Goal: Communication & Community: Participate in discussion

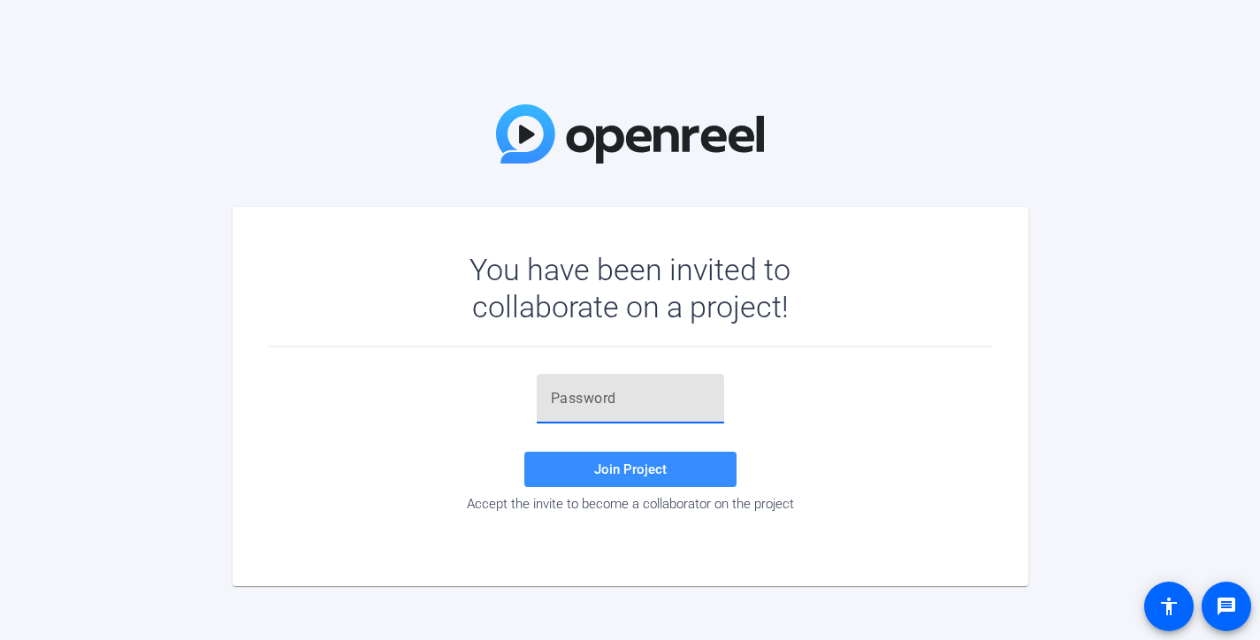
click at [624, 393] on input "text" at bounding box center [630, 398] width 159 height 21
paste input ";Tt].4"
type input ";Tt].4"
click at [620, 465] on span "Join Project" at bounding box center [630, 470] width 73 height 16
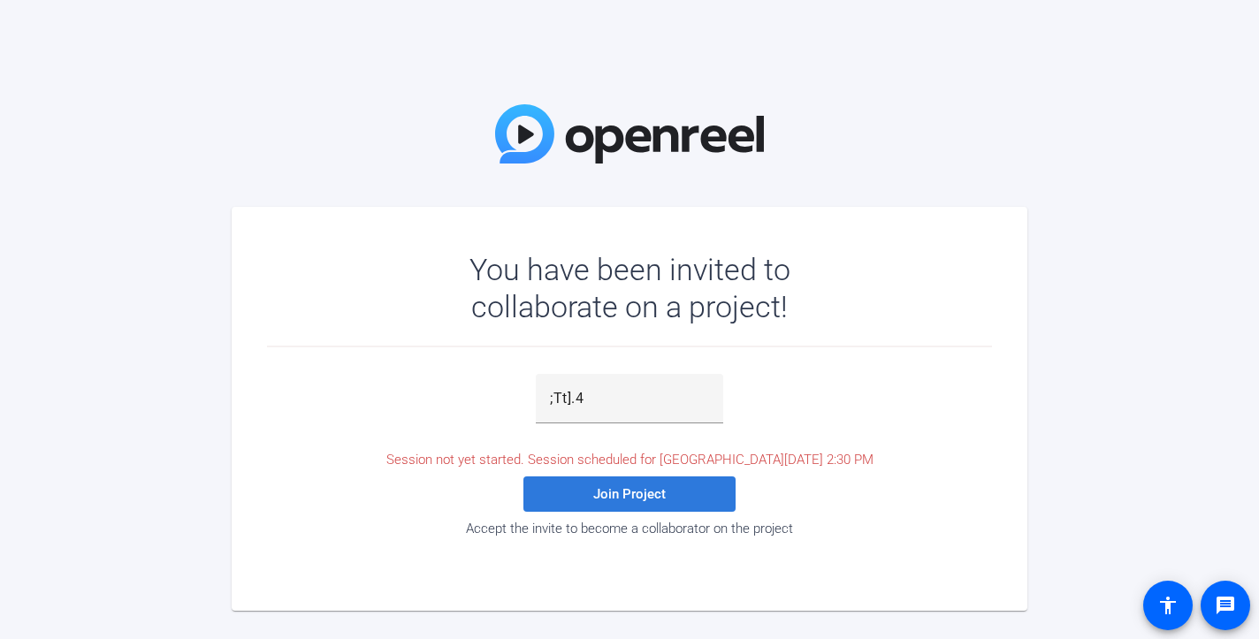
click at [714, 487] on span at bounding box center [630, 494] width 212 height 42
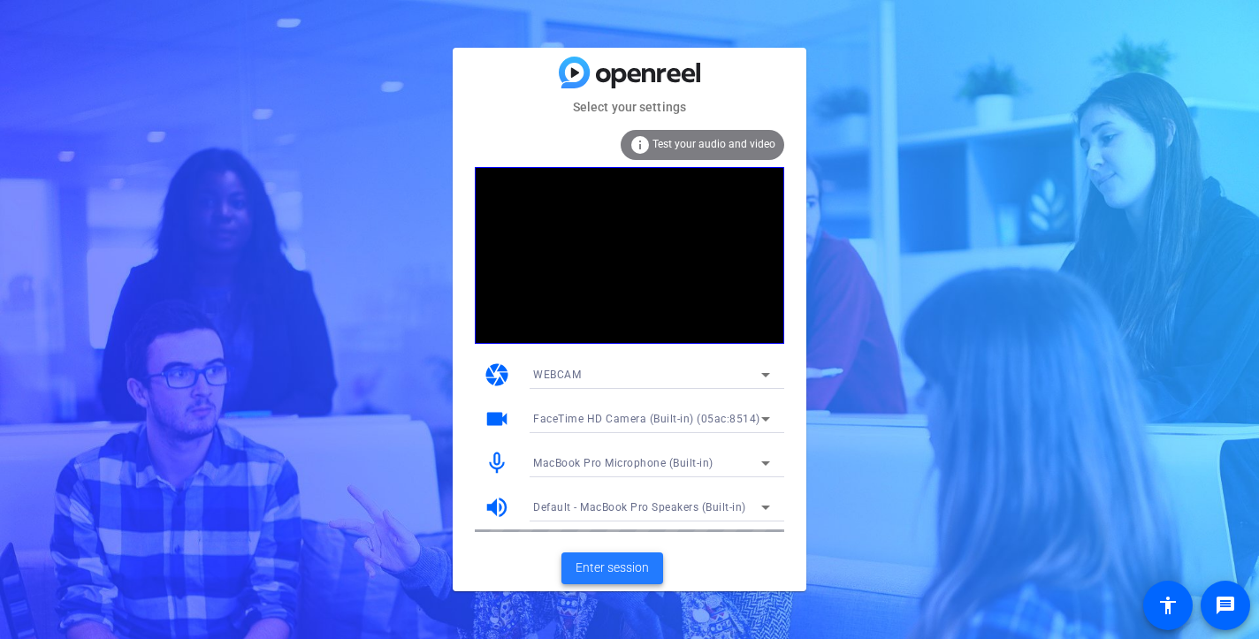
click at [631, 575] on span "Enter session" at bounding box center [612, 568] width 73 height 19
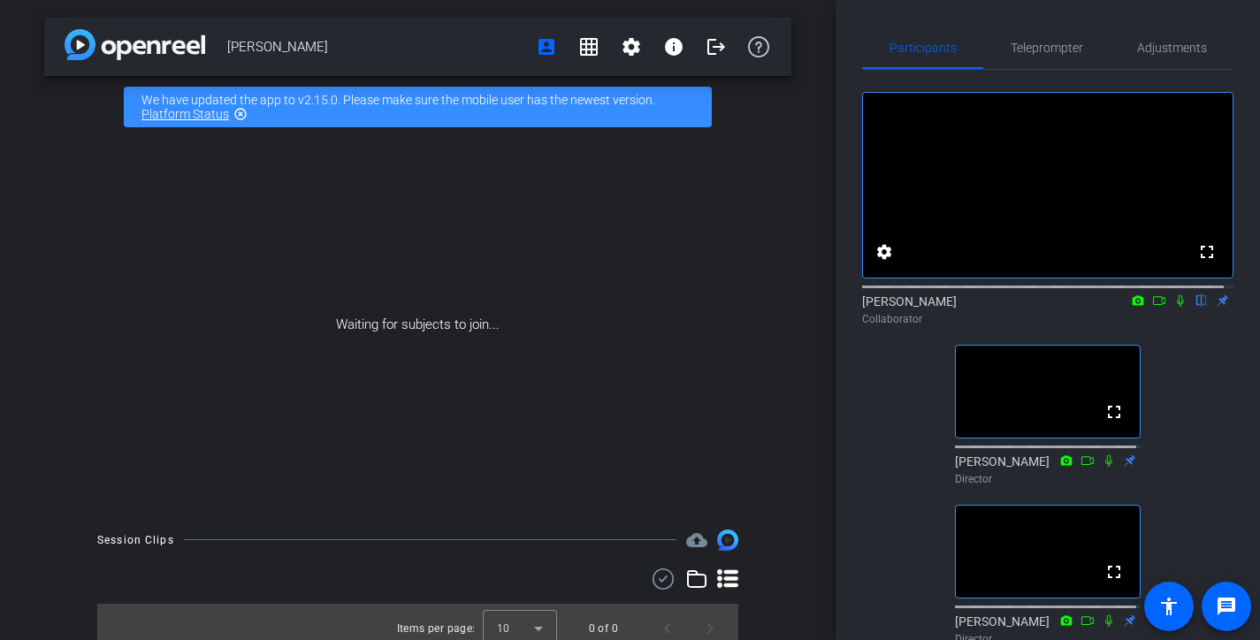
click at [1177, 307] on icon at bounding box center [1180, 300] width 7 height 11
click at [1176, 307] on icon at bounding box center [1181, 300] width 10 height 11
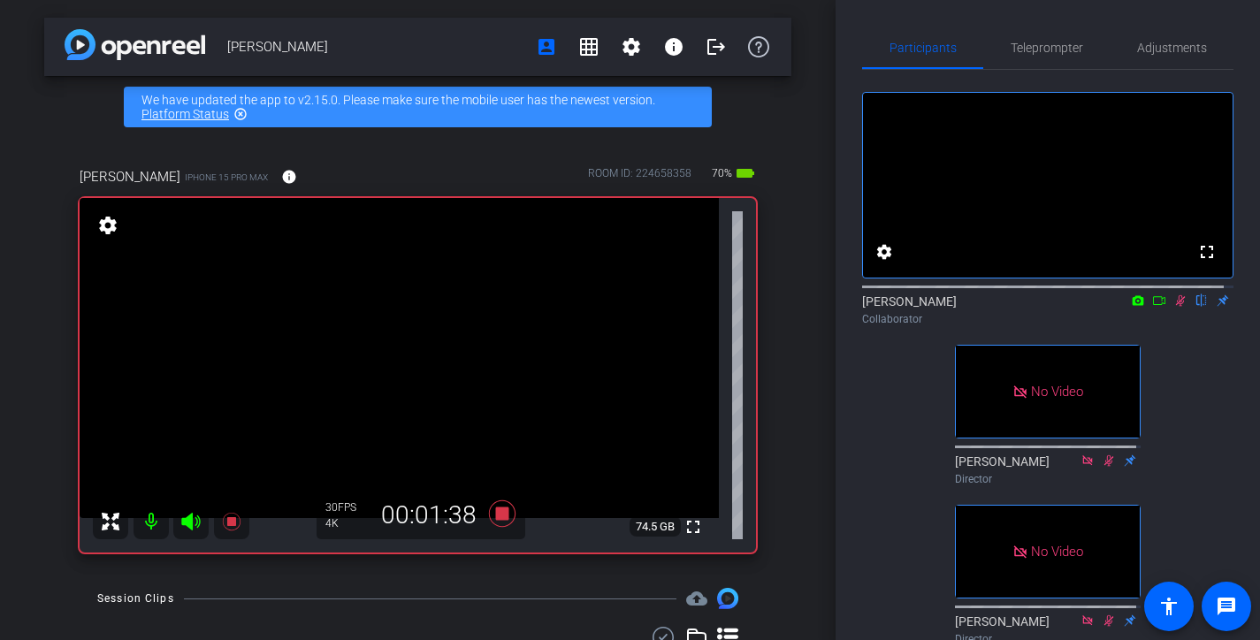
click at [1174, 309] on mat-icon at bounding box center [1180, 301] width 21 height 16
click at [1152, 307] on icon at bounding box center [1159, 301] width 14 height 12
click at [1195, 307] on icon at bounding box center [1202, 301] width 14 height 12
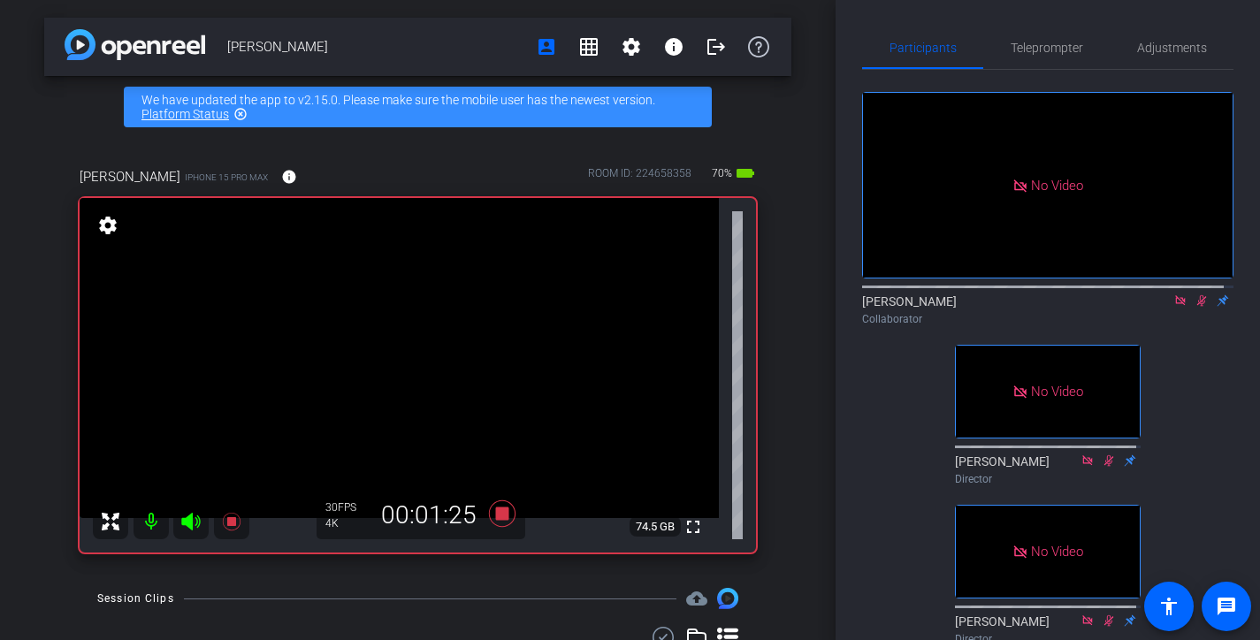
click at [1195, 307] on icon at bounding box center [1202, 301] width 14 height 12
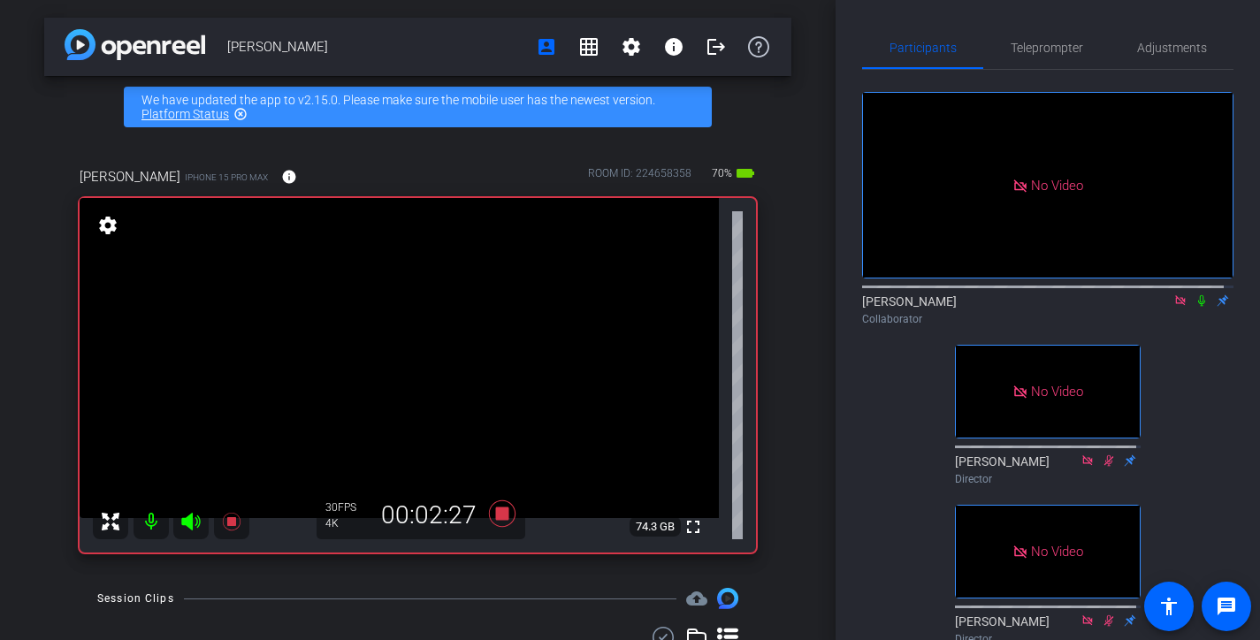
click at [1195, 307] on icon at bounding box center [1202, 301] width 14 height 12
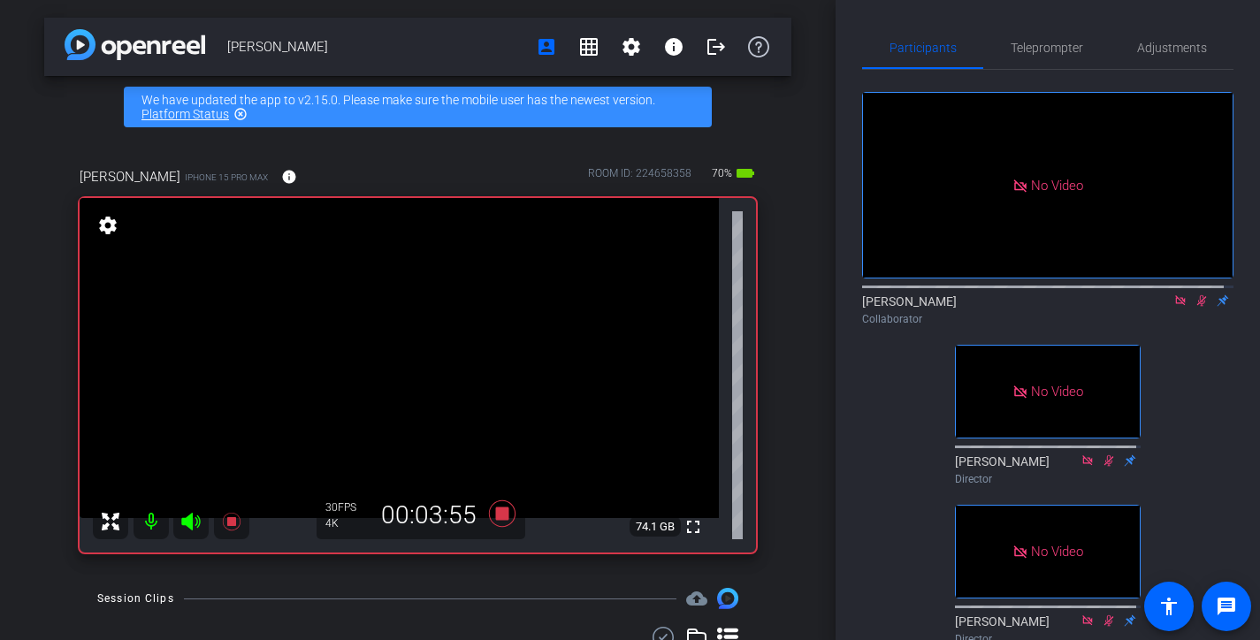
click at [1195, 307] on icon at bounding box center [1202, 301] width 14 height 12
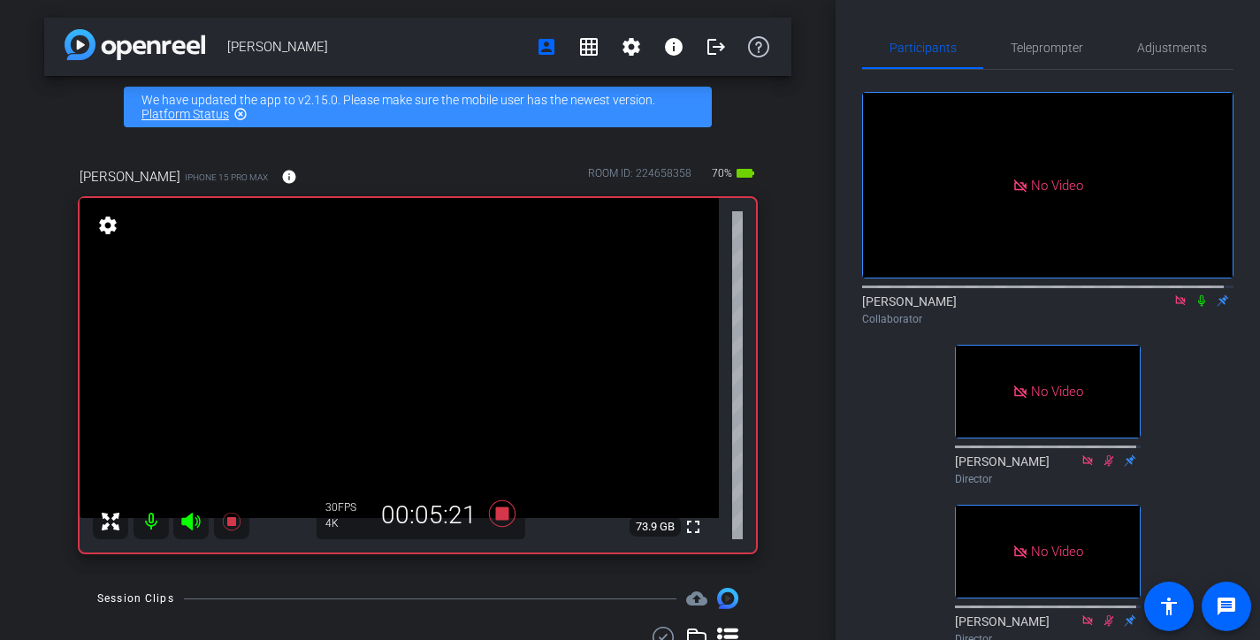
click at [1195, 307] on icon at bounding box center [1202, 301] width 14 height 12
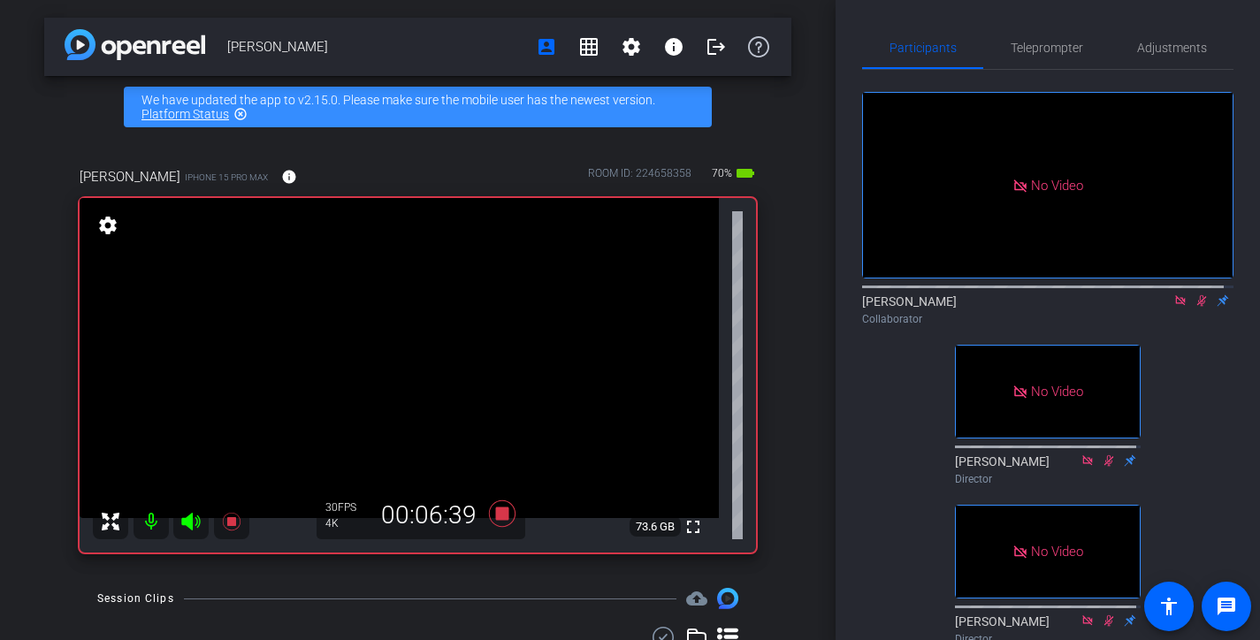
click at [1195, 307] on icon at bounding box center [1202, 301] width 14 height 12
click at [1198, 307] on icon at bounding box center [1201, 300] width 7 height 11
click at [1198, 307] on icon at bounding box center [1203, 300] width 10 height 11
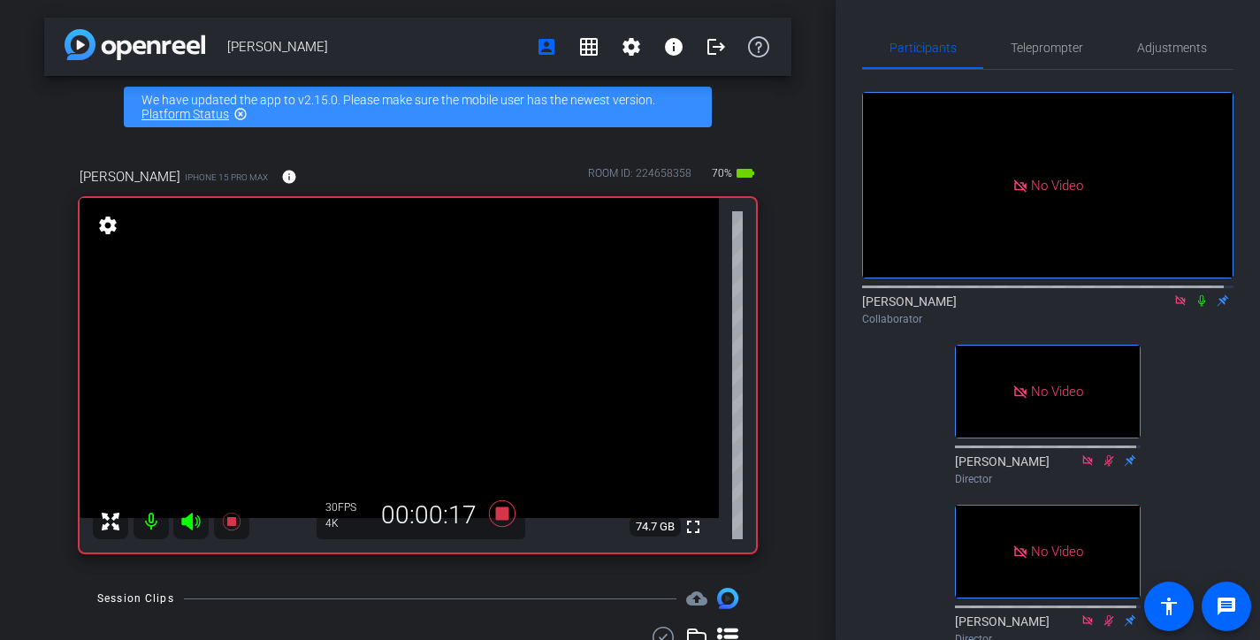
click at [1195, 307] on icon at bounding box center [1202, 301] width 14 height 12
click at [1198, 307] on icon at bounding box center [1201, 300] width 7 height 11
click at [1198, 307] on icon at bounding box center [1203, 300] width 10 height 11
click at [1198, 307] on icon at bounding box center [1201, 300] width 7 height 11
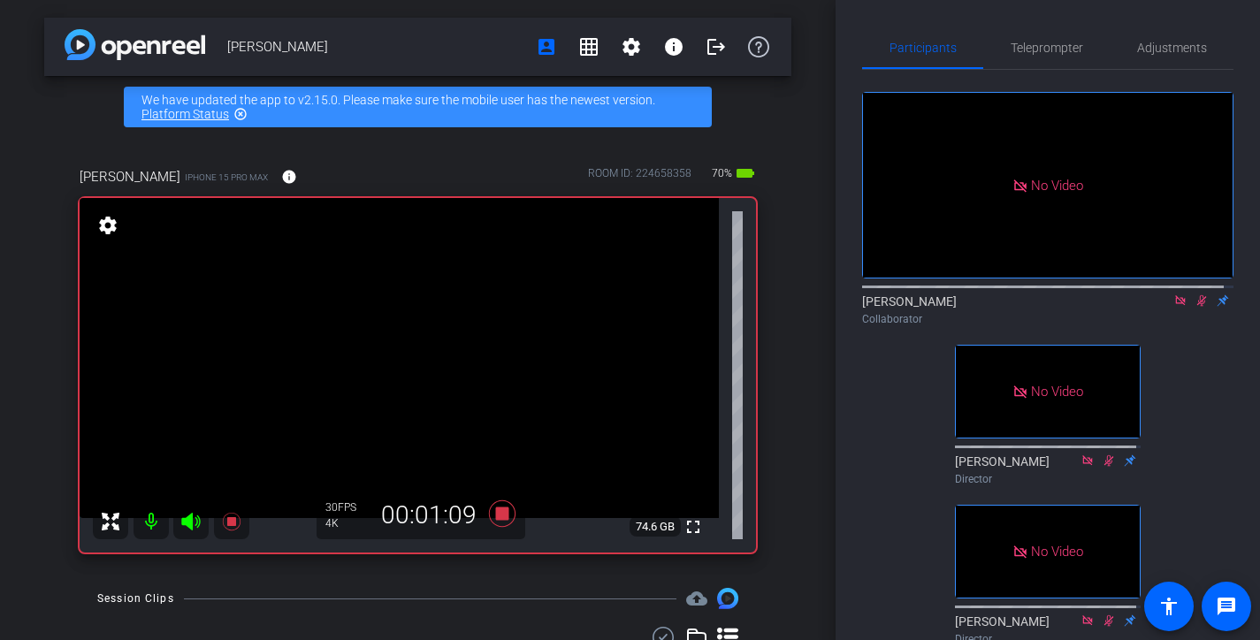
click at [1198, 307] on icon at bounding box center [1203, 300] width 10 height 11
click at [1198, 307] on icon at bounding box center [1201, 300] width 7 height 11
click at [1198, 307] on icon at bounding box center [1203, 300] width 10 height 11
click at [1198, 307] on icon at bounding box center [1201, 300] width 7 height 11
click at [1198, 307] on icon at bounding box center [1203, 300] width 10 height 11
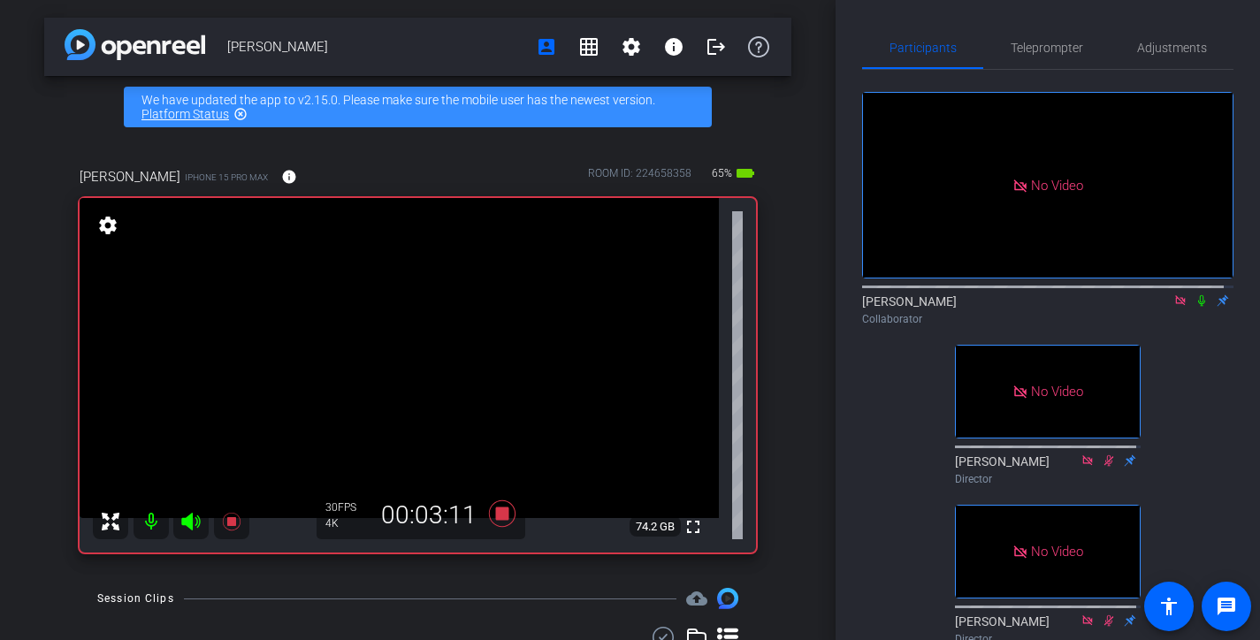
click at [1198, 307] on icon at bounding box center [1201, 300] width 7 height 11
click at [1198, 307] on icon at bounding box center [1203, 300] width 10 height 11
click at [1198, 307] on icon at bounding box center [1201, 300] width 7 height 11
click at [1198, 307] on icon at bounding box center [1203, 300] width 10 height 11
click at [1198, 307] on icon at bounding box center [1201, 300] width 7 height 11
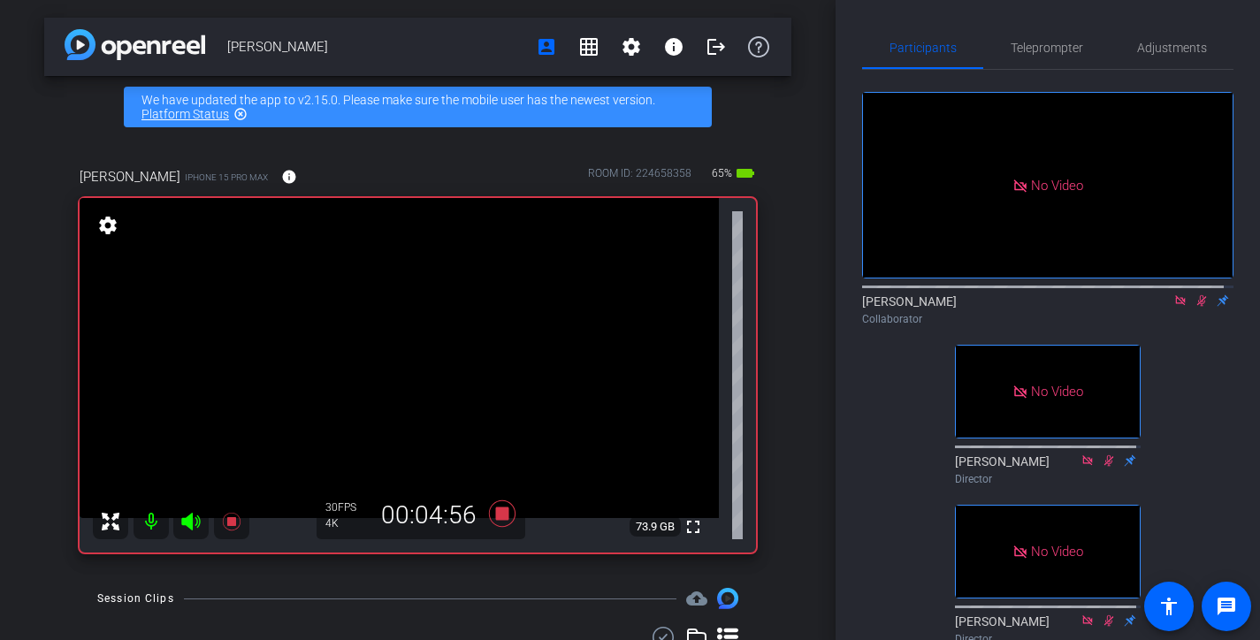
click at [1195, 307] on icon at bounding box center [1202, 301] width 14 height 12
click at [1198, 307] on icon at bounding box center [1201, 300] width 7 height 11
click at [1198, 307] on icon at bounding box center [1203, 300] width 10 height 11
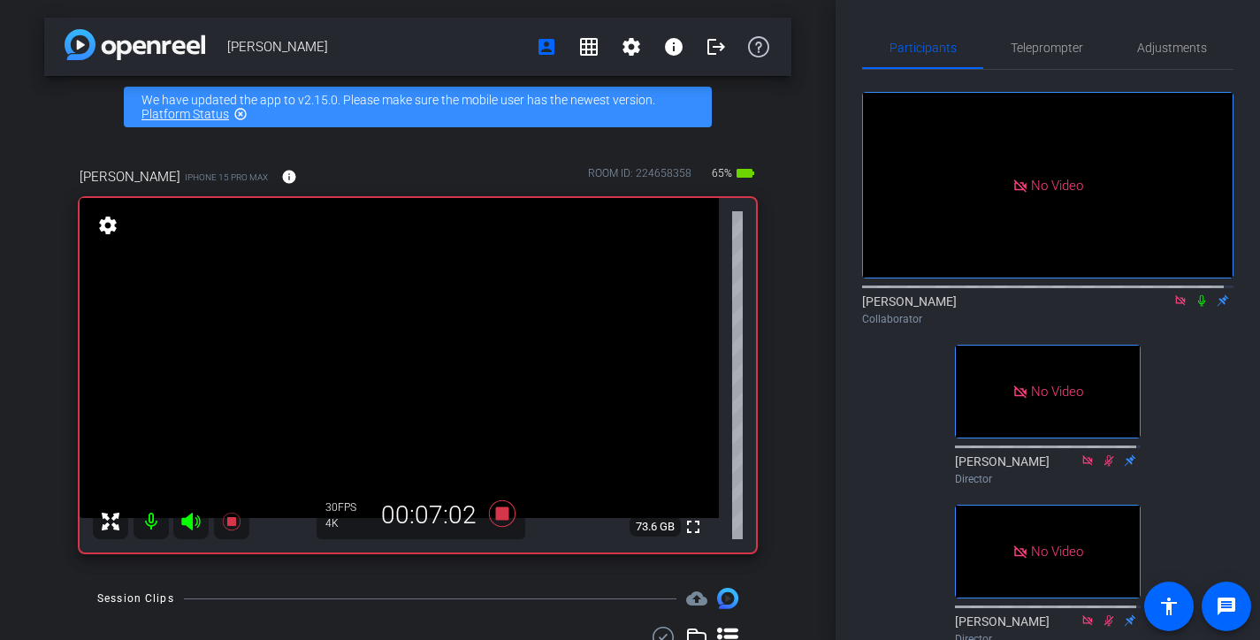
click at [1198, 307] on icon at bounding box center [1201, 300] width 7 height 11
click at [1198, 307] on icon at bounding box center [1203, 300] width 10 height 11
click at [1195, 307] on icon at bounding box center [1202, 301] width 14 height 12
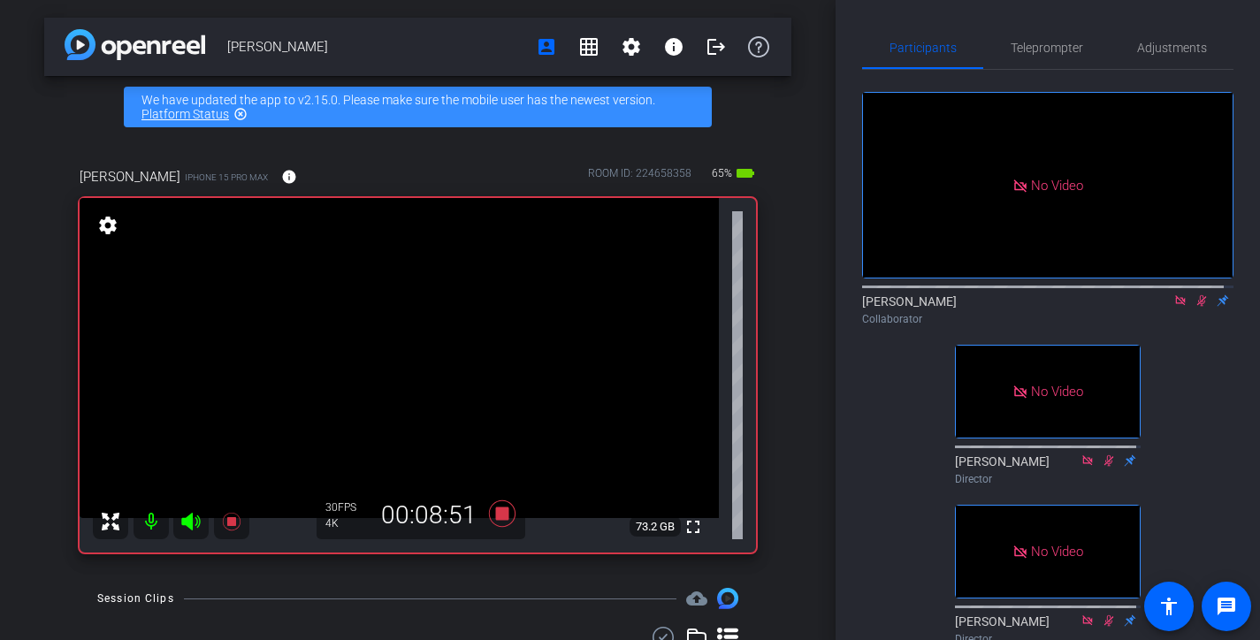
click at [1195, 307] on icon at bounding box center [1202, 301] width 14 height 12
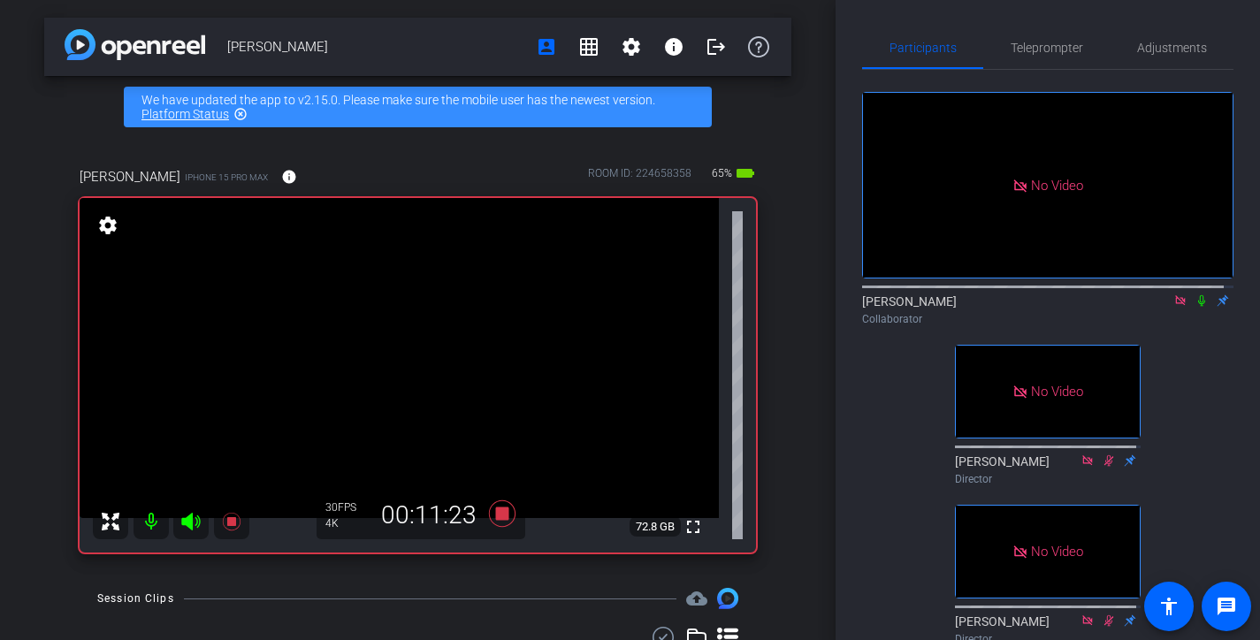
click at [1195, 307] on icon at bounding box center [1202, 301] width 14 height 12
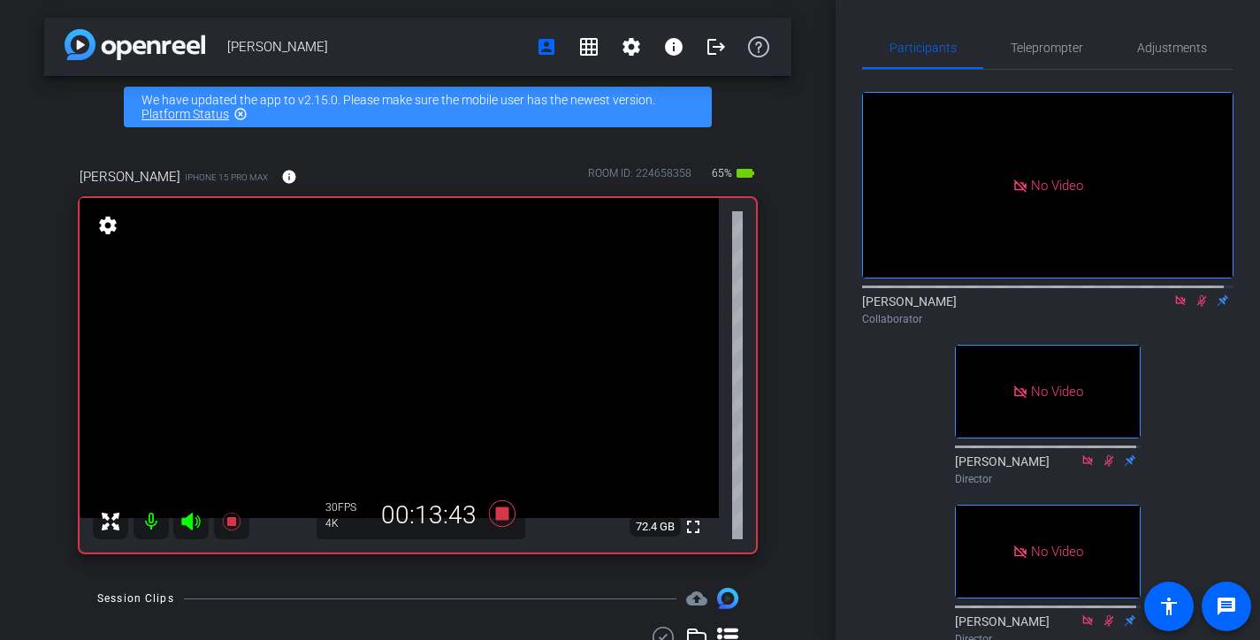
click at [1195, 307] on icon at bounding box center [1202, 301] width 14 height 12
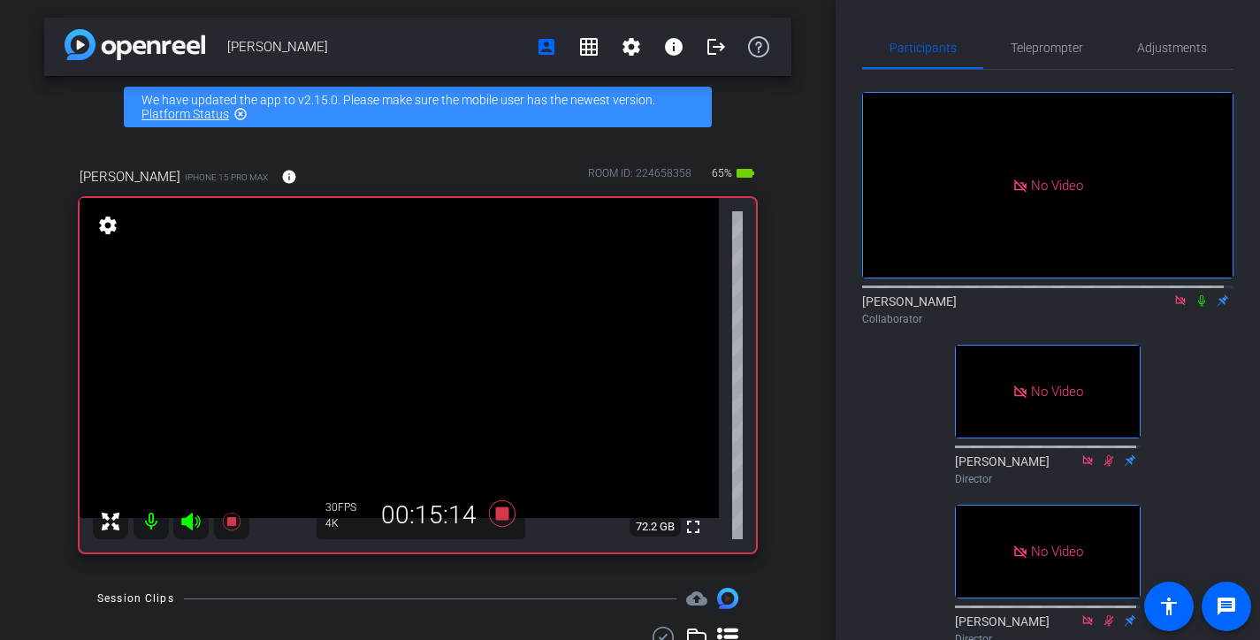
click at [1195, 307] on icon at bounding box center [1202, 301] width 14 height 12
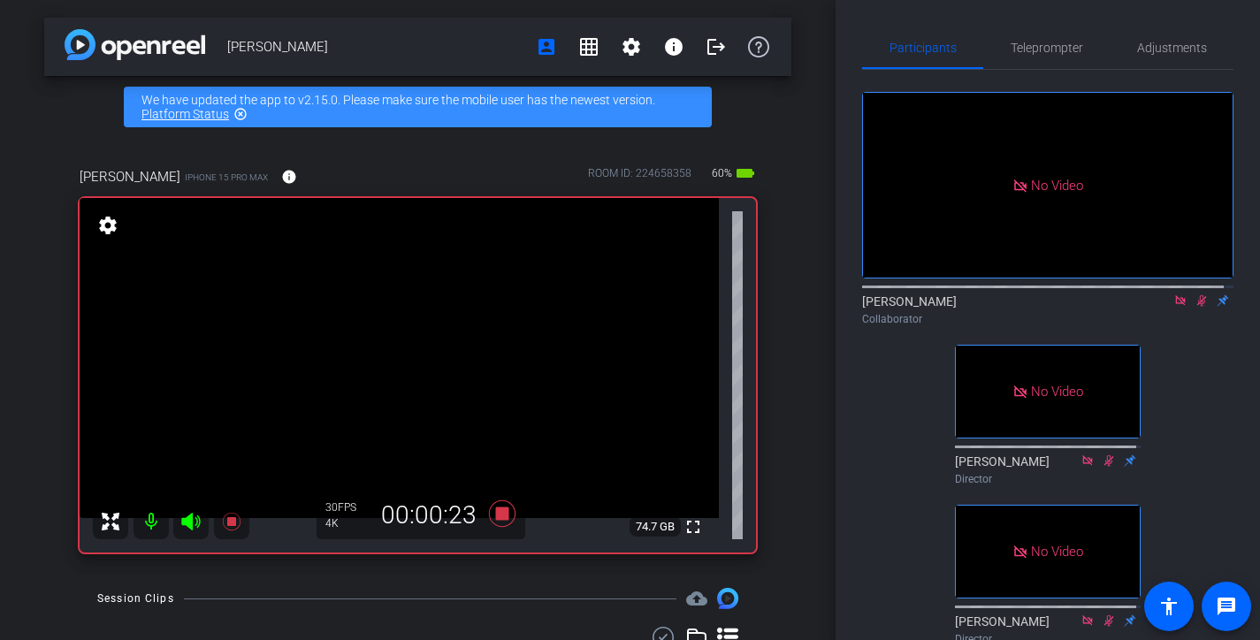
click at [1195, 307] on icon at bounding box center [1202, 301] width 14 height 12
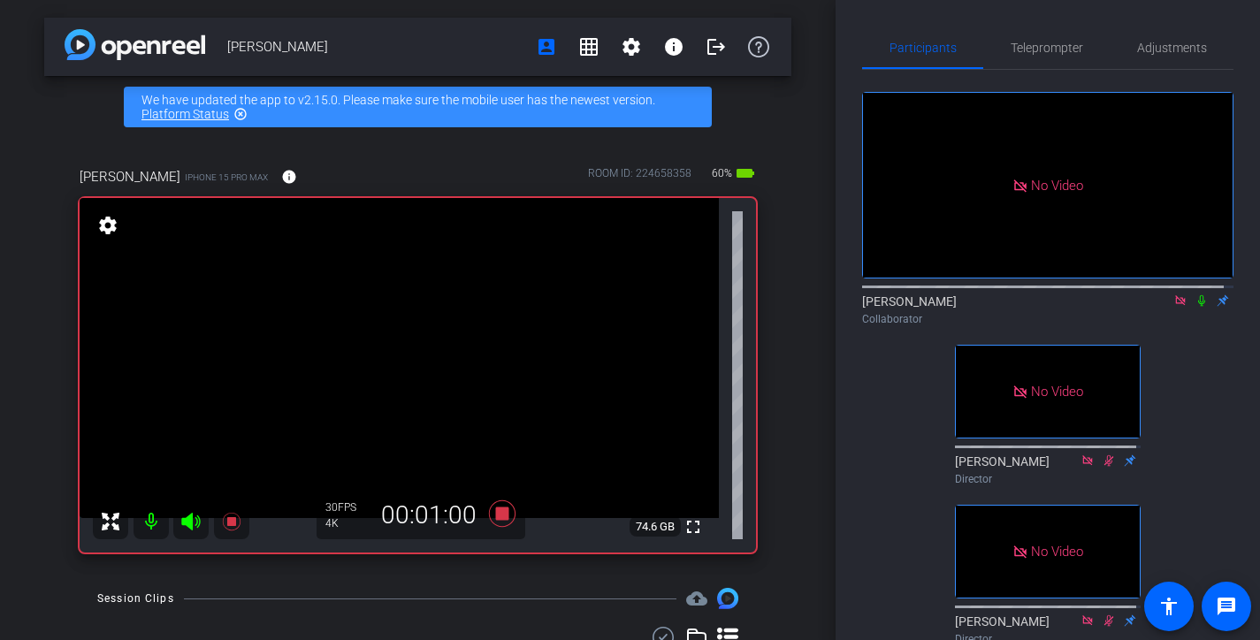
click at [1195, 307] on icon at bounding box center [1202, 301] width 14 height 12
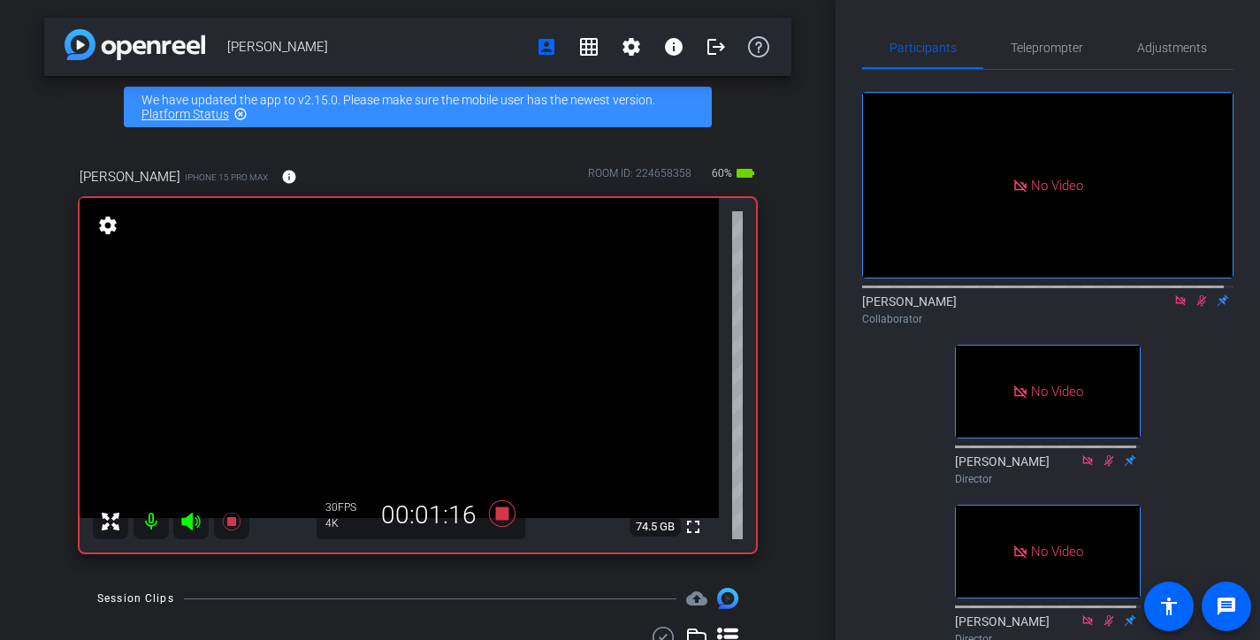
click at [1195, 307] on icon at bounding box center [1202, 301] width 14 height 12
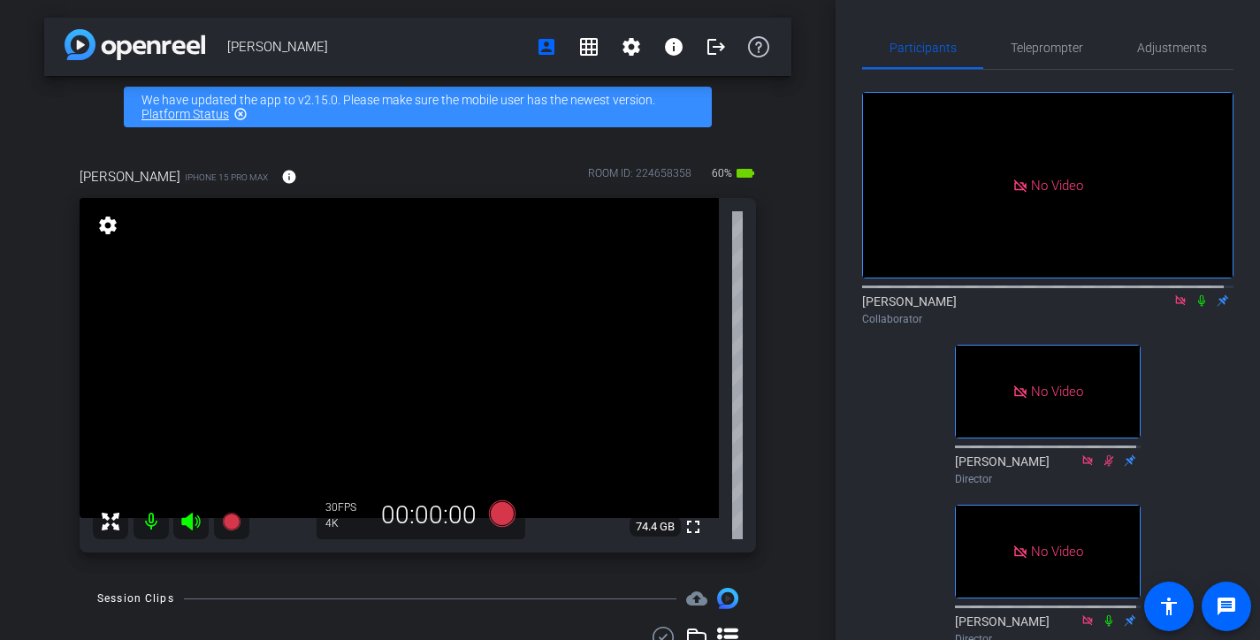
click at [1195, 307] on icon at bounding box center [1202, 301] width 14 height 12
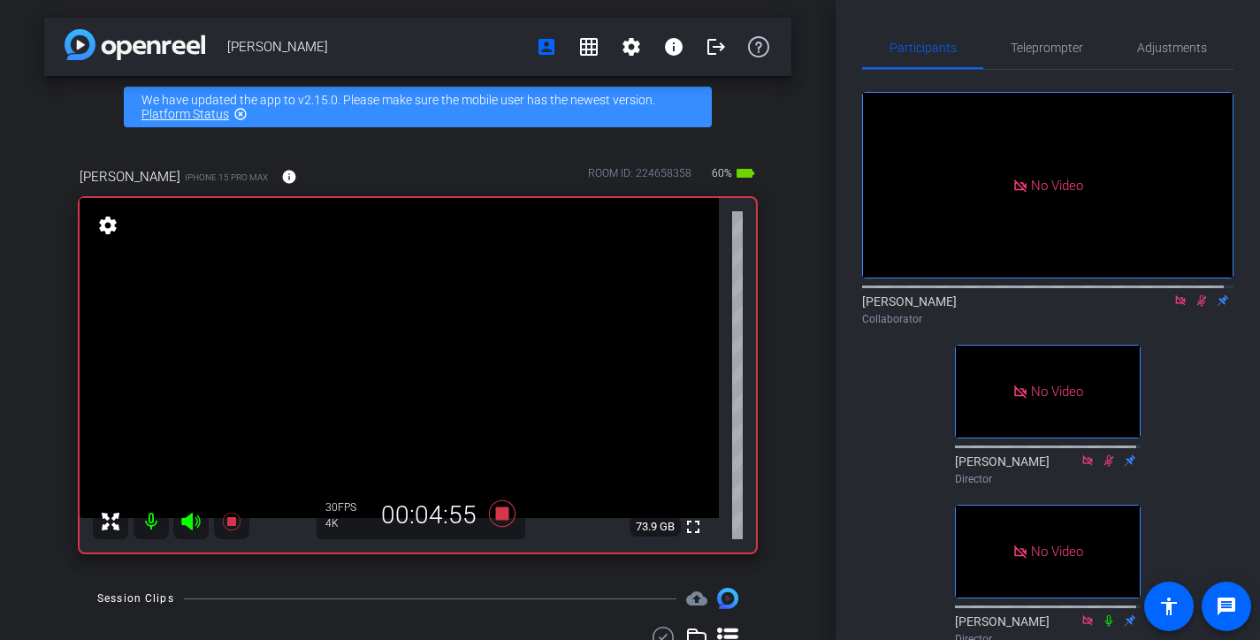
click at [1195, 307] on icon at bounding box center [1202, 301] width 14 height 12
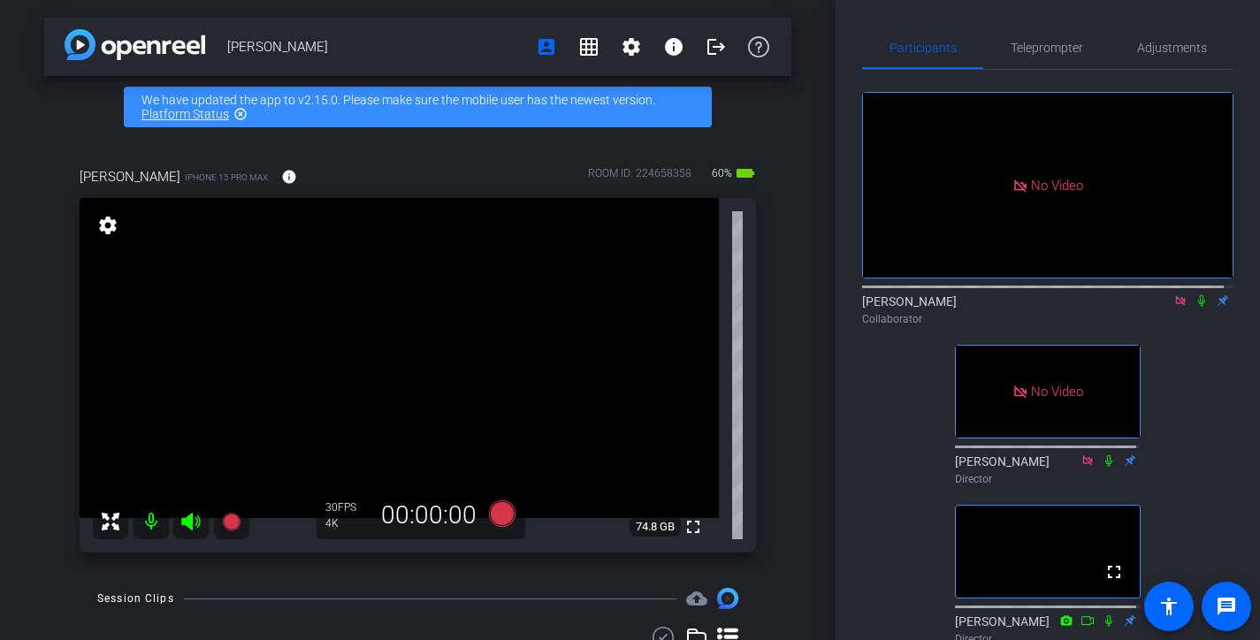
click at [1174, 307] on icon at bounding box center [1181, 301] width 14 height 12
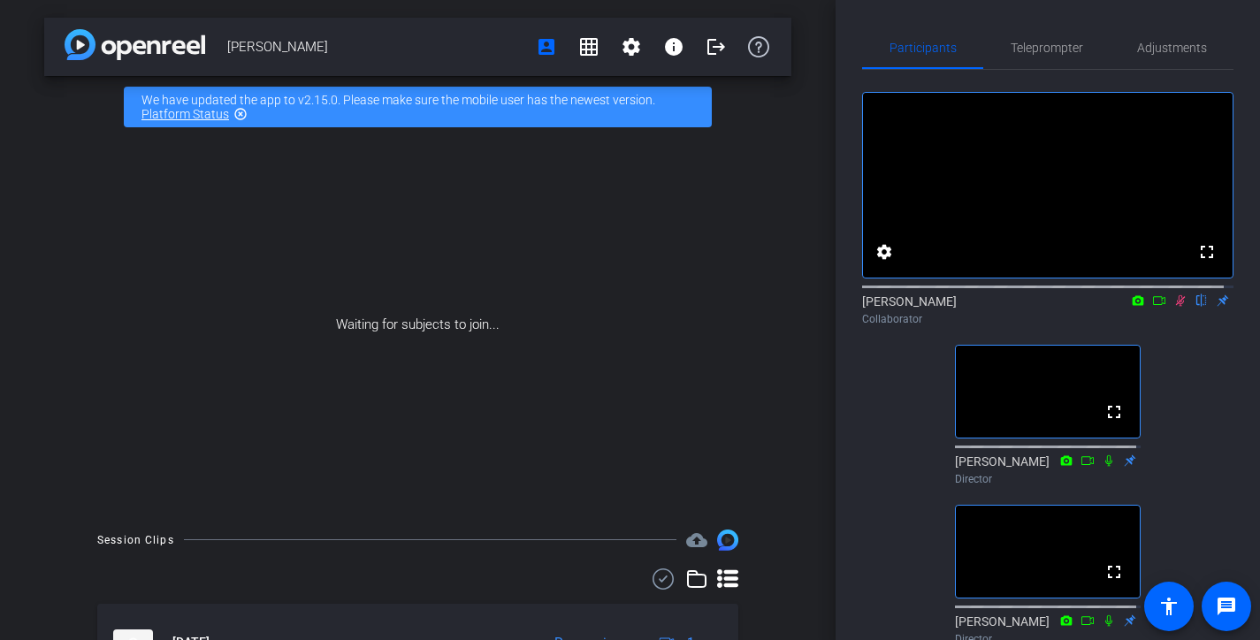
click at [1174, 307] on icon at bounding box center [1181, 301] width 14 height 12
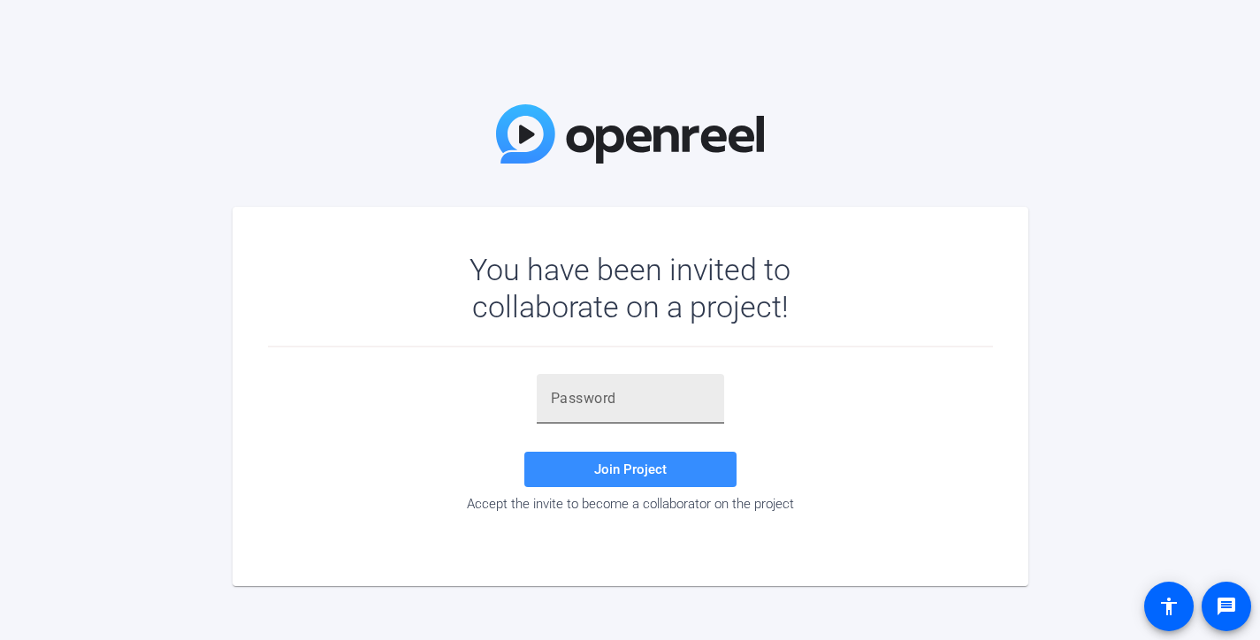
click at [572, 405] on input "text" at bounding box center [630, 398] width 159 height 21
paste input "ZoG[La"
type input "ZoG[La"
click at [608, 406] on input "text" at bounding box center [630, 398] width 159 height 21
paste input "_DhqUm"
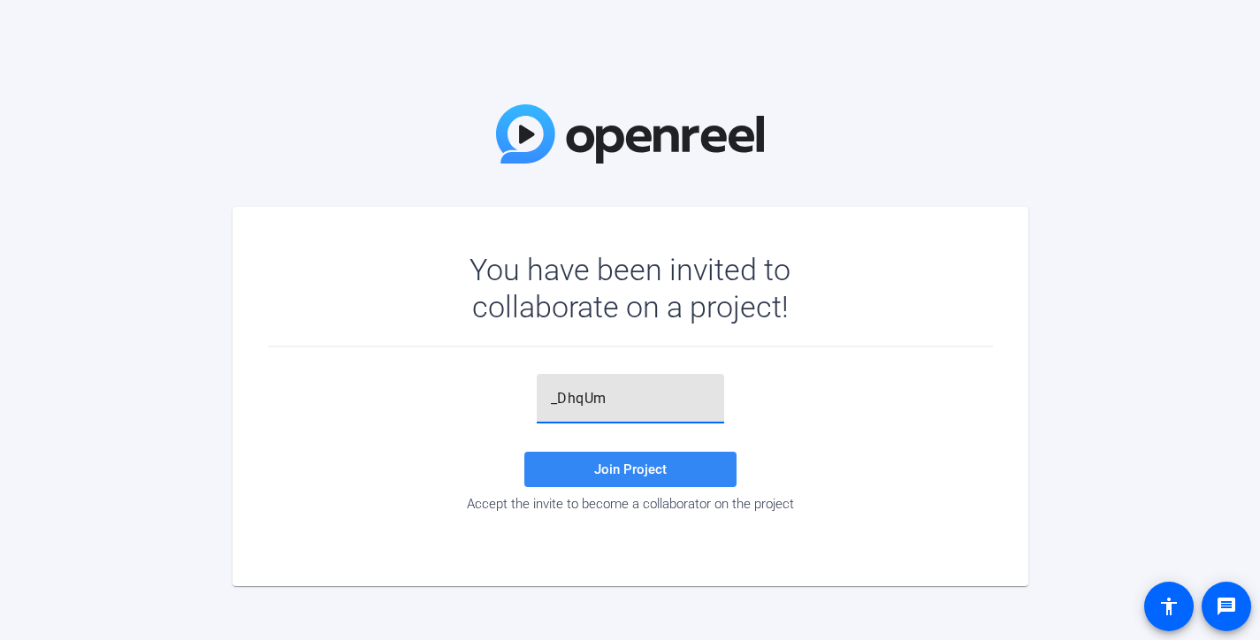
type input "_DhqUm"
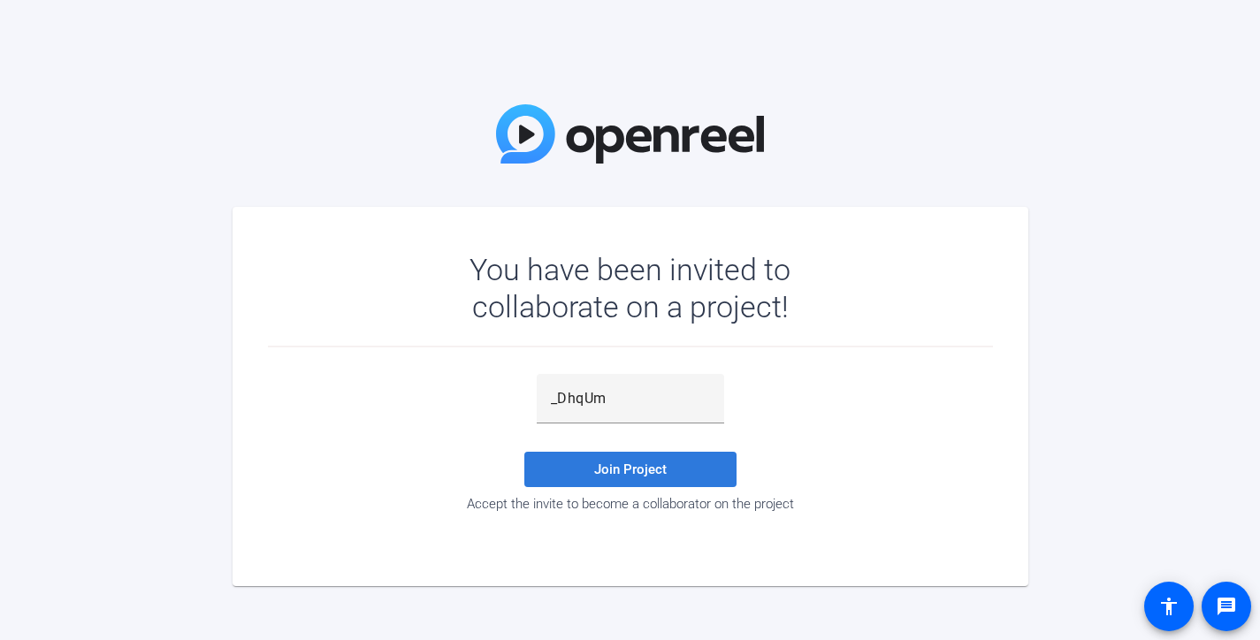
click at [605, 464] on span "Join Project" at bounding box center [630, 470] width 73 height 16
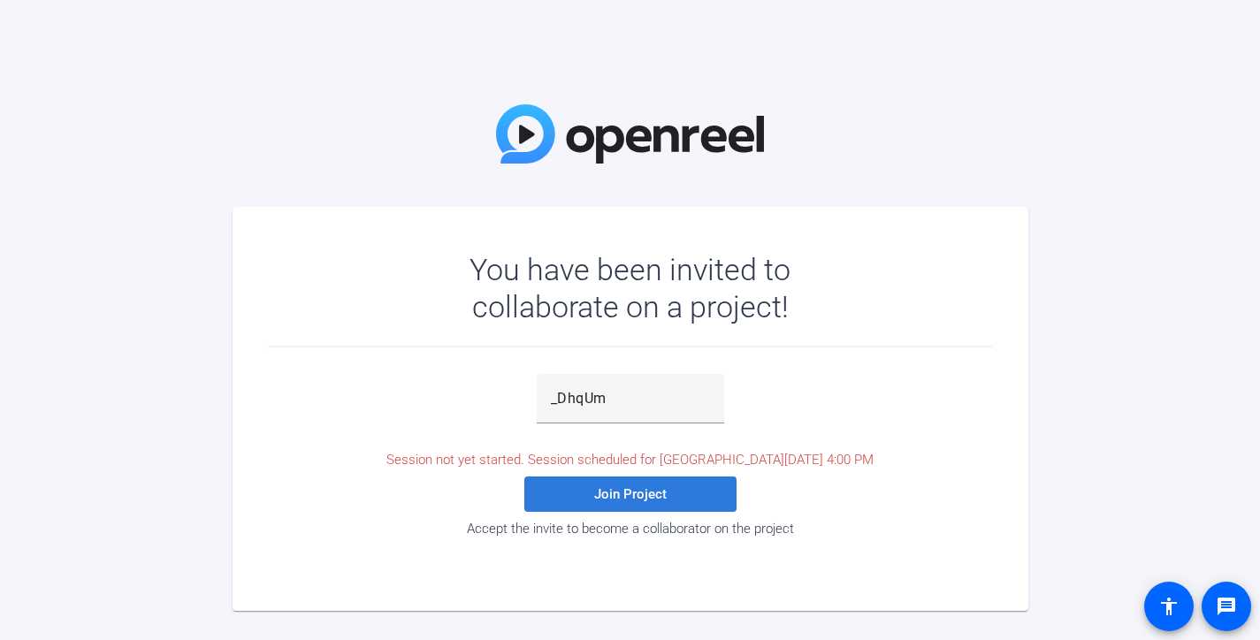
click at [662, 501] on span at bounding box center [630, 494] width 212 height 42
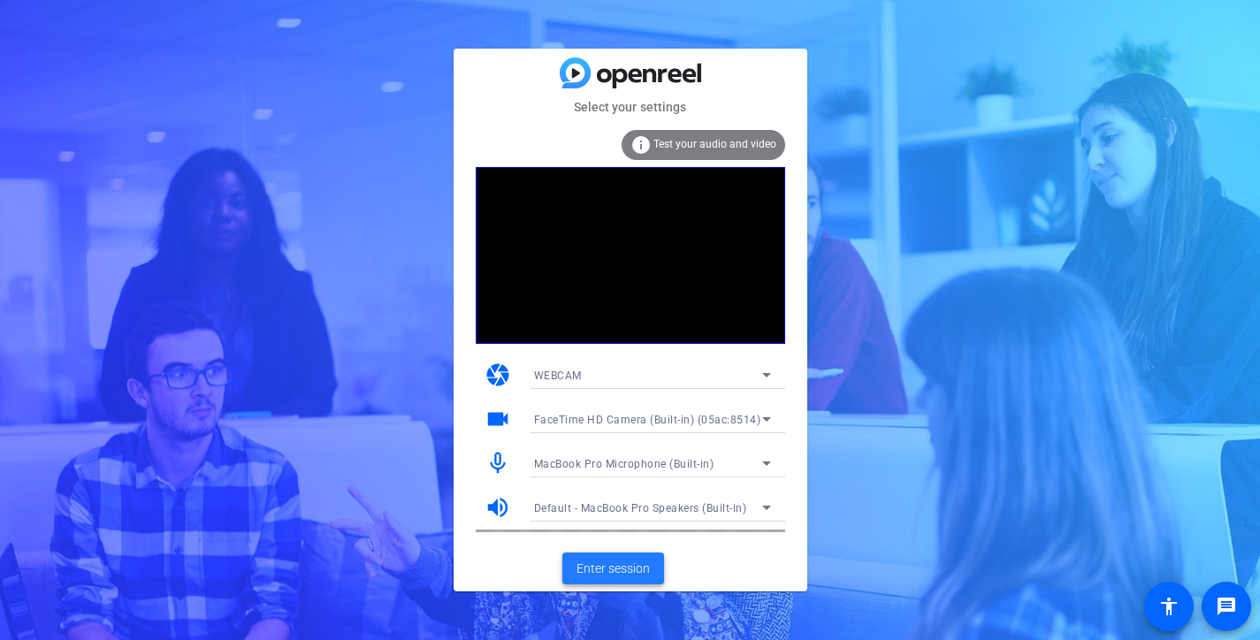
click at [636, 575] on span "Enter session" at bounding box center [613, 569] width 73 height 19
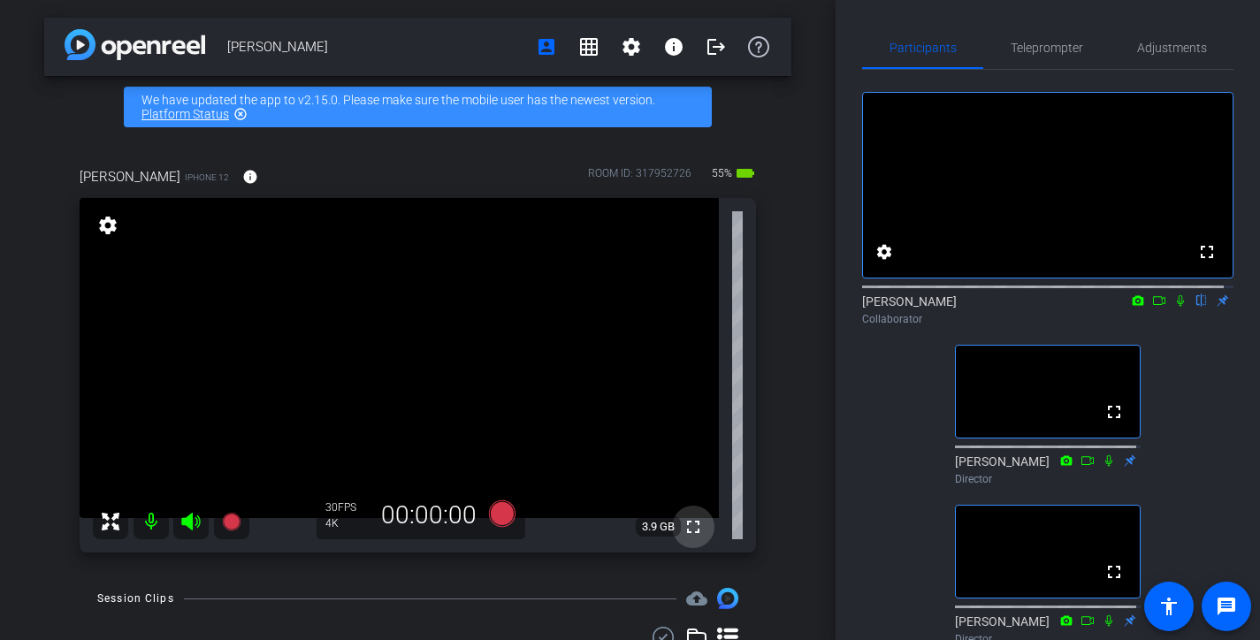
click at [685, 526] on mat-icon "fullscreen" at bounding box center [693, 527] width 21 height 21
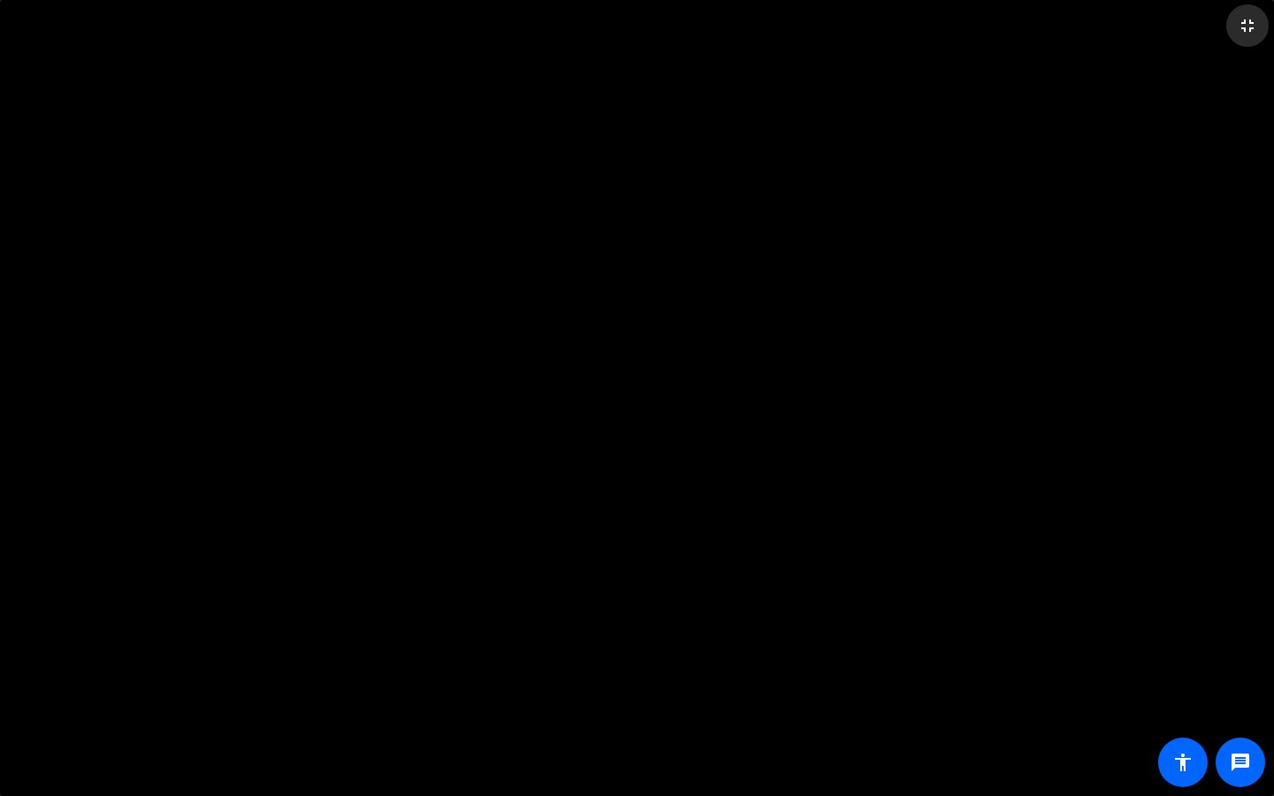
click at [1248, 24] on mat-icon "fullscreen_exit" at bounding box center [1246, 25] width 21 height 21
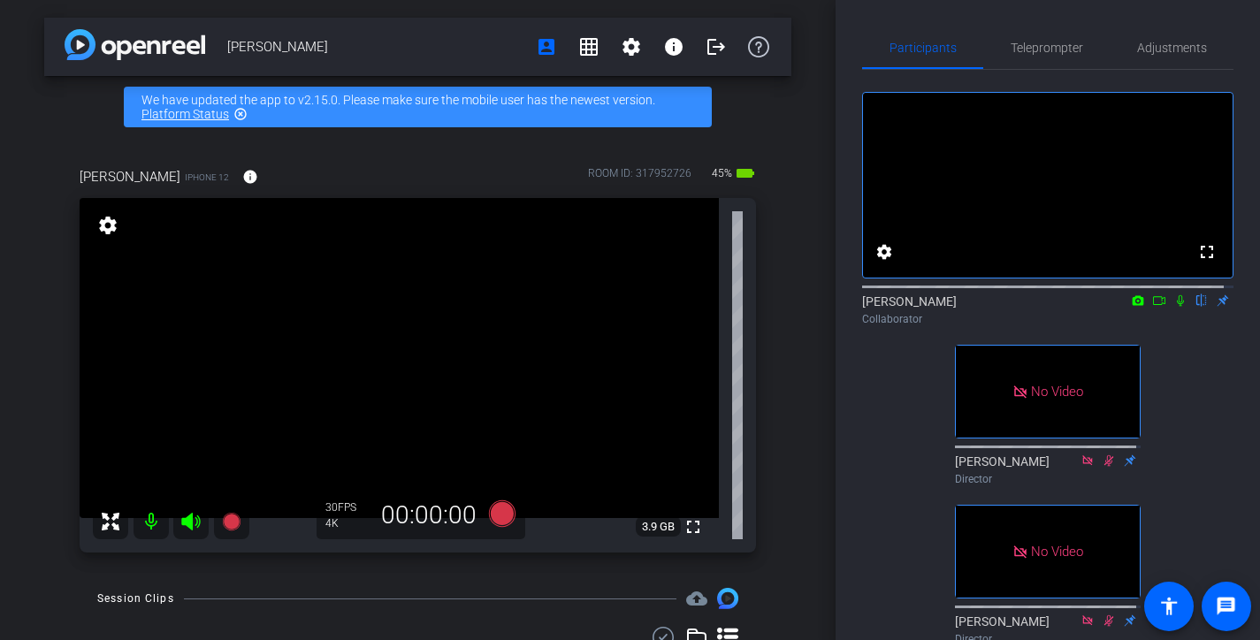
click at [1152, 307] on icon at bounding box center [1159, 301] width 14 height 12
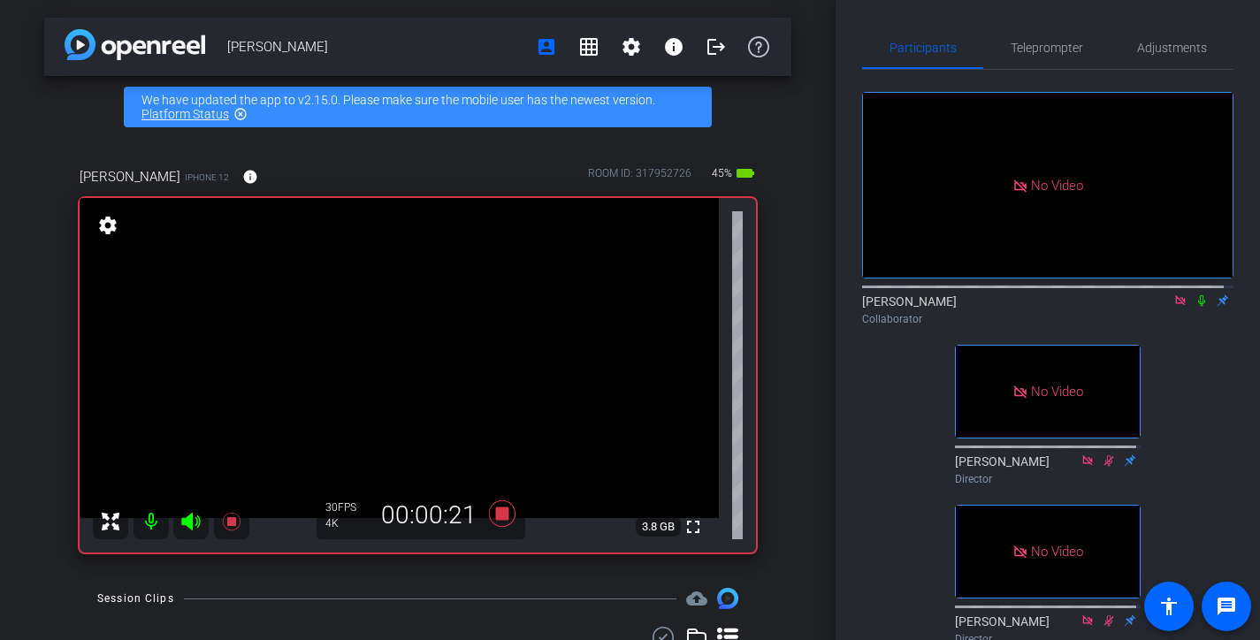
click at [1195, 307] on icon at bounding box center [1202, 301] width 14 height 12
click at [1198, 307] on icon at bounding box center [1203, 300] width 10 height 11
click at [1195, 307] on icon at bounding box center [1202, 301] width 14 height 12
click at [1198, 307] on icon at bounding box center [1203, 300] width 10 height 11
click at [1198, 307] on icon at bounding box center [1202, 301] width 14 height 12
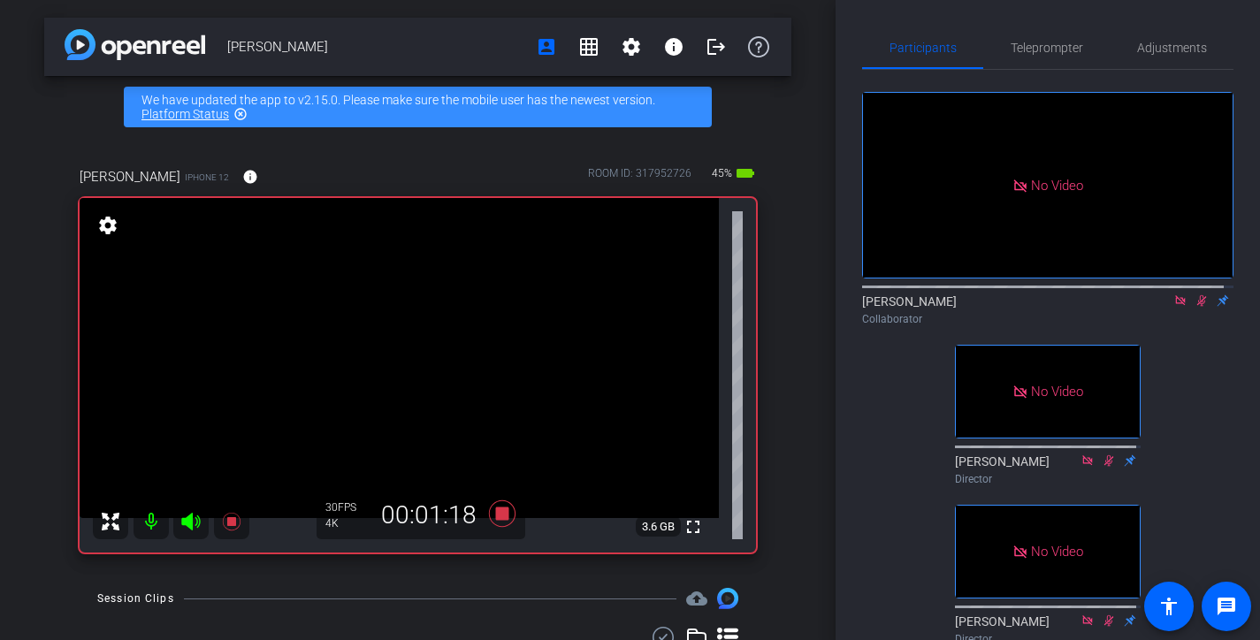
click at [1198, 307] on icon at bounding box center [1202, 301] width 14 height 12
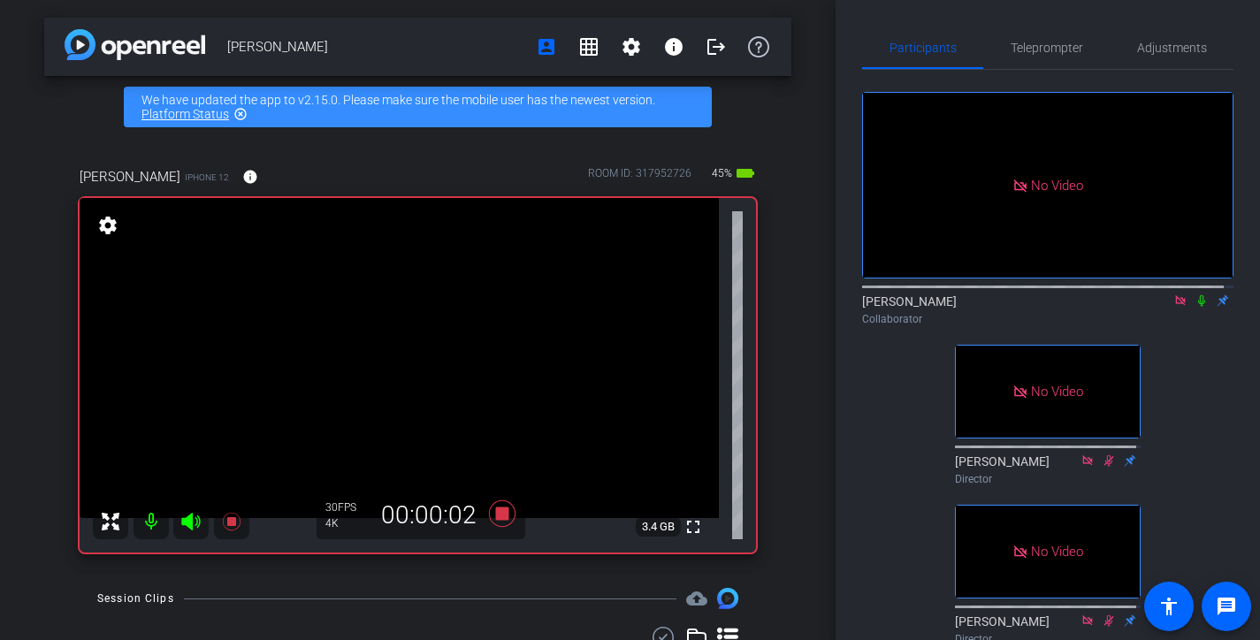
click at [1198, 307] on icon at bounding box center [1202, 301] width 14 height 12
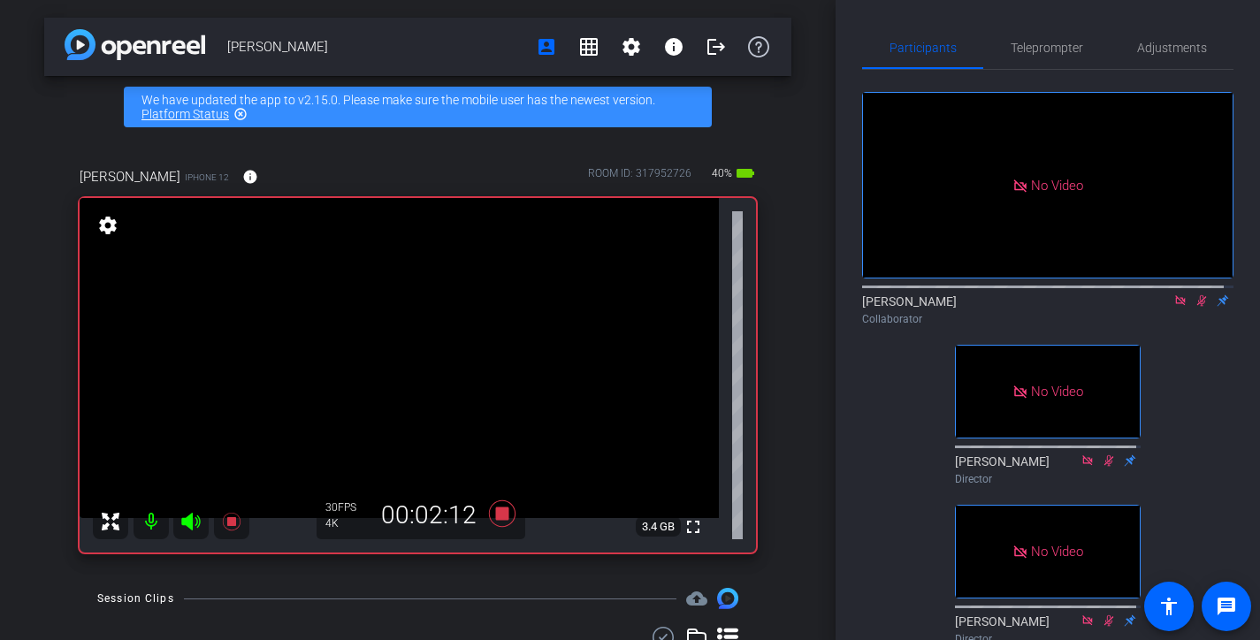
click at [1198, 307] on icon at bounding box center [1202, 301] width 14 height 12
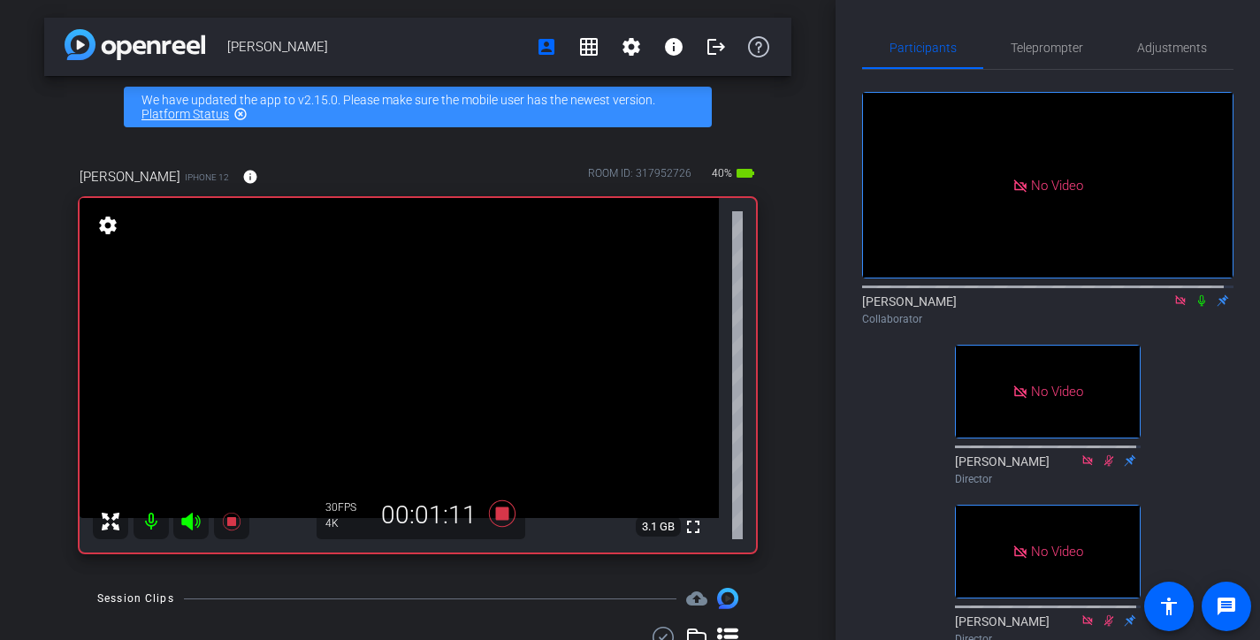
click at [1198, 307] on icon at bounding box center [1202, 301] width 14 height 12
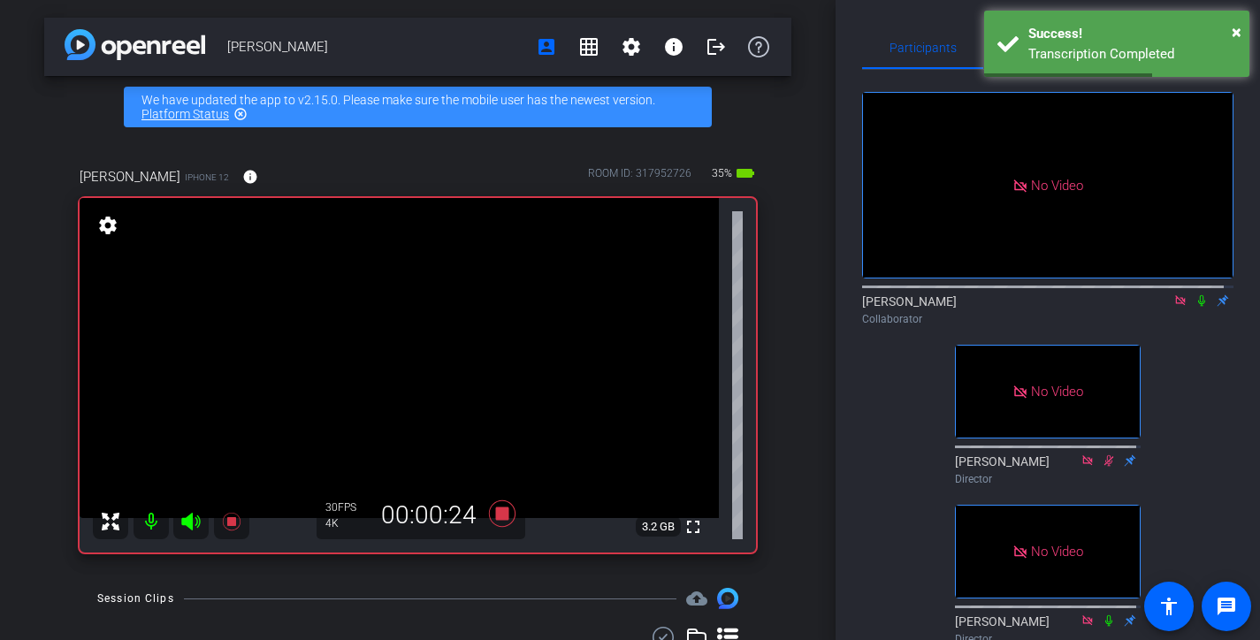
click at [1198, 307] on icon at bounding box center [1202, 301] width 14 height 12
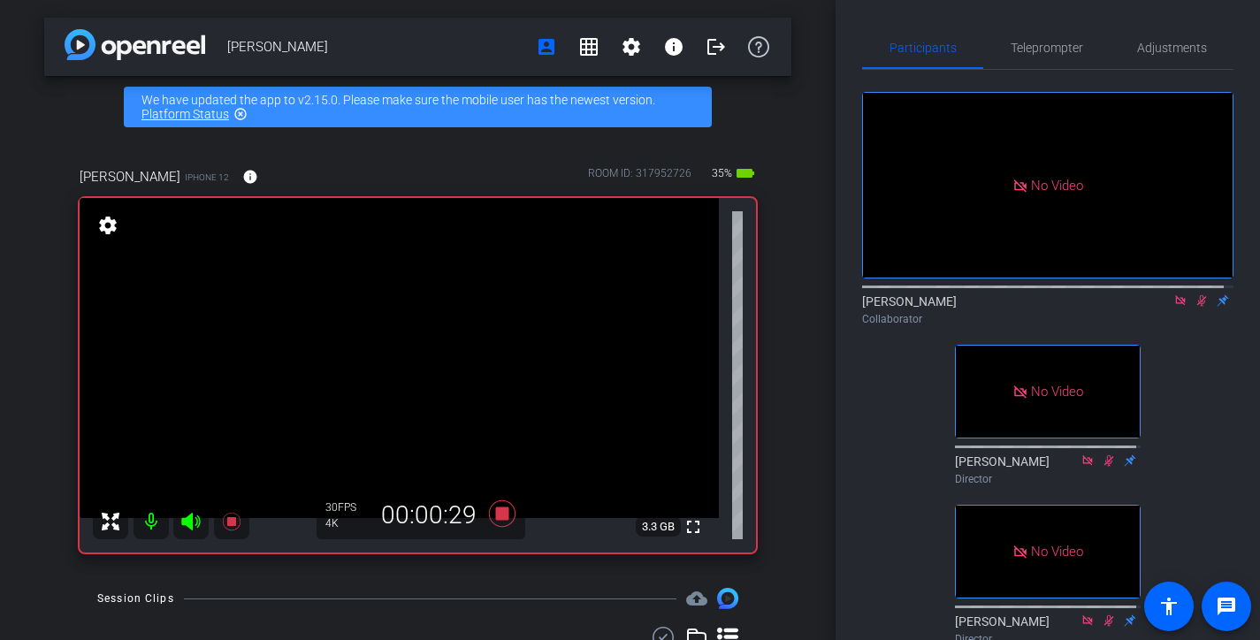
click at [1198, 307] on icon at bounding box center [1202, 301] width 14 height 12
click at [1197, 307] on icon at bounding box center [1202, 301] width 14 height 12
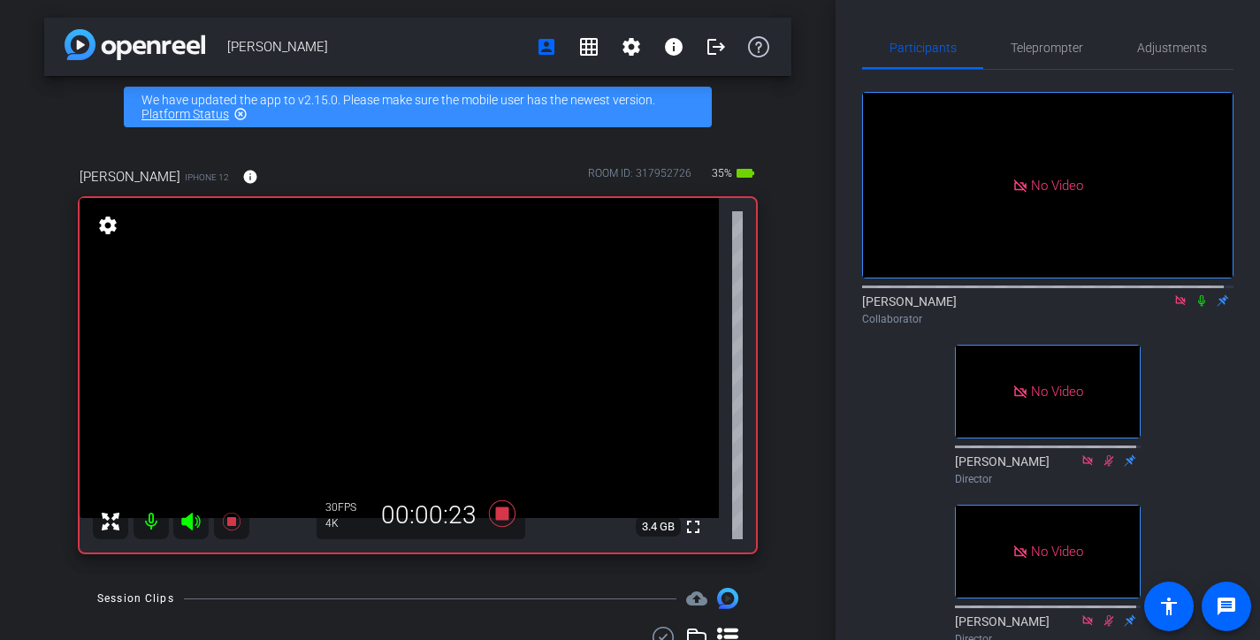
click at [1197, 307] on icon at bounding box center [1202, 301] width 14 height 12
click at [1198, 307] on icon at bounding box center [1203, 300] width 10 height 11
click at [1195, 307] on icon at bounding box center [1202, 301] width 14 height 12
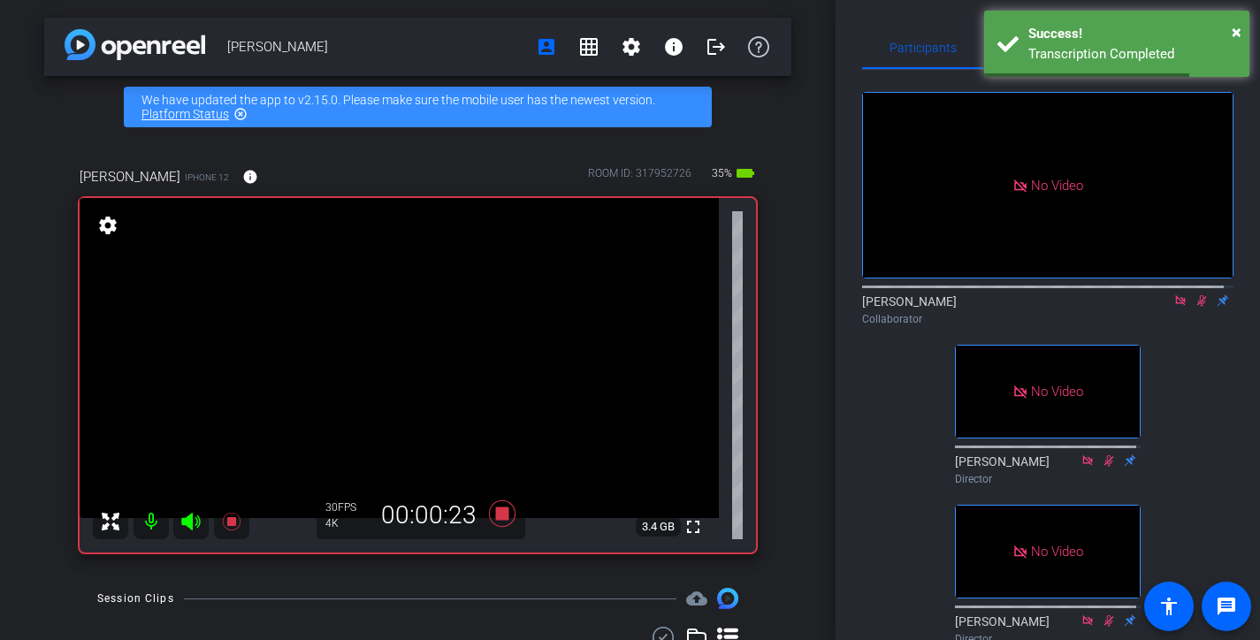
click at [1198, 307] on icon at bounding box center [1203, 300] width 10 height 11
click at [1195, 307] on icon at bounding box center [1202, 301] width 14 height 12
click at [1198, 307] on icon at bounding box center [1203, 300] width 10 height 11
click at [1195, 307] on icon at bounding box center [1202, 301] width 14 height 12
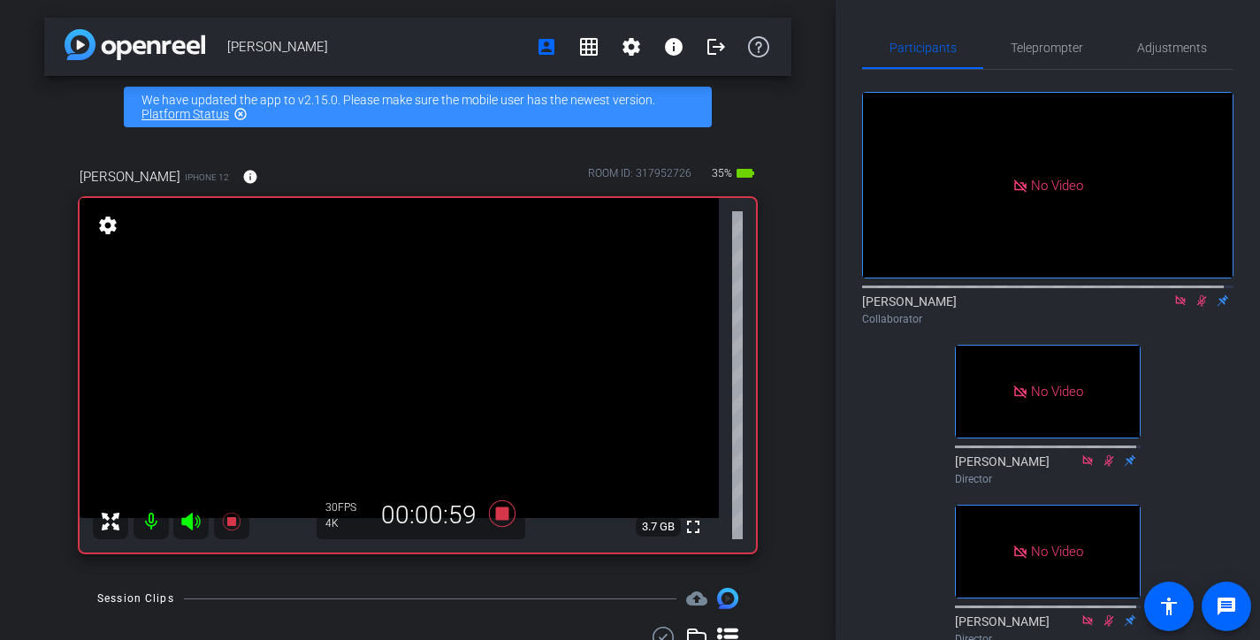
click at [1198, 307] on icon at bounding box center [1203, 300] width 10 height 11
click at [1205, 321] on div "[PERSON_NAME] Collaborator" at bounding box center [1047, 310] width 371 height 34
click at [1195, 307] on icon at bounding box center [1202, 301] width 14 height 12
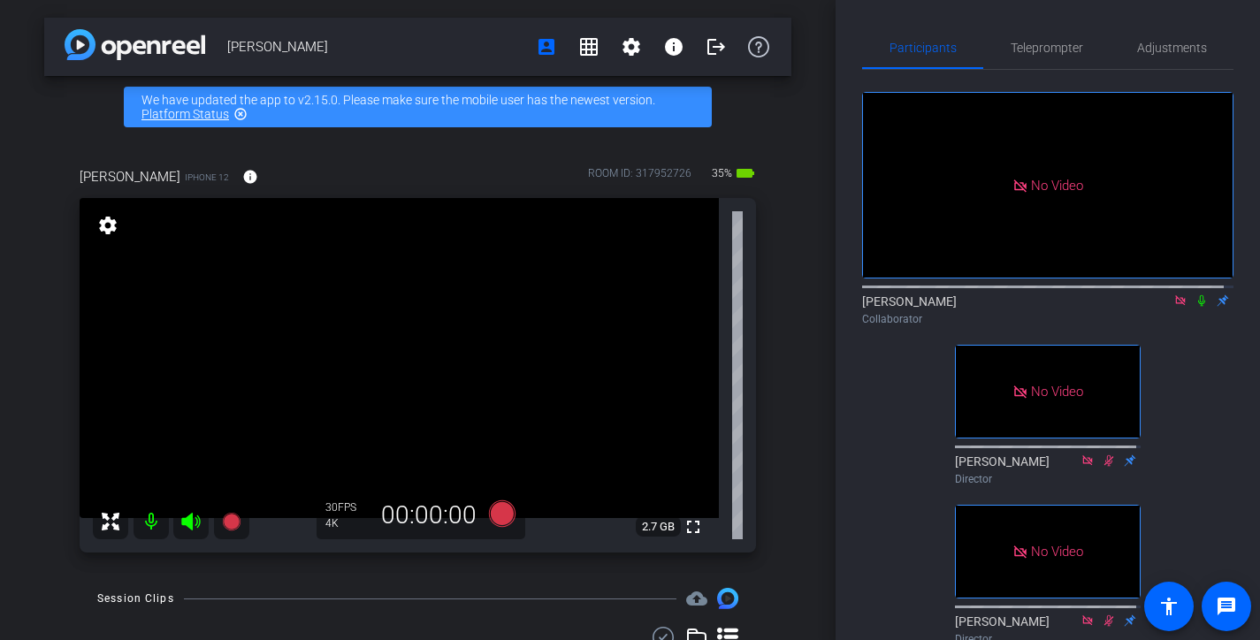
click at [1195, 307] on icon at bounding box center [1202, 301] width 14 height 12
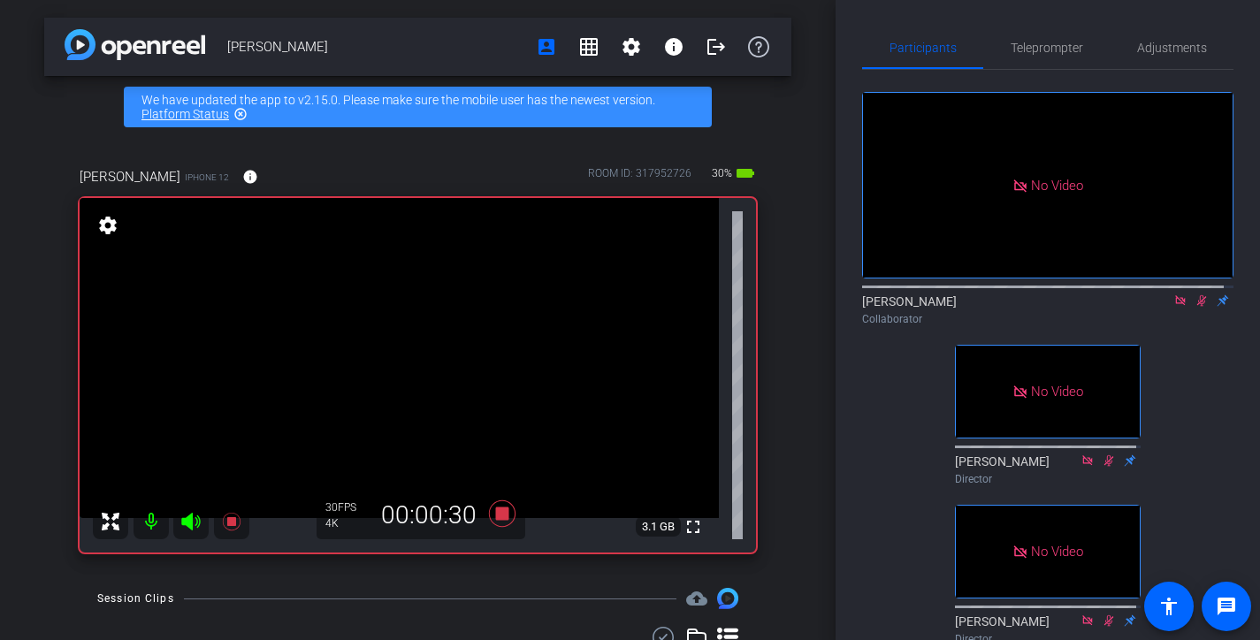
click at [1195, 307] on icon at bounding box center [1202, 301] width 14 height 12
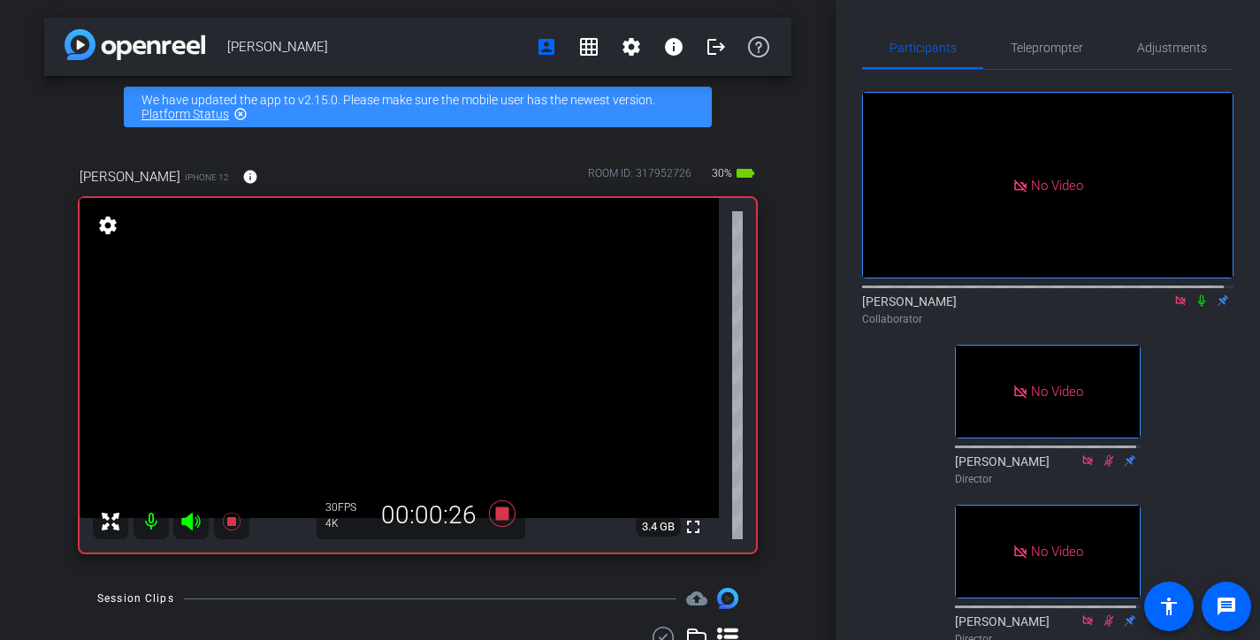
click at [1195, 307] on icon at bounding box center [1202, 301] width 14 height 12
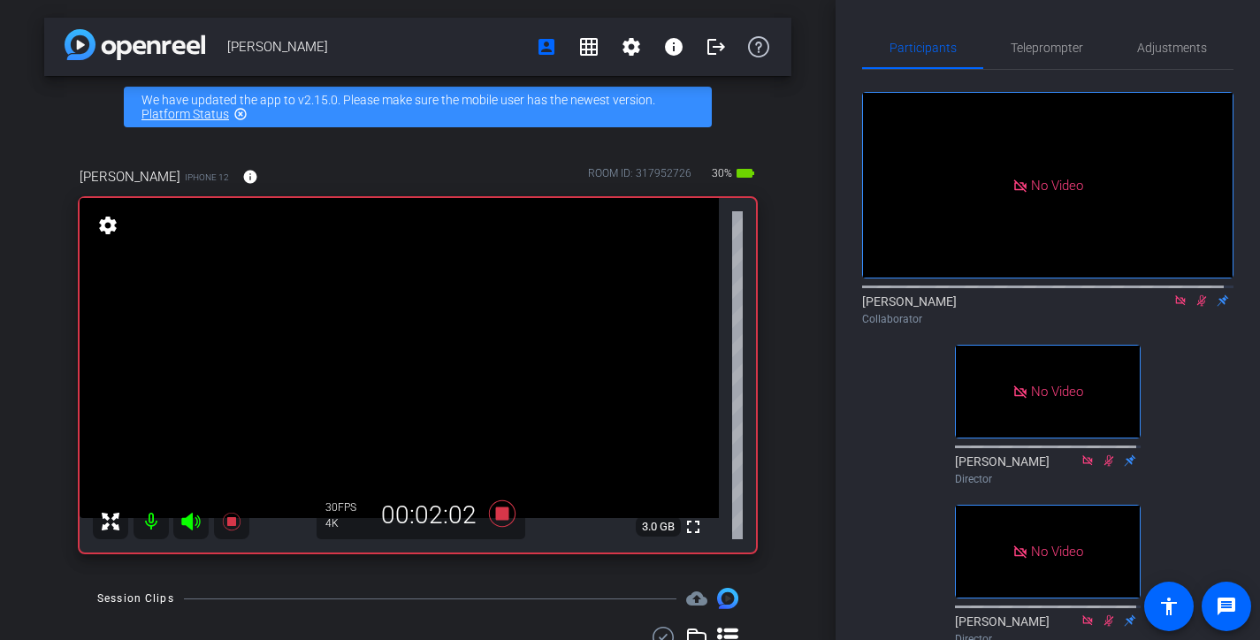
click at [1198, 307] on icon at bounding box center [1203, 300] width 10 height 11
click at [1198, 307] on icon at bounding box center [1201, 300] width 7 height 11
click at [1196, 307] on icon at bounding box center [1202, 301] width 14 height 12
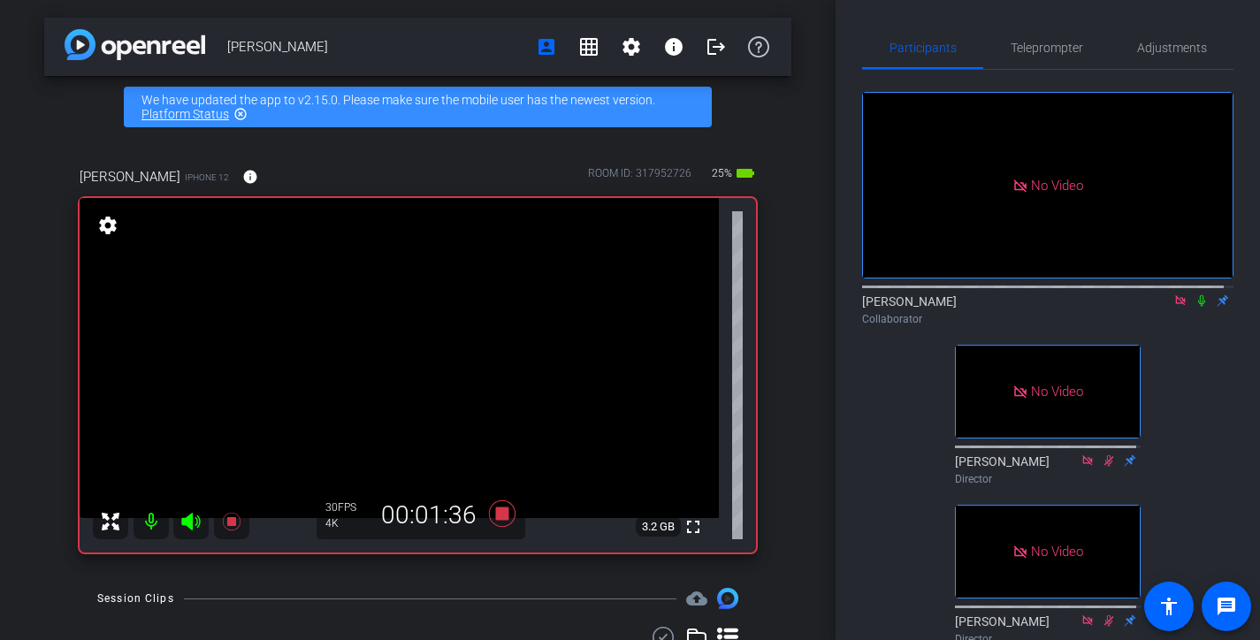
click at [1197, 307] on icon at bounding box center [1202, 301] width 14 height 12
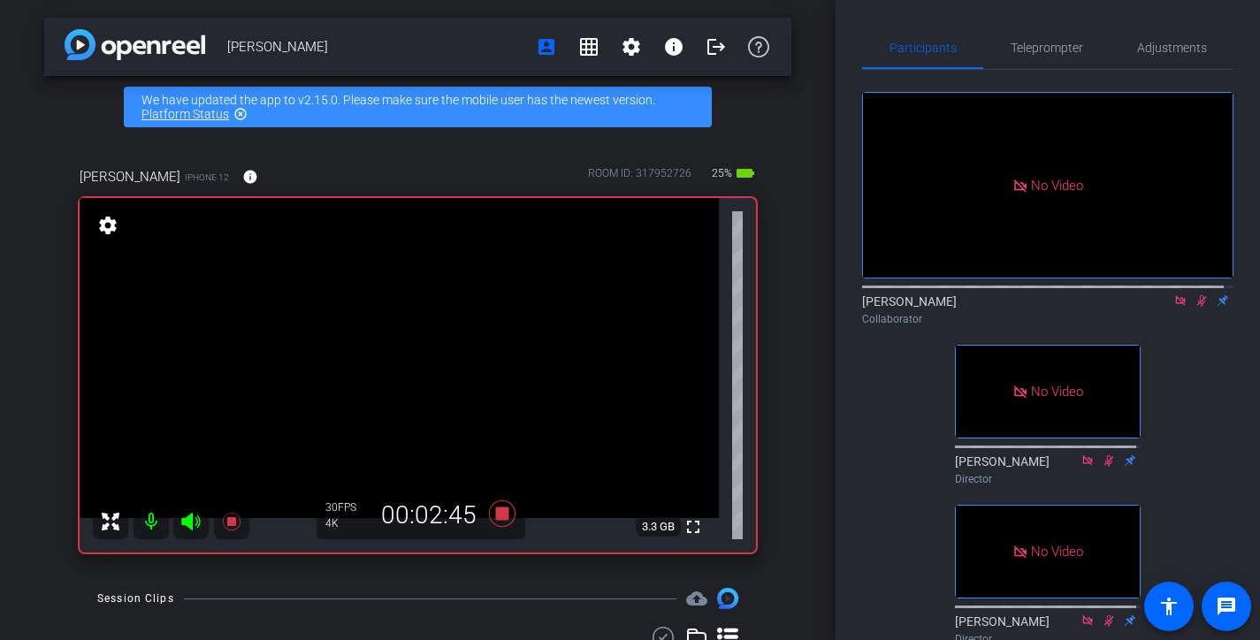
click at [1196, 307] on icon at bounding box center [1202, 301] width 14 height 12
click at [1195, 307] on icon at bounding box center [1202, 301] width 14 height 12
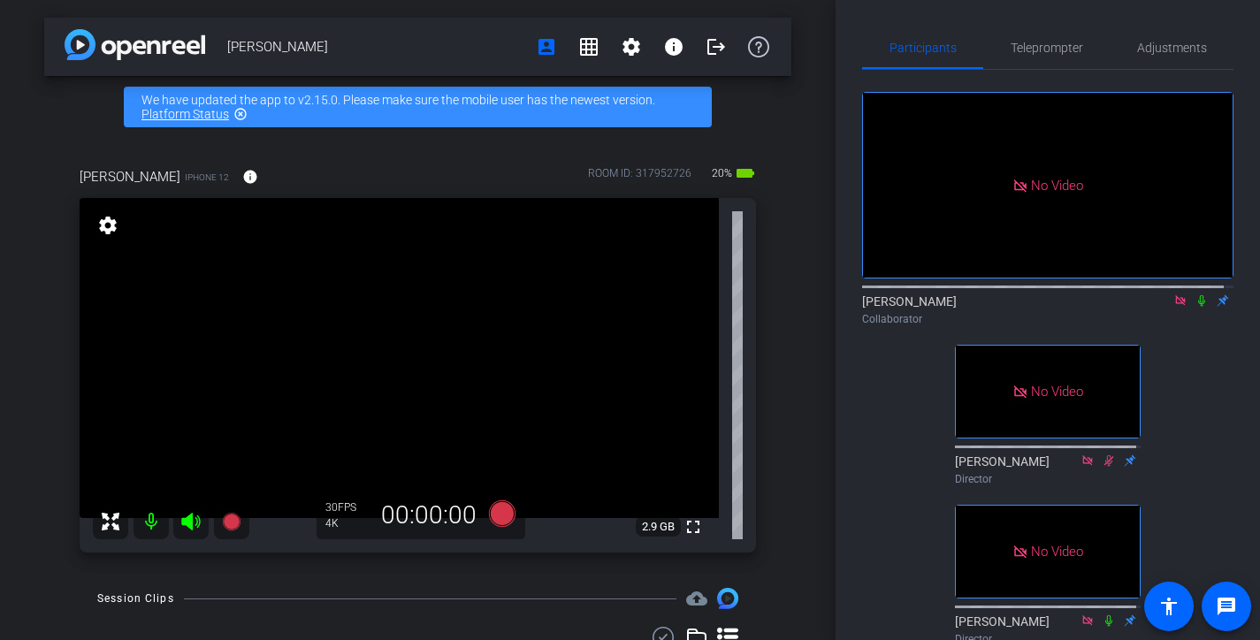
click at [1195, 307] on icon at bounding box center [1202, 301] width 14 height 12
click at [1198, 307] on icon at bounding box center [1203, 300] width 10 height 11
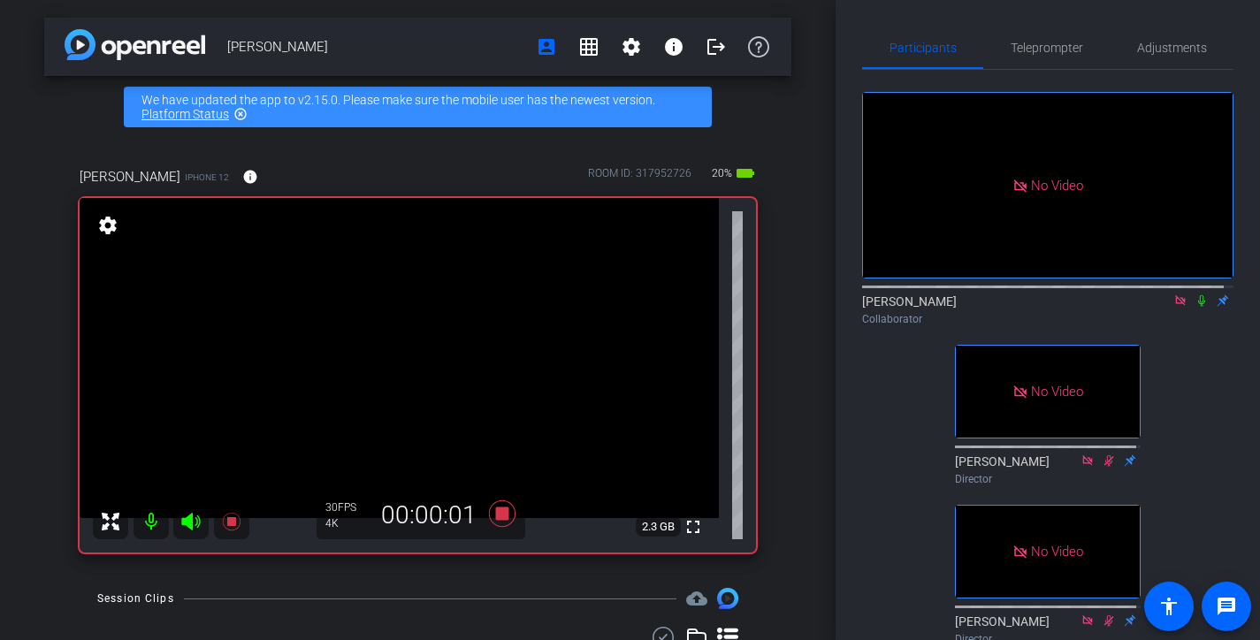
click at [1195, 307] on icon at bounding box center [1202, 301] width 14 height 12
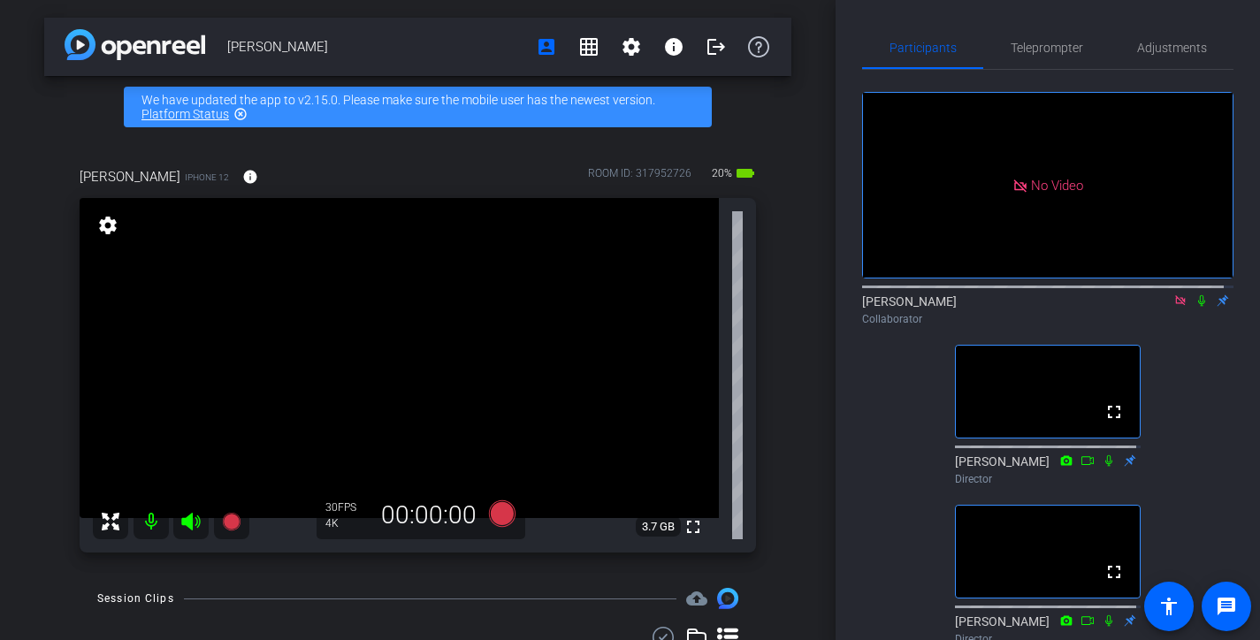
click at [1174, 307] on icon at bounding box center [1181, 301] width 14 height 12
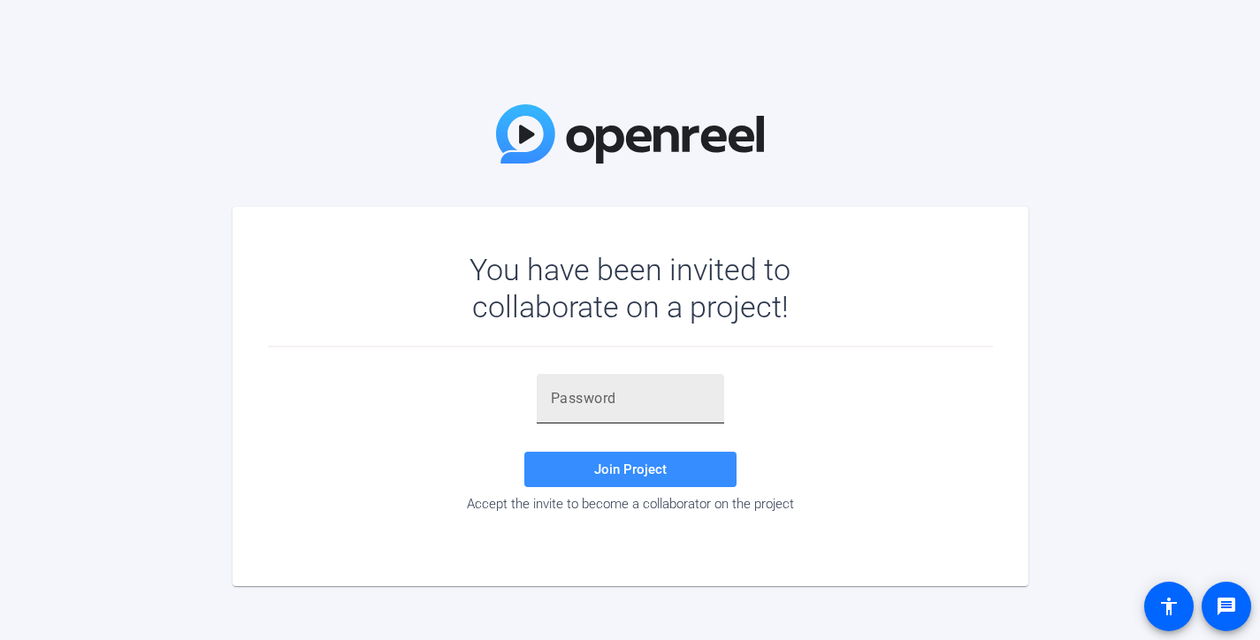
click at [643, 409] on input "text" at bounding box center [630, 398] width 159 height 21
paste input "-vIRql"
type input "-vIRql"
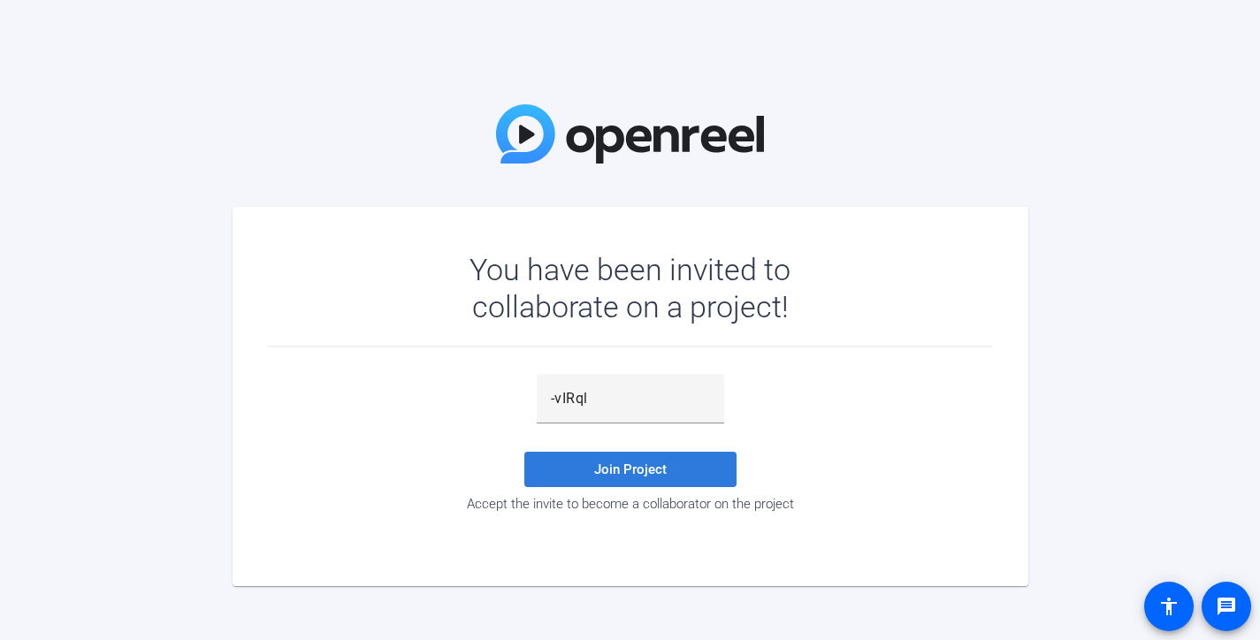
click at [639, 471] on span "Join Project" at bounding box center [630, 470] width 73 height 16
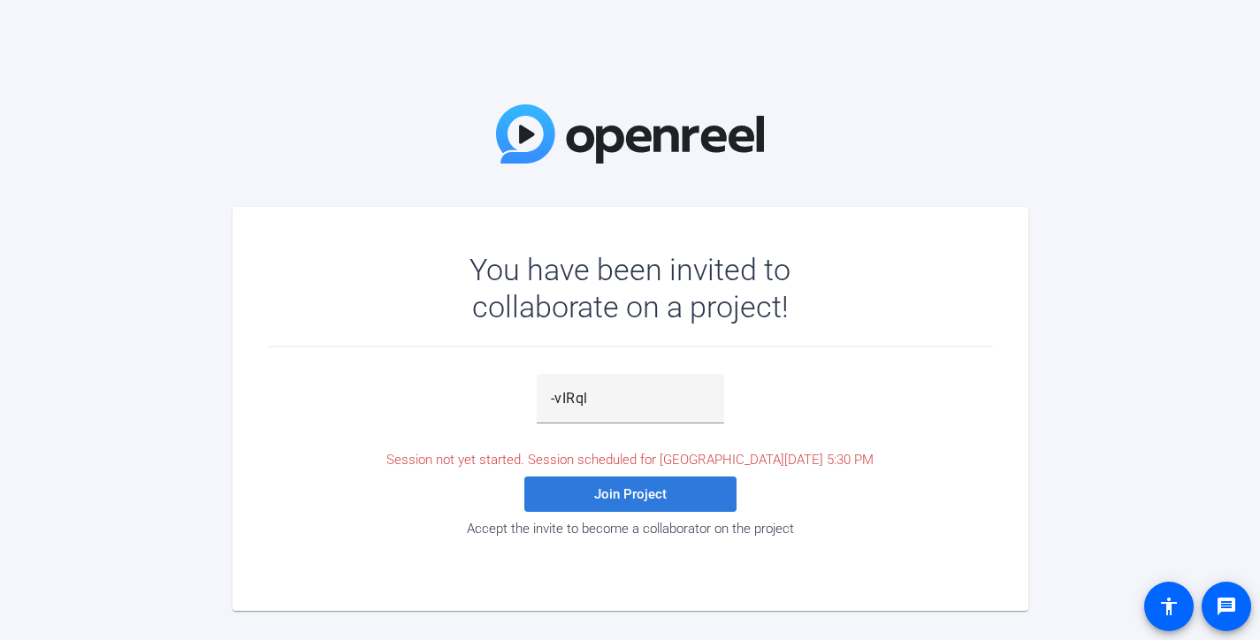
click at [642, 490] on span "Join Project" at bounding box center [630, 494] width 73 height 16
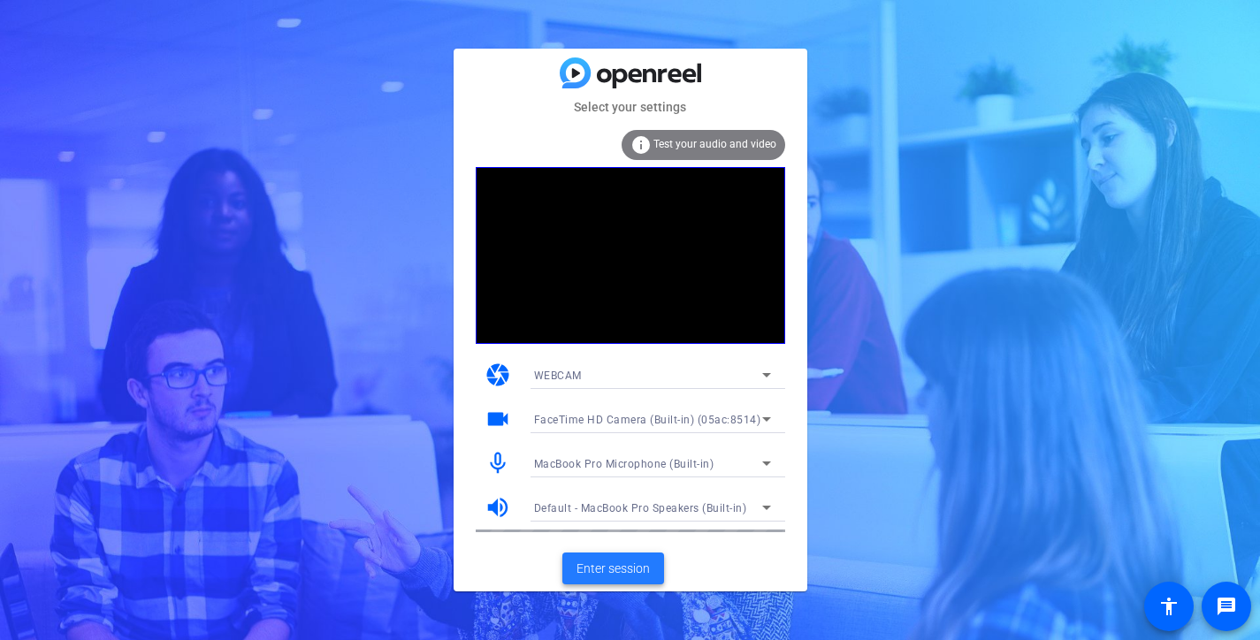
click at [631, 570] on span "Enter session" at bounding box center [613, 569] width 73 height 19
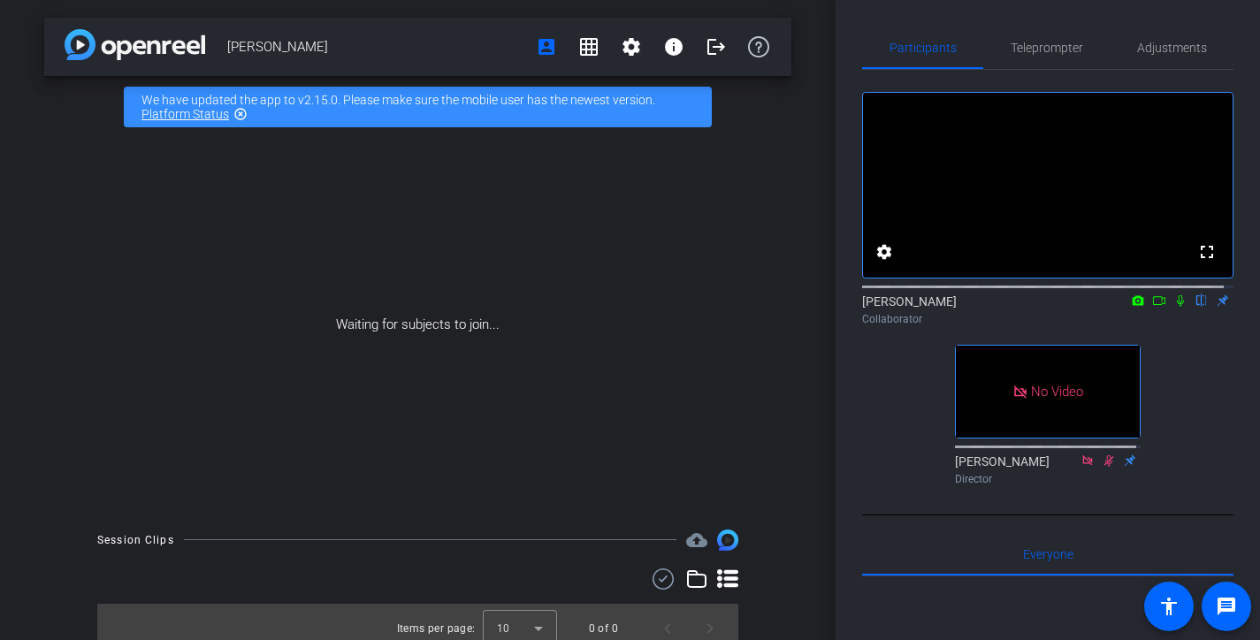
click at [1125, 327] on div "[PERSON_NAME] flip Collaborator" at bounding box center [1047, 310] width 371 height 34
click at [1131, 307] on icon at bounding box center [1138, 301] width 14 height 12
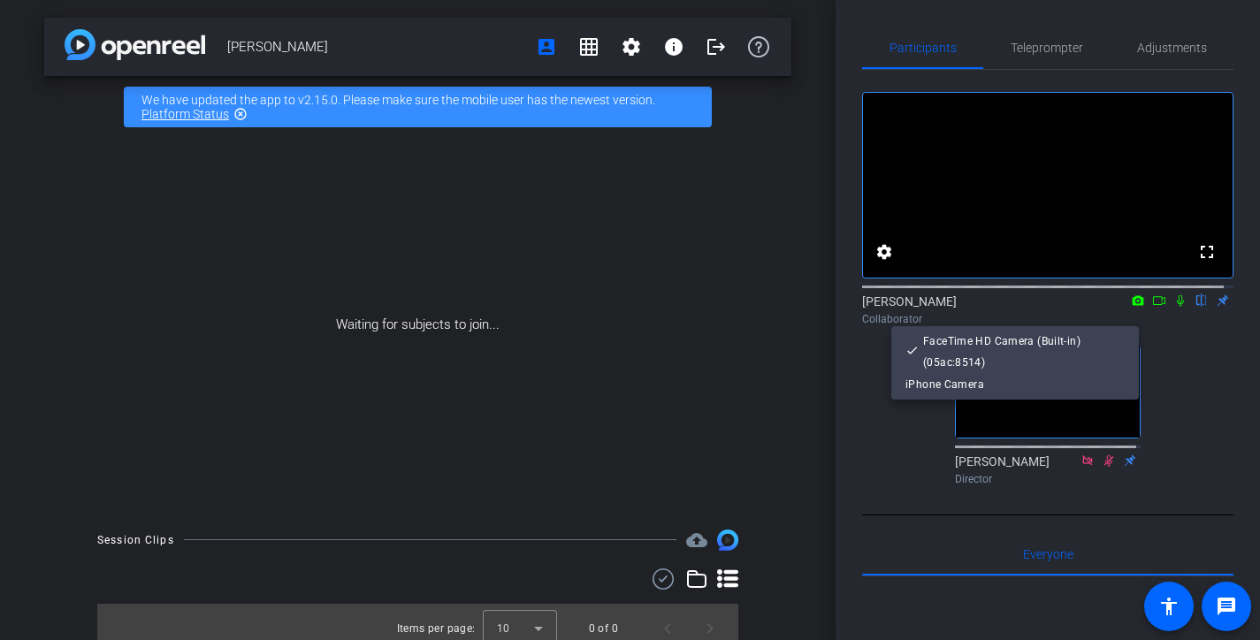
click at [1129, 319] on div at bounding box center [630, 320] width 1260 height 640
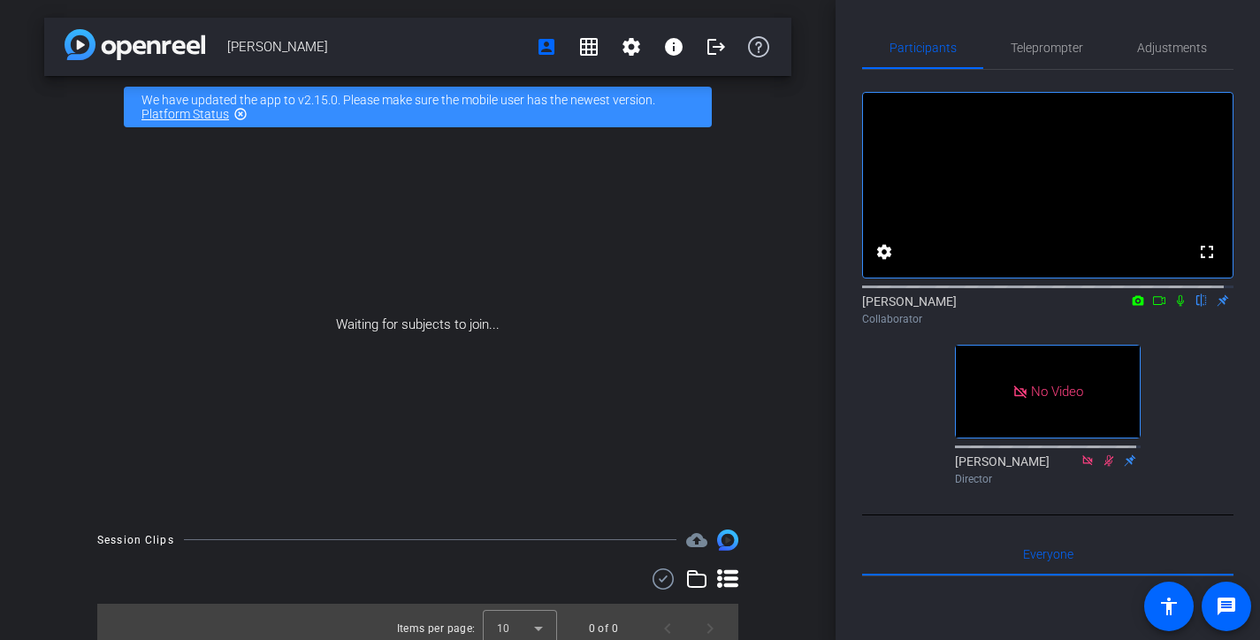
click at [1154, 307] on icon at bounding box center [1159, 301] width 14 height 12
click at [1195, 307] on icon at bounding box center [1202, 301] width 14 height 12
click at [1175, 305] on icon at bounding box center [1180, 300] width 10 height 10
click at [1174, 307] on icon at bounding box center [1181, 301] width 14 height 12
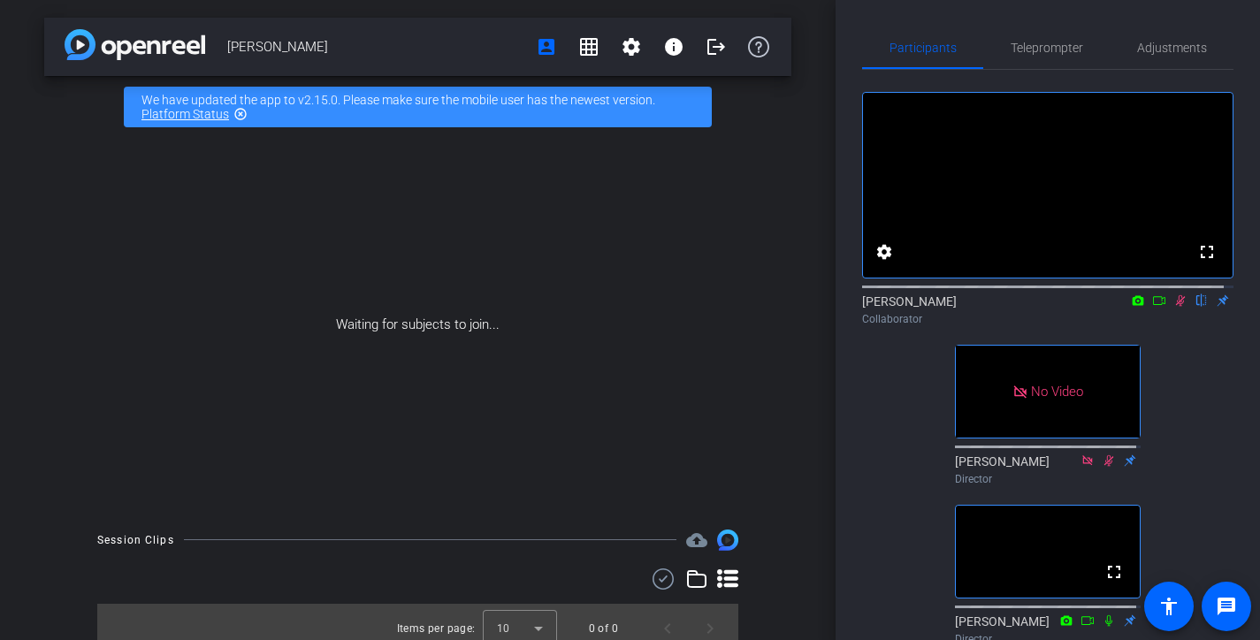
click at [1174, 307] on icon at bounding box center [1181, 301] width 14 height 12
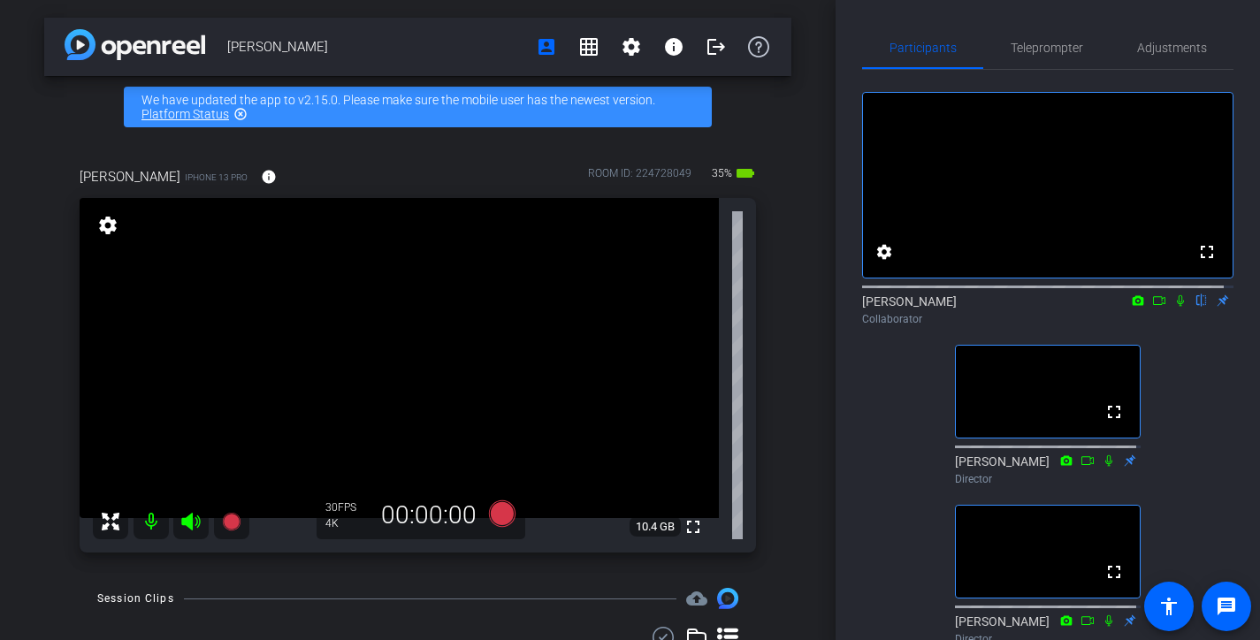
click at [1174, 307] on icon at bounding box center [1181, 301] width 14 height 12
click at [1176, 307] on icon at bounding box center [1181, 300] width 10 height 11
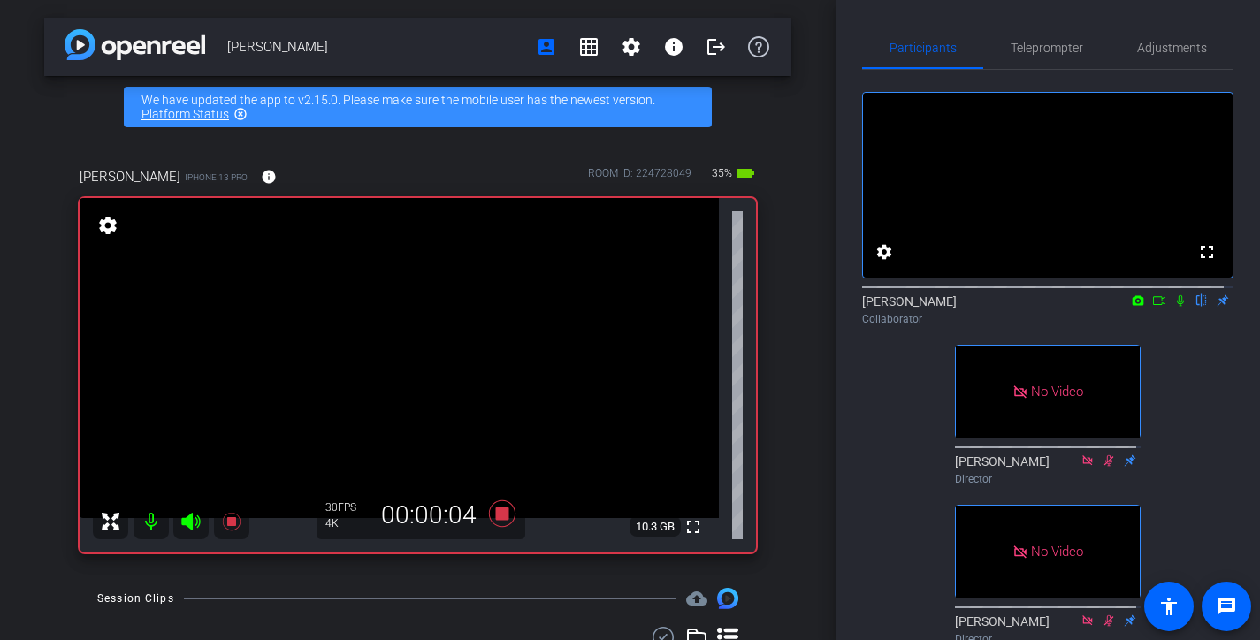
click at [1153, 305] on icon at bounding box center [1159, 300] width 12 height 9
click at [1198, 307] on icon at bounding box center [1201, 300] width 7 height 11
click at [1198, 307] on icon at bounding box center [1203, 300] width 10 height 11
click at [1198, 307] on icon at bounding box center [1201, 300] width 7 height 11
click at [1195, 307] on icon at bounding box center [1202, 301] width 14 height 12
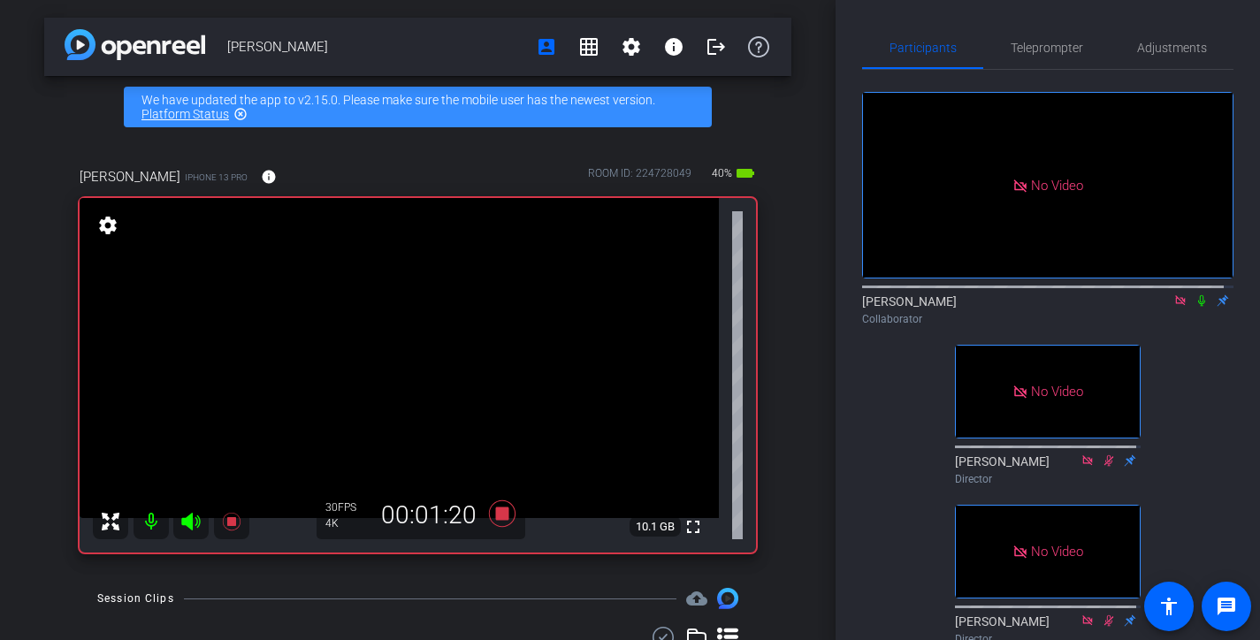
click at [1195, 307] on icon at bounding box center [1202, 301] width 14 height 12
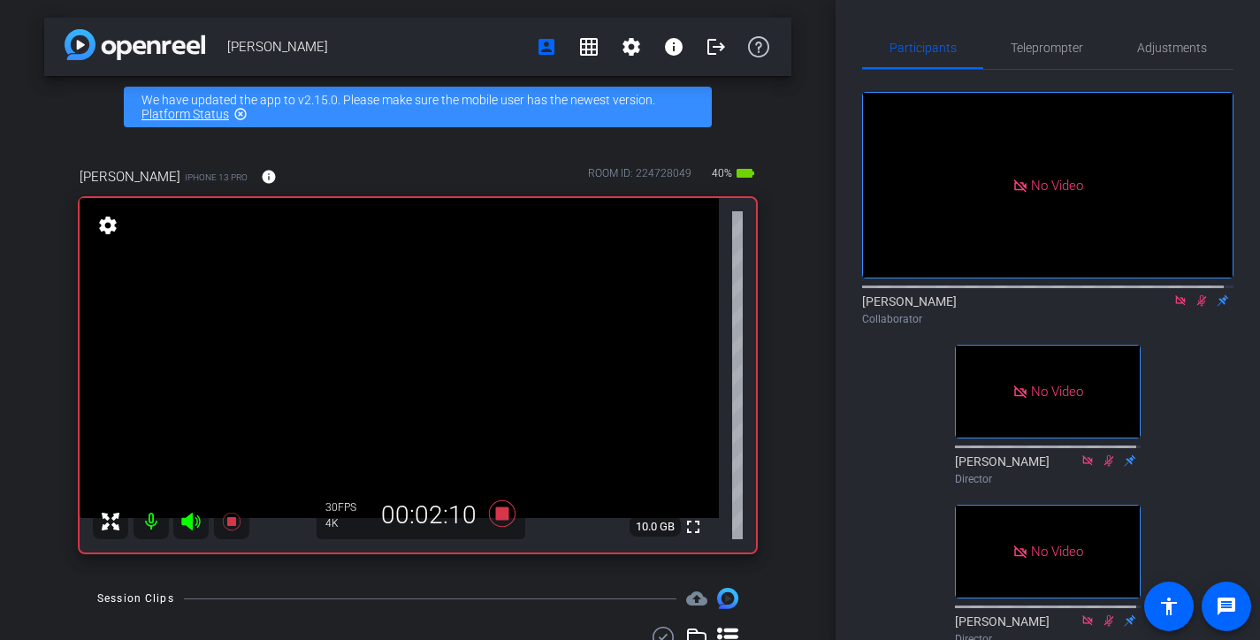
click at [1195, 307] on icon at bounding box center [1202, 301] width 14 height 12
click at [1158, 373] on div "No Video [PERSON_NAME] Collaborator No Video [PERSON_NAME] Director No Video [P…" at bounding box center [1047, 361] width 371 height 583
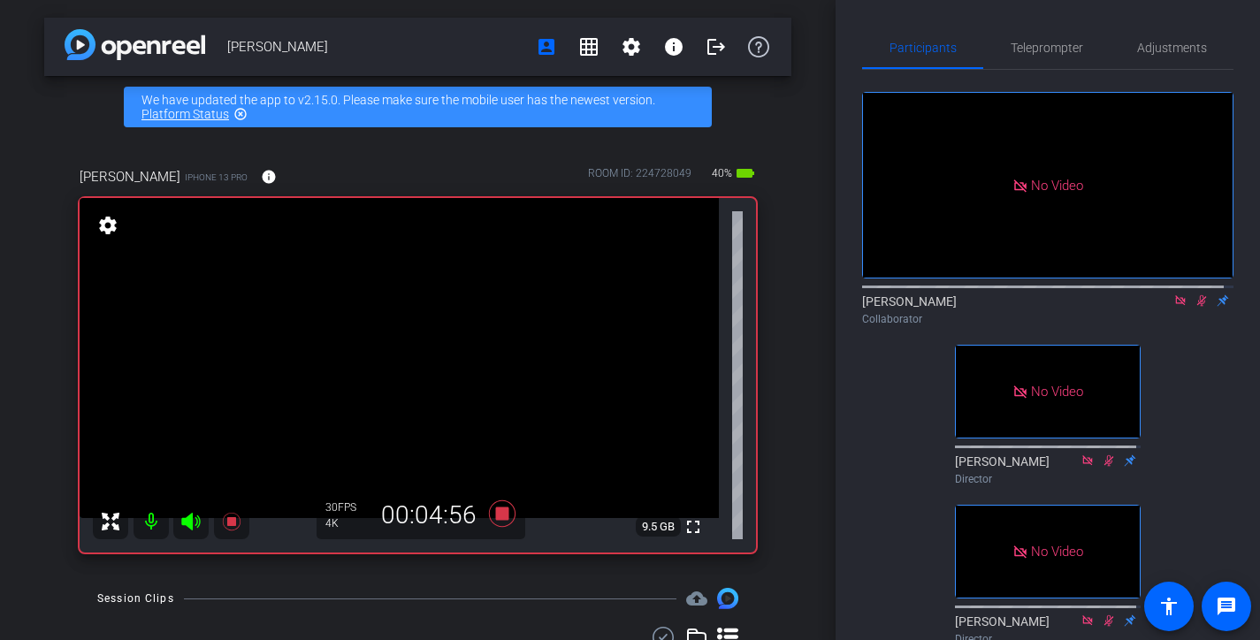
click at [1195, 307] on icon at bounding box center [1202, 301] width 14 height 12
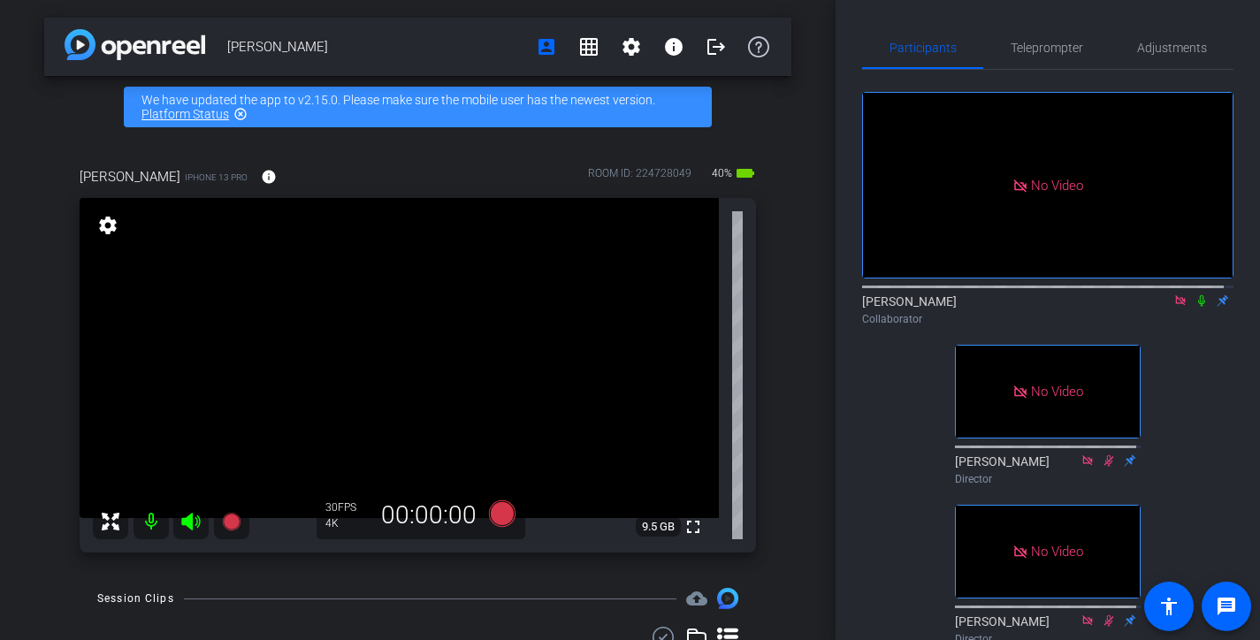
click at [1195, 307] on icon at bounding box center [1202, 301] width 14 height 12
click at [1170, 350] on div "No Video [PERSON_NAME] Collaborator No Video [PERSON_NAME] Director No Video [P…" at bounding box center [1047, 361] width 371 height 583
click at [1174, 307] on icon at bounding box center [1181, 301] width 14 height 12
click at [1152, 307] on icon at bounding box center [1159, 301] width 14 height 12
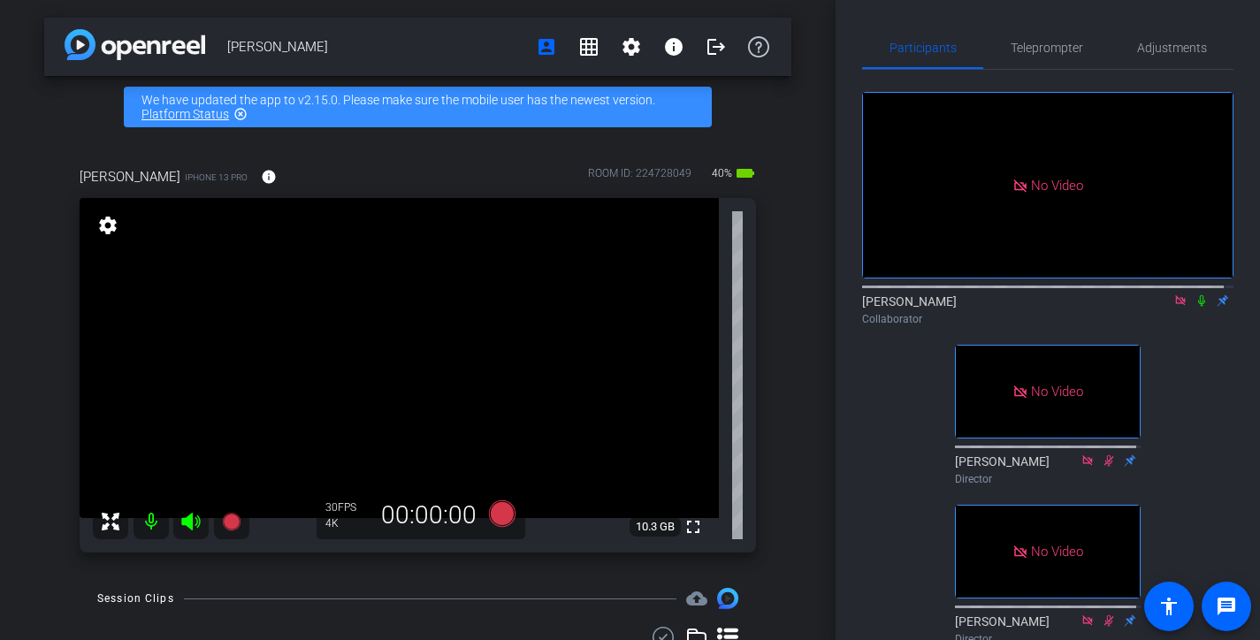
click at [1195, 307] on icon at bounding box center [1202, 301] width 14 height 12
click at [1175, 305] on icon at bounding box center [1180, 300] width 10 height 10
click at [1176, 307] on icon at bounding box center [1181, 300] width 10 height 11
click at [1177, 307] on icon at bounding box center [1180, 300] width 7 height 11
click at [1176, 307] on icon at bounding box center [1181, 300] width 10 height 11
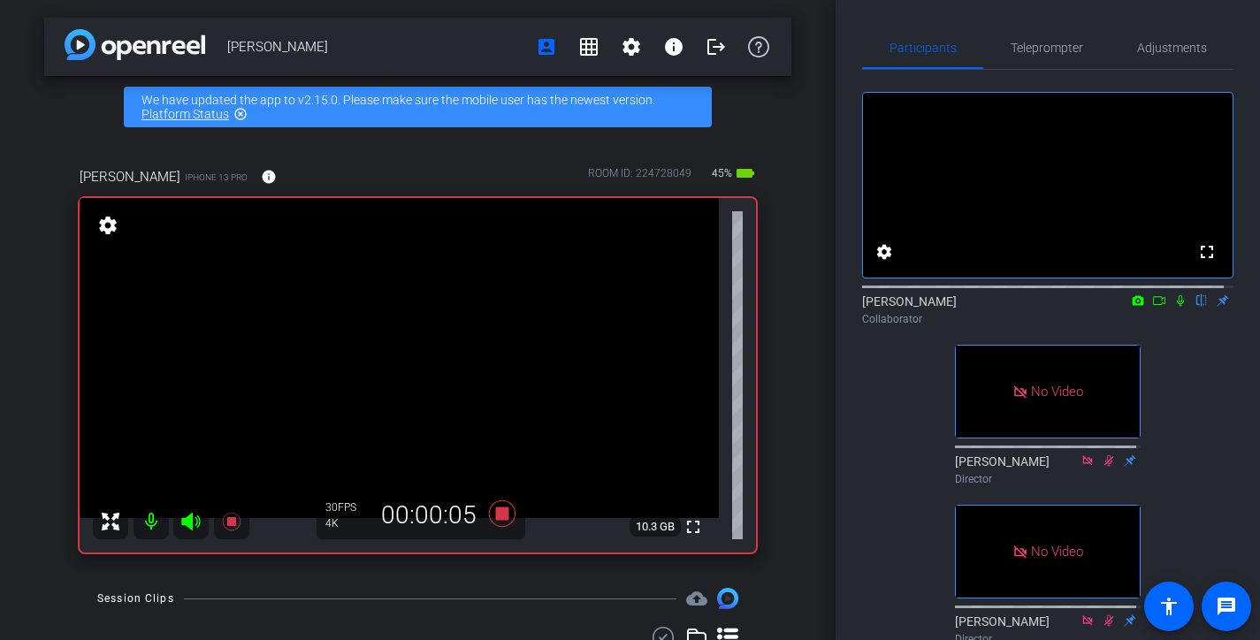
click at [1152, 307] on icon at bounding box center [1159, 301] width 14 height 12
click at [1198, 307] on icon at bounding box center [1201, 300] width 7 height 11
click at [1195, 307] on icon at bounding box center [1202, 301] width 14 height 12
click at [1193, 309] on mat-icon at bounding box center [1201, 301] width 21 height 16
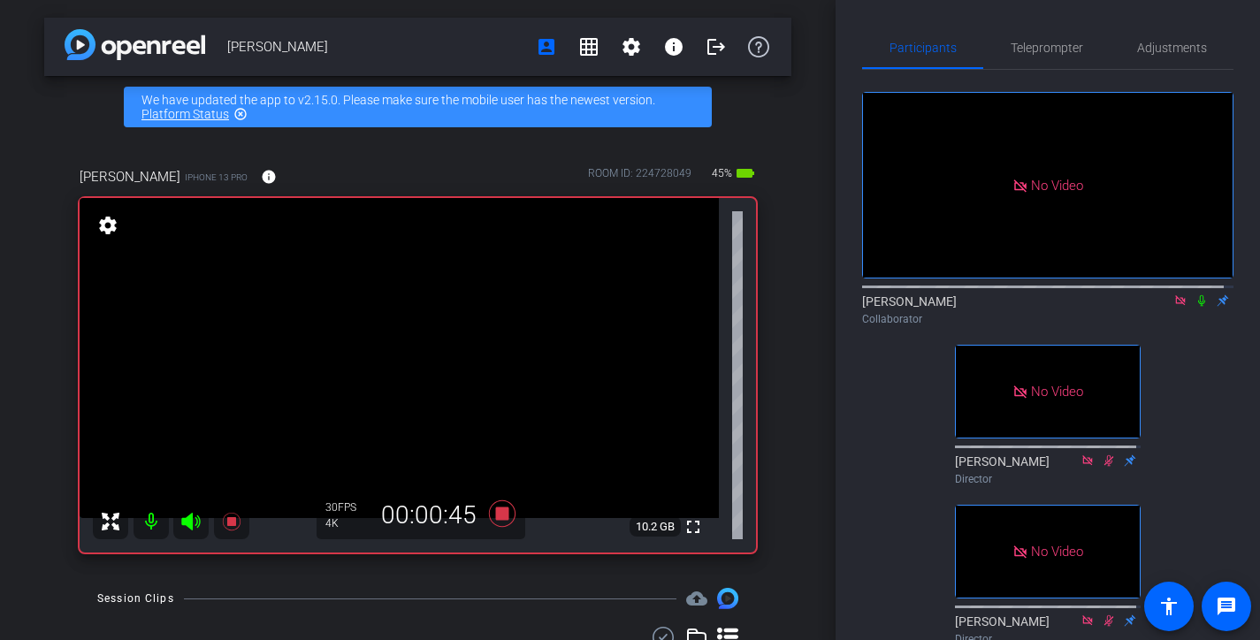
click at [1196, 309] on mat-icon at bounding box center [1201, 301] width 21 height 16
click at [1194, 309] on mat-icon at bounding box center [1201, 301] width 21 height 16
click at [1196, 327] on div "[PERSON_NAME] Collaborator" at bounding box center [1047, 310] width 371 height 34
click at [1196, 307] on icon at bounding box center [1202, 301] width 14 height 12
click at [1198, 309] on mat-icon at bounding box center [1201, 301] width 21 height 16
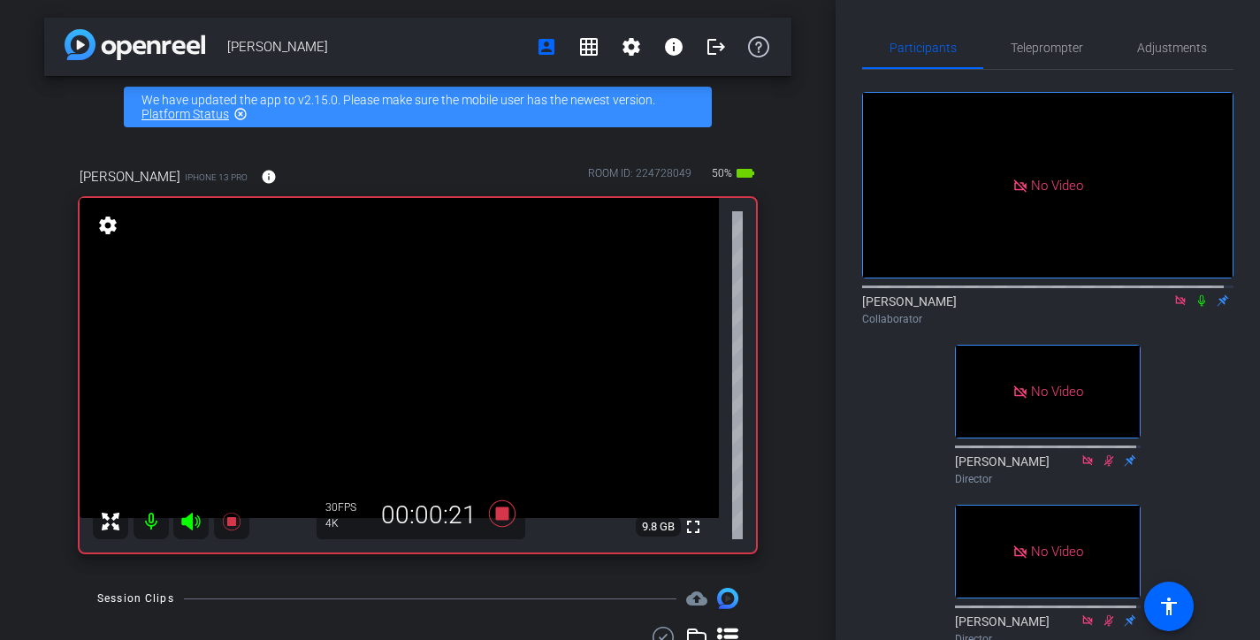
click at [1199, 309] on mat-icon at bounding box center [1201, 301] width 21 height 16
click at [1201, 309] on mat-icon at bounding box center [1201, 301] width 21 height 16
click at [1198, 307] on icon at bounding box center [1201, 300] width 7 height 11
click at [1198, 307] on icon at bounding box center [1203, 300] width 10 height 11
click at [1198, 307] on icon at bounding box center [1201, 300] width 7 height 11
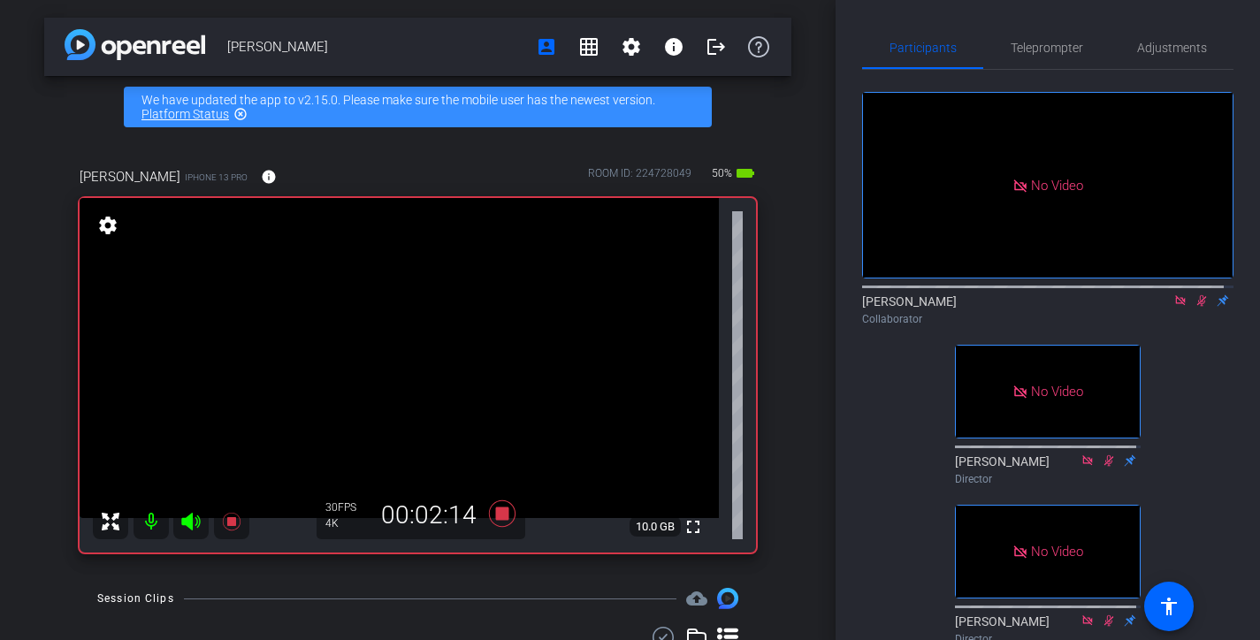
click at [1198, 307] on icon at bounding box center [1203, 300] width 10 height 11
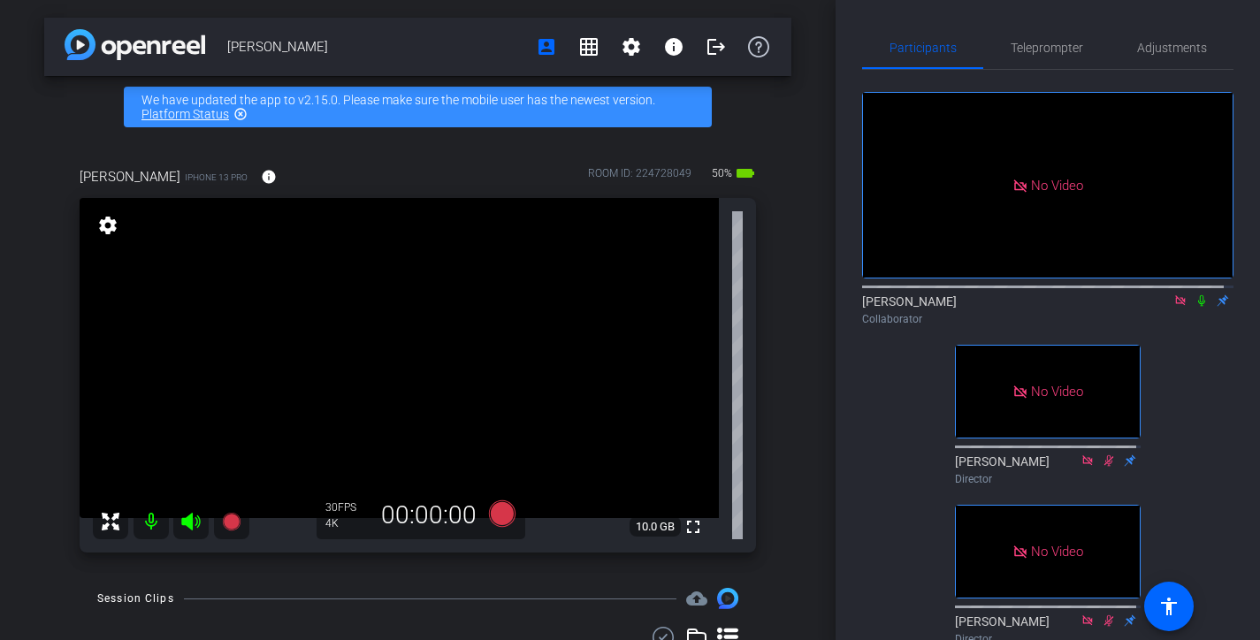
click at [1198, 307] on icon at bounding box center [1201, 300] width 7 height 11
click at [1198, 307] on icon at bounding box center [1203, 300] width 10 height 11
click at [1198, 307] on icon at bounding box center [1201, 300] width 7 height 11
click at [1198, 307] on icon at bounding box center [1203, 300] width 10 height 11
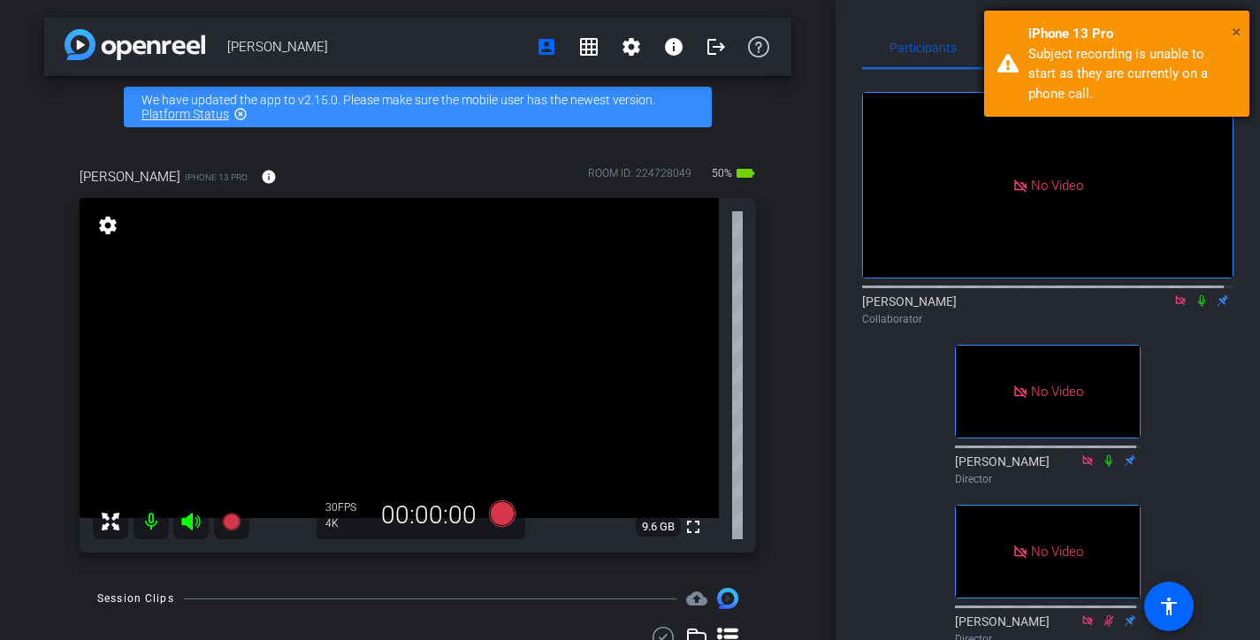
click at [1236, 31] on span "×" at bounding box center [1237, 31] width 10 height 21
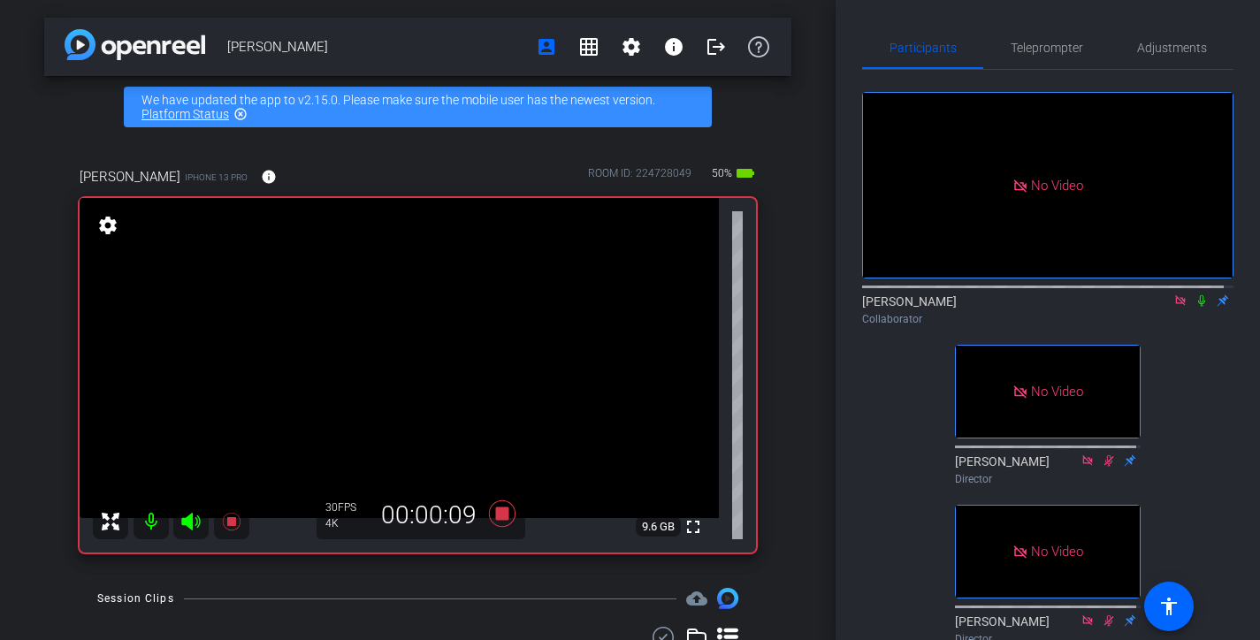
click at [1195, 307] on icon at bounding box center [1202, 301] width 14 height 12
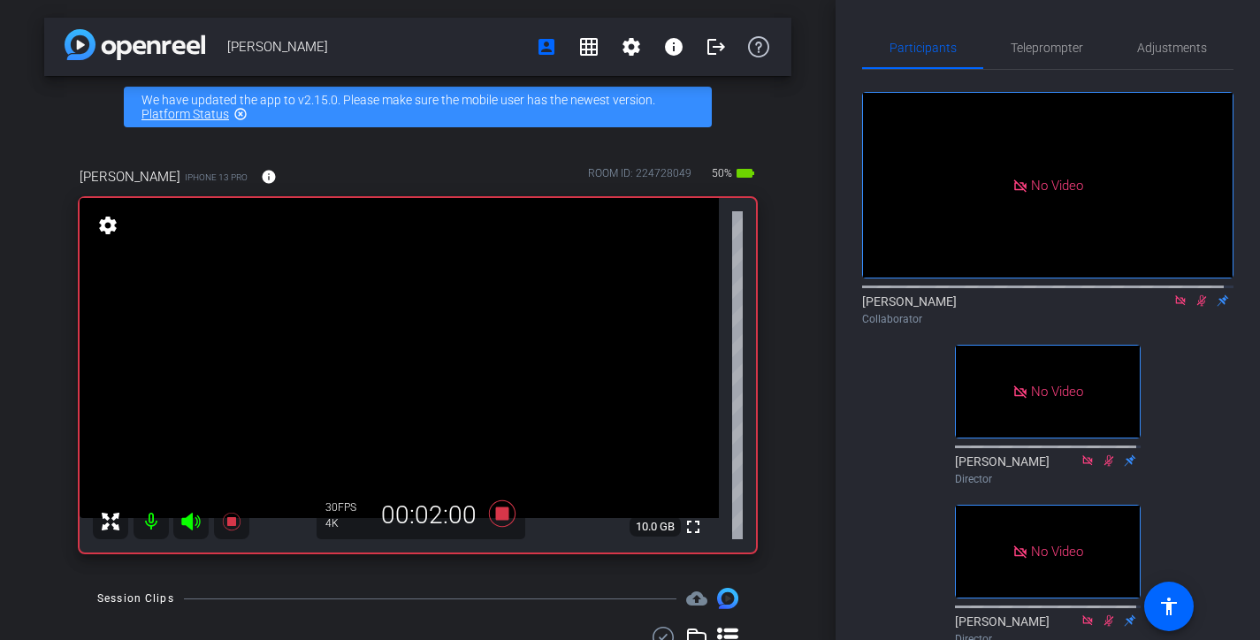
click at [1195, 307] on icon at bounding box center [1202, 301] width 14 height 12
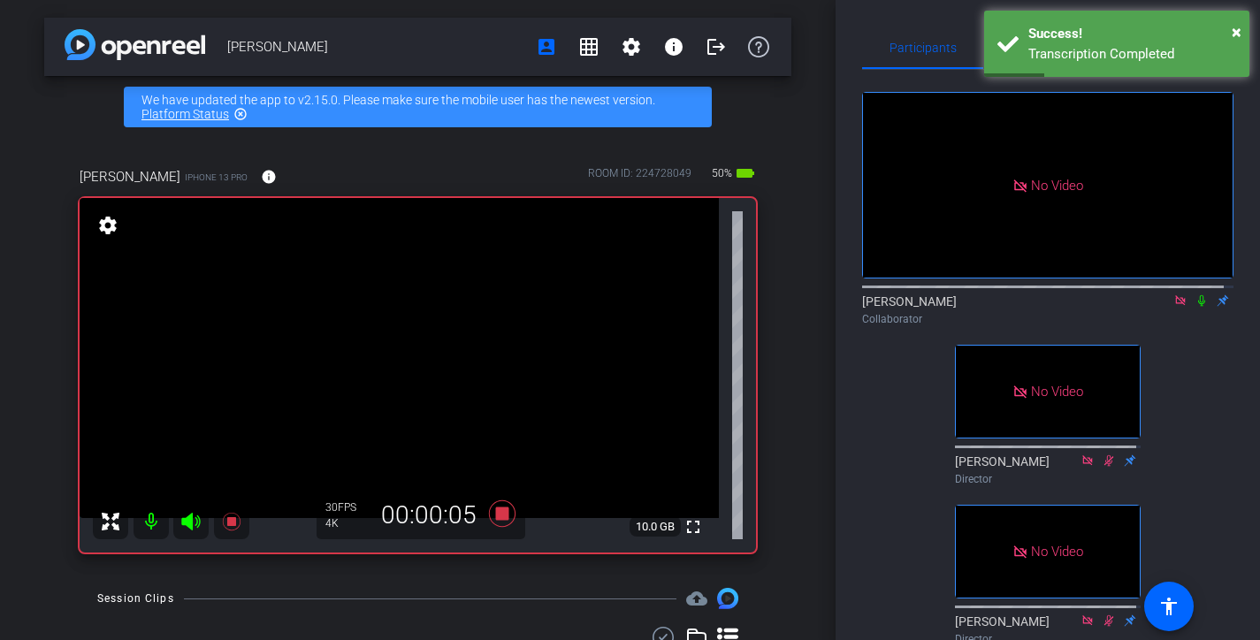
click at [1206, 311] on div "[PERSON_NAME] Collaborator" at bounding box center [1047, 310] width 371 height 34
click at [1196, 307] on icon at bounding box center [1202, 301] width 14 height 12
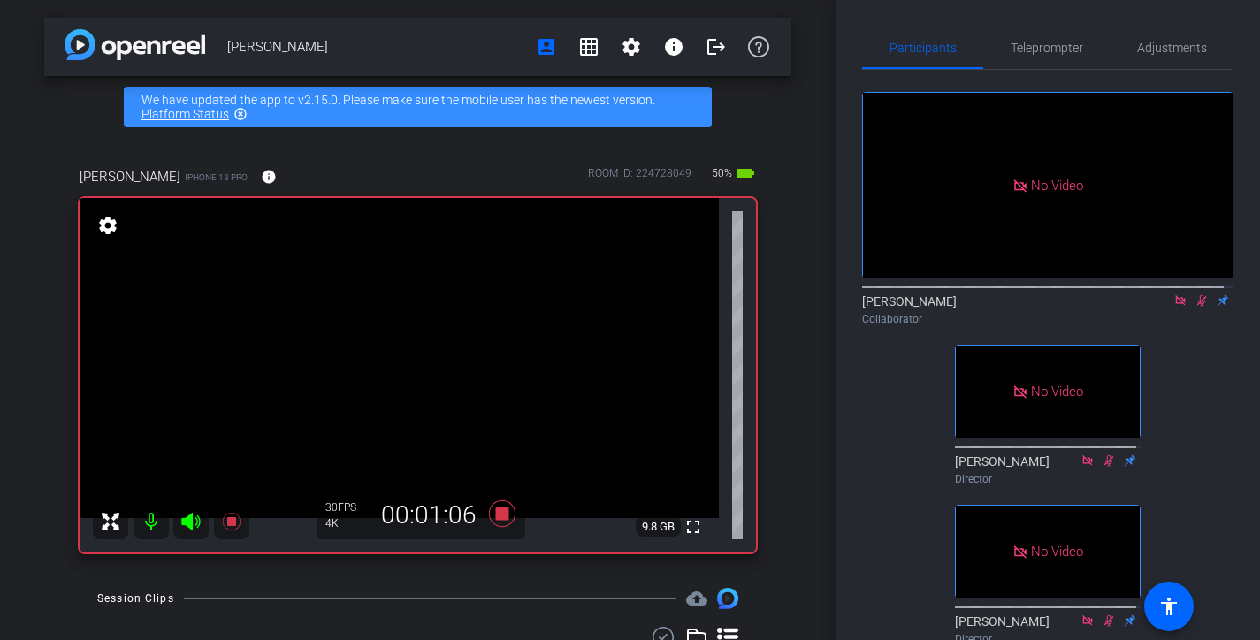
click at [1204, 320] on div "[PERSON_NAME] Collaborator" at bounding box center [1047, 310] width 371 height 34
click at [1195, 307] on icon at bounding box center [1202, 301] width 14 height 12
click at [1197, 307] on icon at bounding box center [1202, 301] width 14 height 12
click at [1195, 307] on icon at bounding box center [1202, 301] width 14 height 12
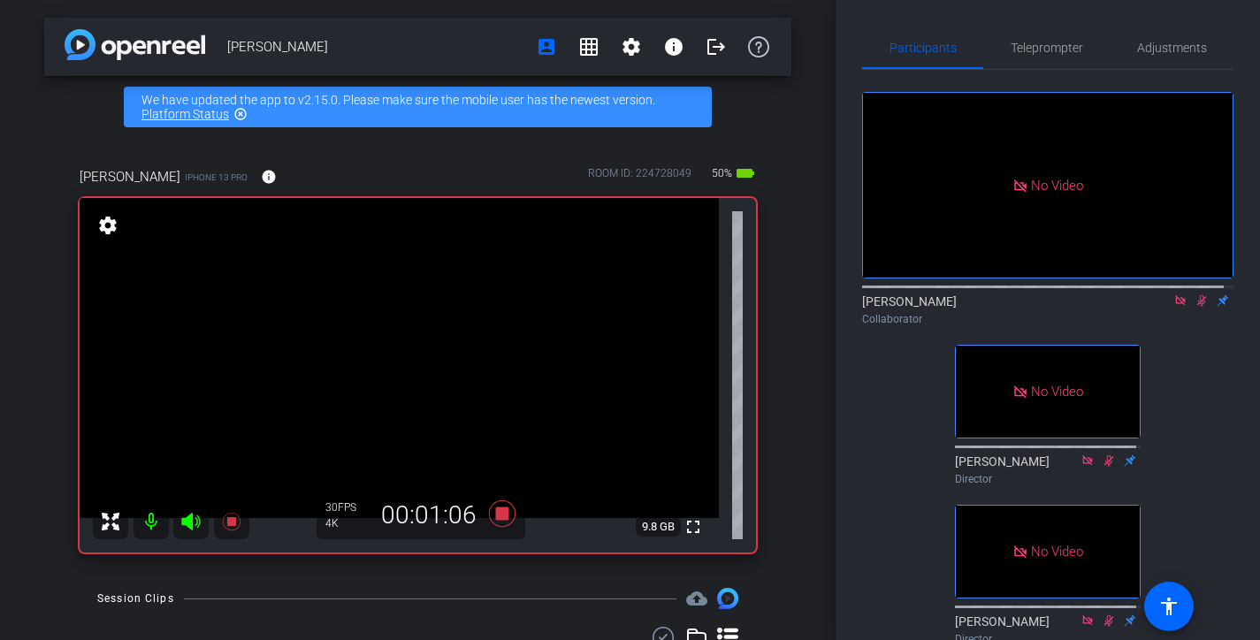
click at [1195, 307] on icon at bounding box center [1202, 301] width 14 height 12
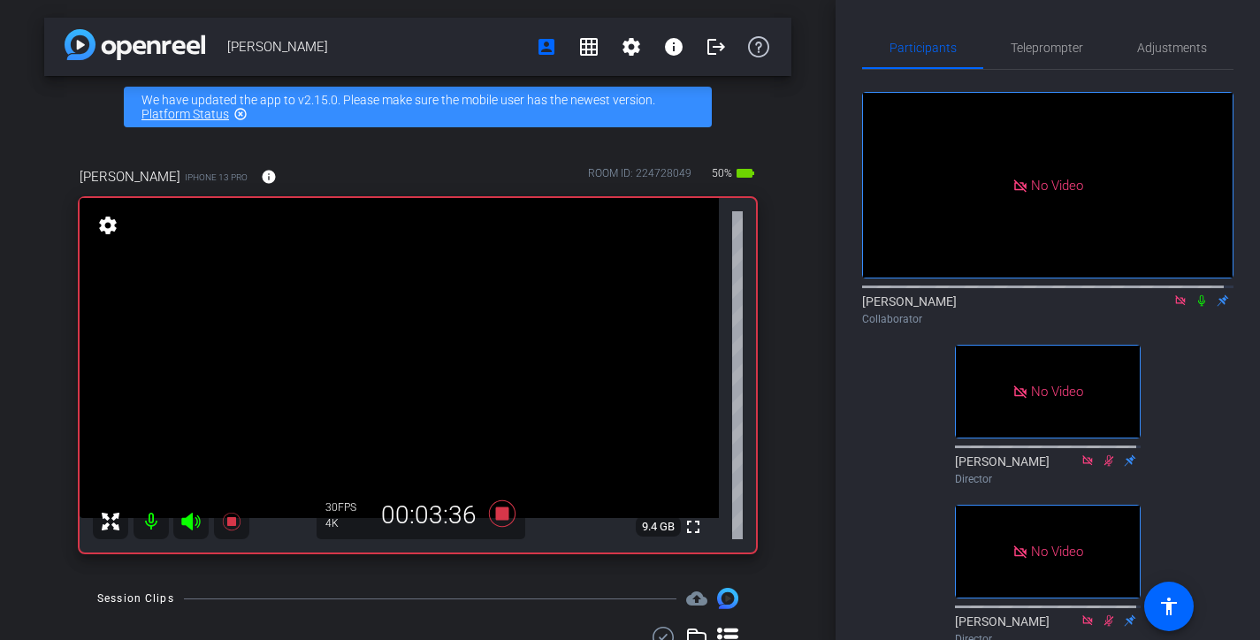
click at [1195, 307] on icon at bounding box center [1202, 301] width 14 height 12
click at [1198, 307] on icon at bounding box center [1201, 300] width 7 height 11
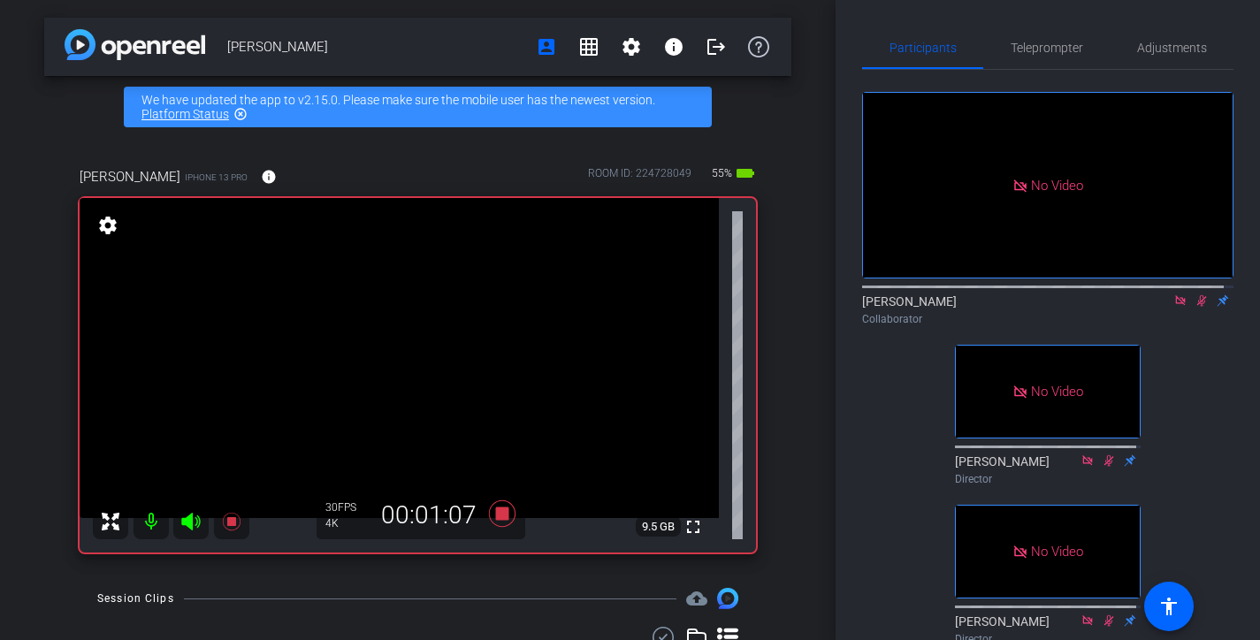
click at [1198, 307] on icon at bounding box center [1203, 300] width 10 height 11
click at [1191, 326] on div "[PERSON_NAME] Collaborator" at bounding box center [1047, 310] width 371 height 34
click at [1196, 307] on icon at bounding box center [1202, 301] width 14 height 12
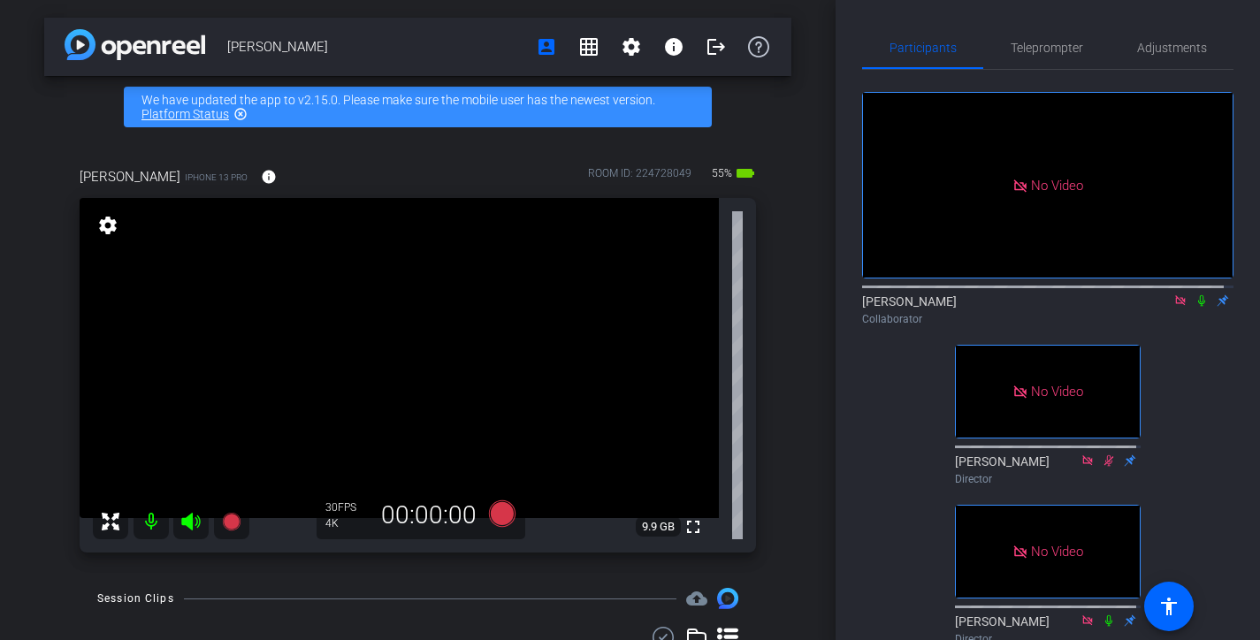
click at [1195, 307] on icon at bounding box center [1202, 301] width 14 height 12
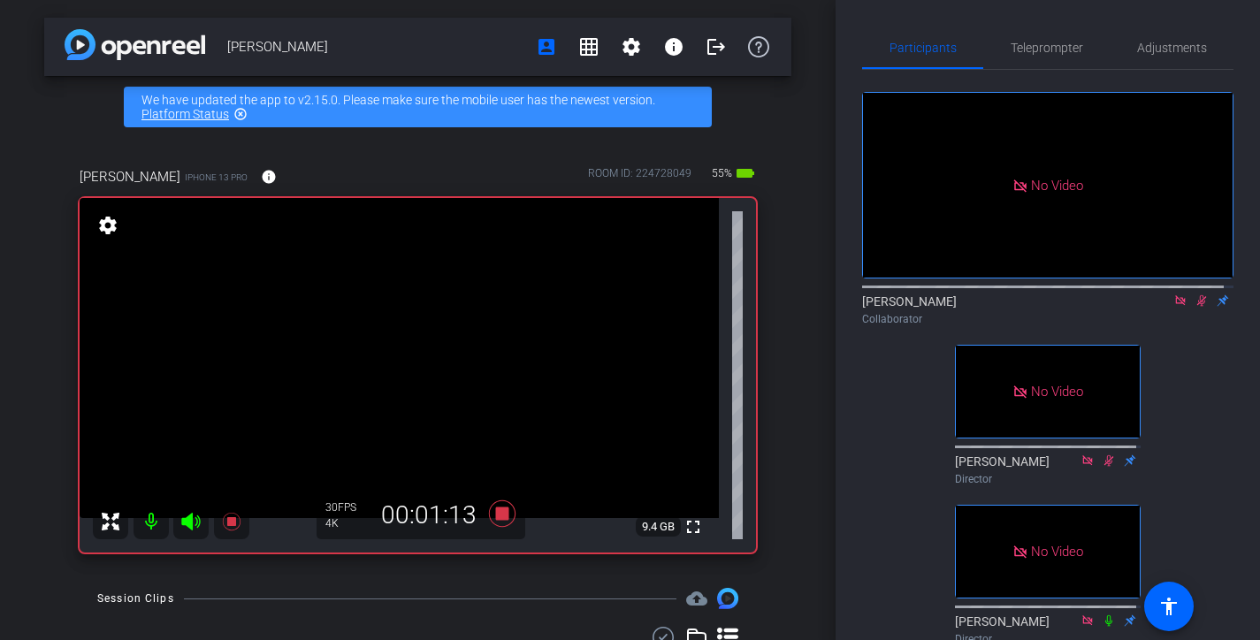
click at [1195, 307] on icon at bounding box center [1202, 301] width 14 height 12
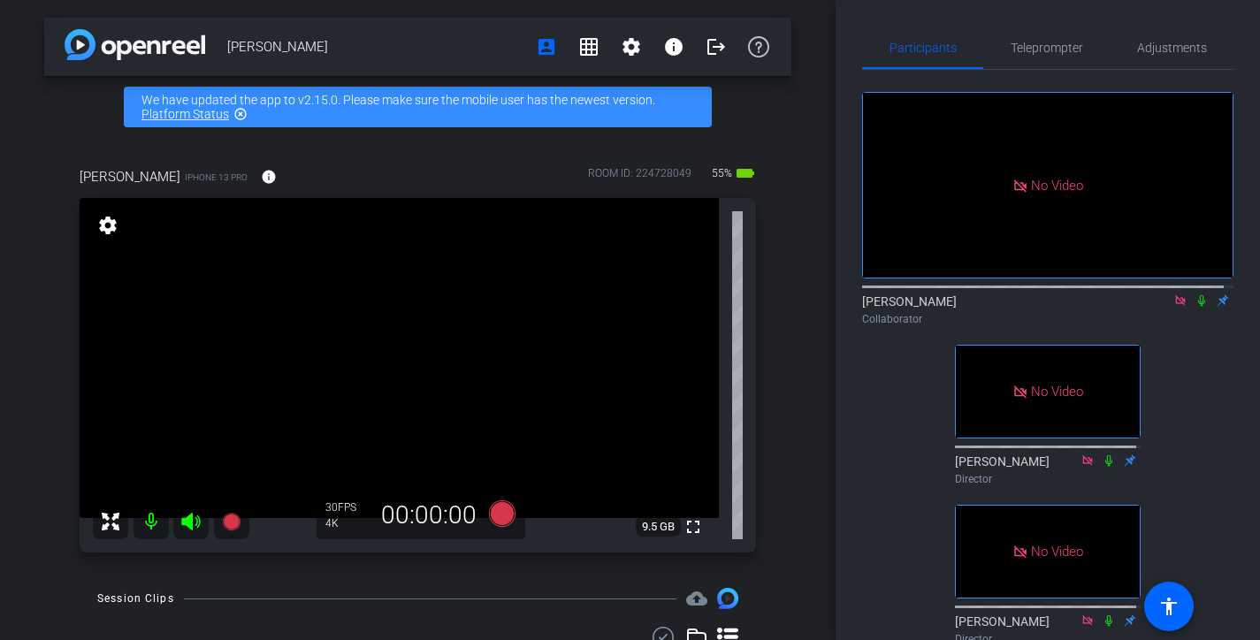
click at [1175, 305] on icon at bounding box center [1180, 300] width 10 height 10
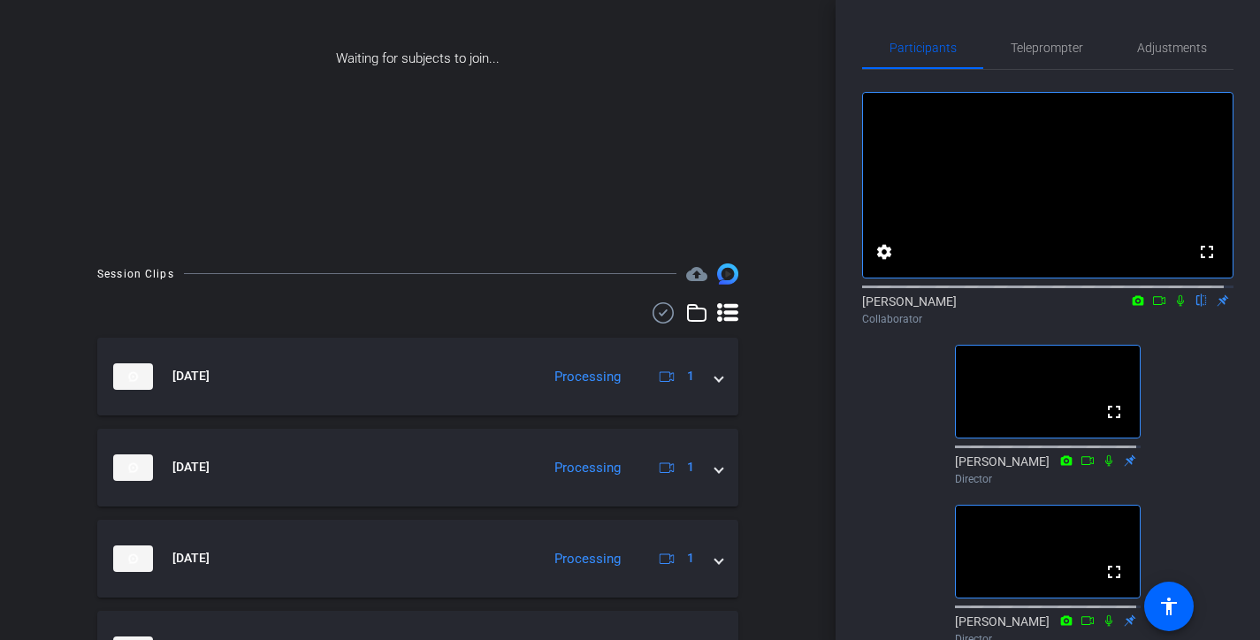
scroll to position [247, 0]
